Goal: Information Seeking & Learning: Learn about a topic

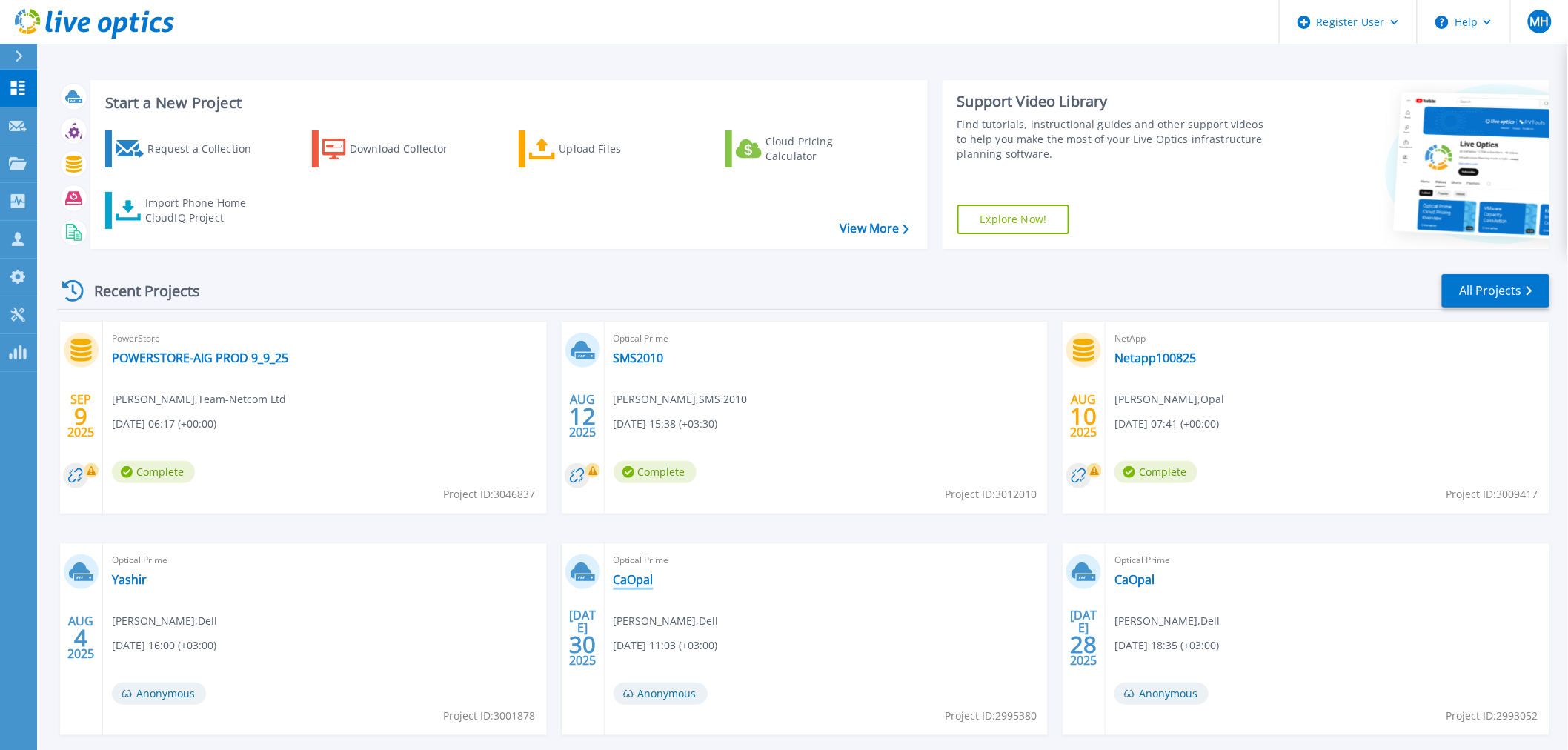
click at [632, 582] on link "CaOpal" at bounding box center [633, 579] width 40 height 15
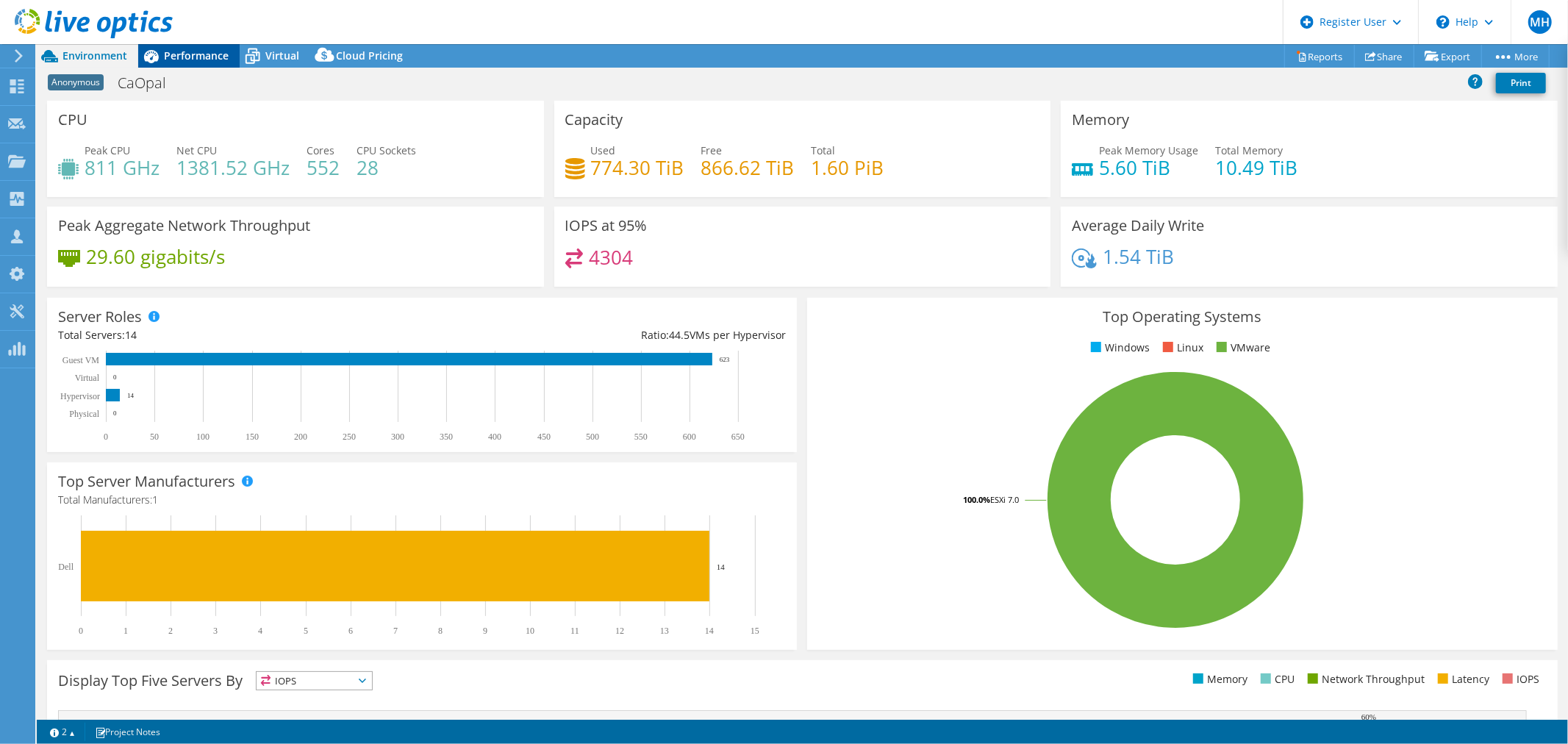
click at [182, 55] on span "Performance" at bounding box center [196, 55] width 65 height 14
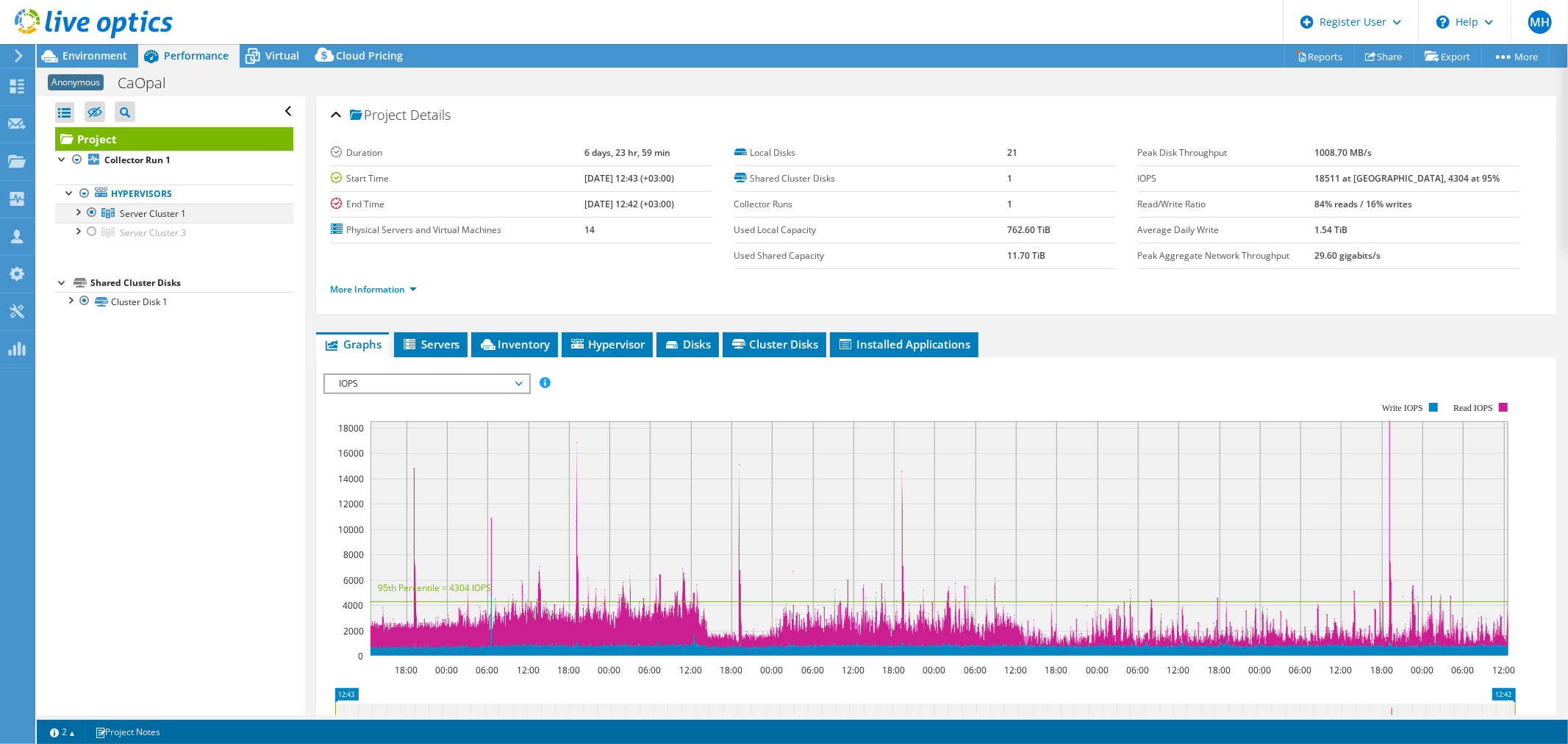
click at [82, 210] on div at bounding box center [77, 211] width 15 height 15
click at [98, 62] on div "Environment" at bounding box center [87, 55] width 101 height 23
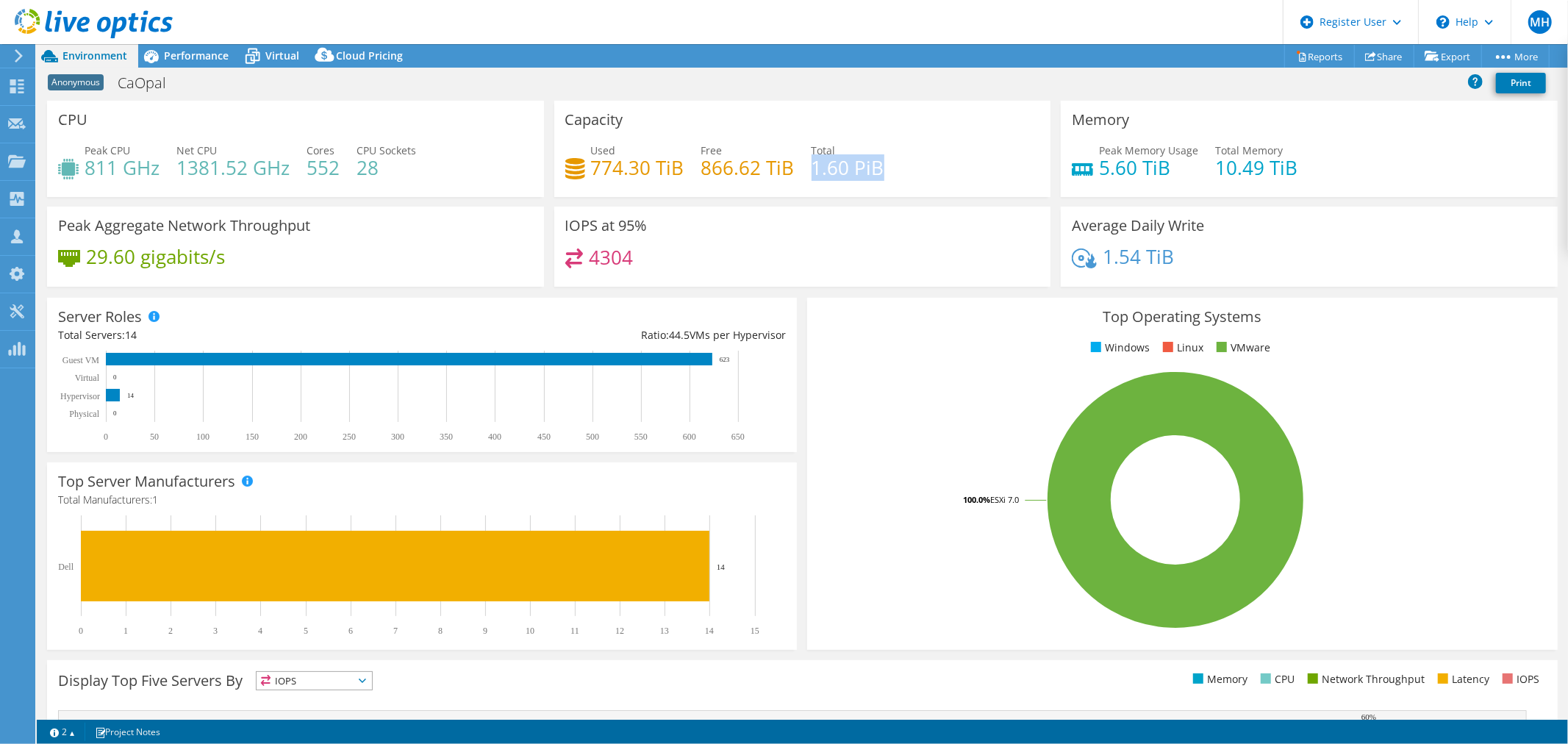
drag, startPoint x: 809, startPoint y: 167, endPoint x: 952, endPoint y: 155, distance: 143.5
click at [955, 156] on div "Used 774.30 TiB Free 866.62 TiB Total 1.60 PiB" at bounding box center [802, 166] width 475 height 48
click at [186, 60] on span "Performance" at bounding box center [196, 55] width 65 height 14
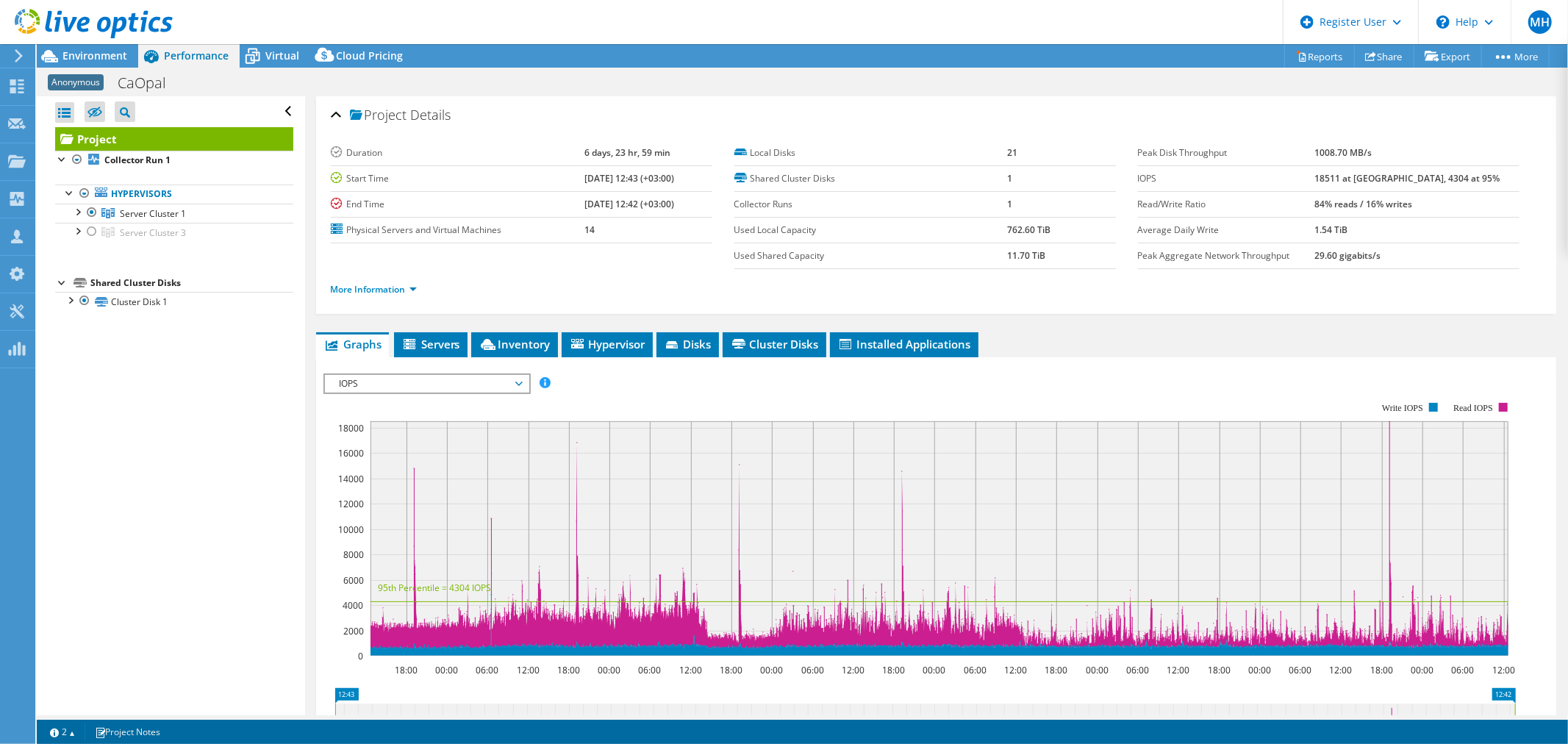
drag, startPoint x: 588, startPoint y: 178, endPoint x: 548, endPoint y: 177, distance: 40.0
click at [548, 177] on tr "Start Time 06/17/2024, 12:43 (+03:00)" at bounding box center [521, 178] width 382 height 25
click at [153, 444] on div "Open All Close All Hide Excluded Nodes Project Tree Filter" at bounding box center [170, 405] width 267 height 619
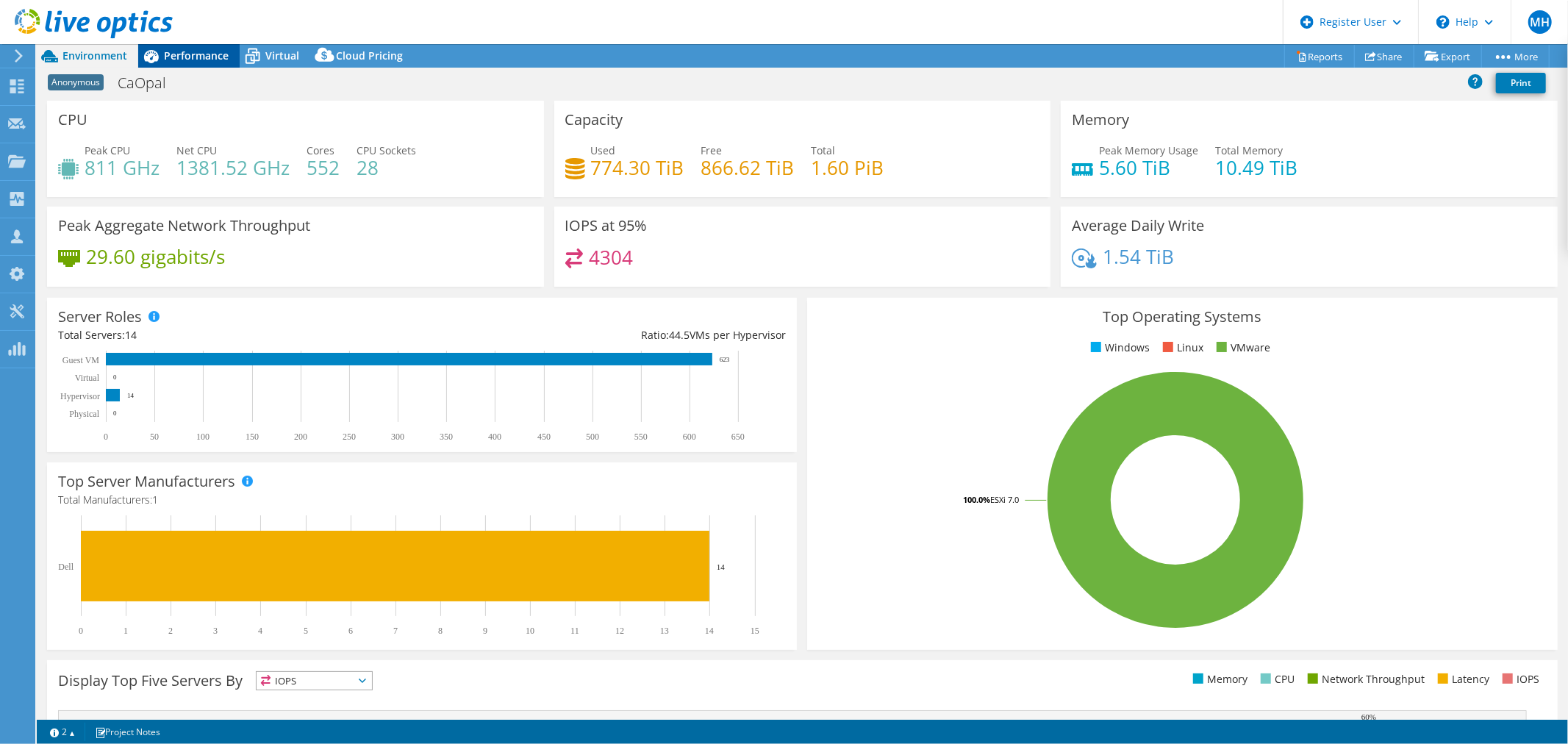
click at [212, 51] on span "Performance" at bounding box center [196, 55] width 65 height 14
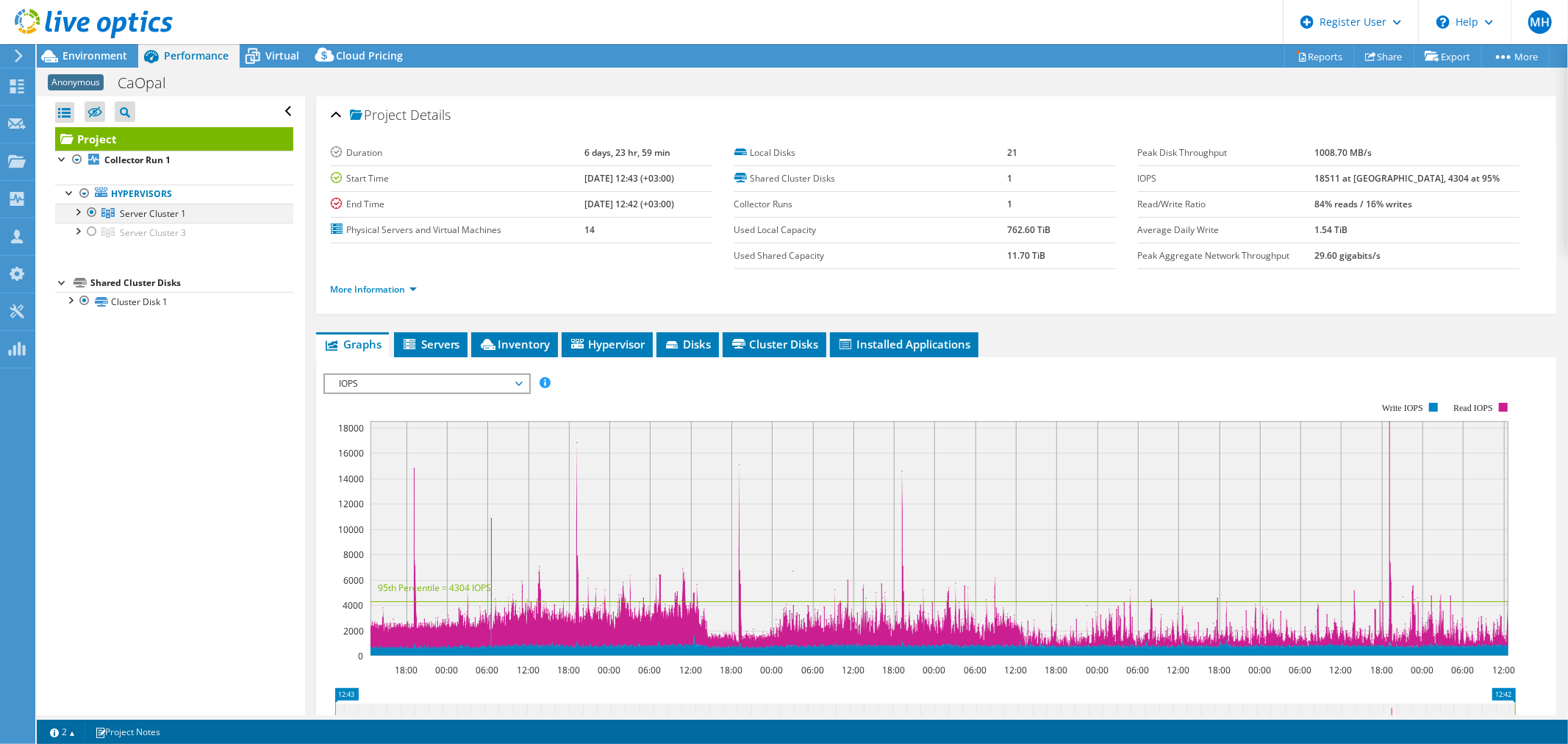
click at [77, 210] on div at bounding box center [77, 211] width 15 height 15
click at [91, 234] on div at bounding box center [91, 231] width 15 height 17
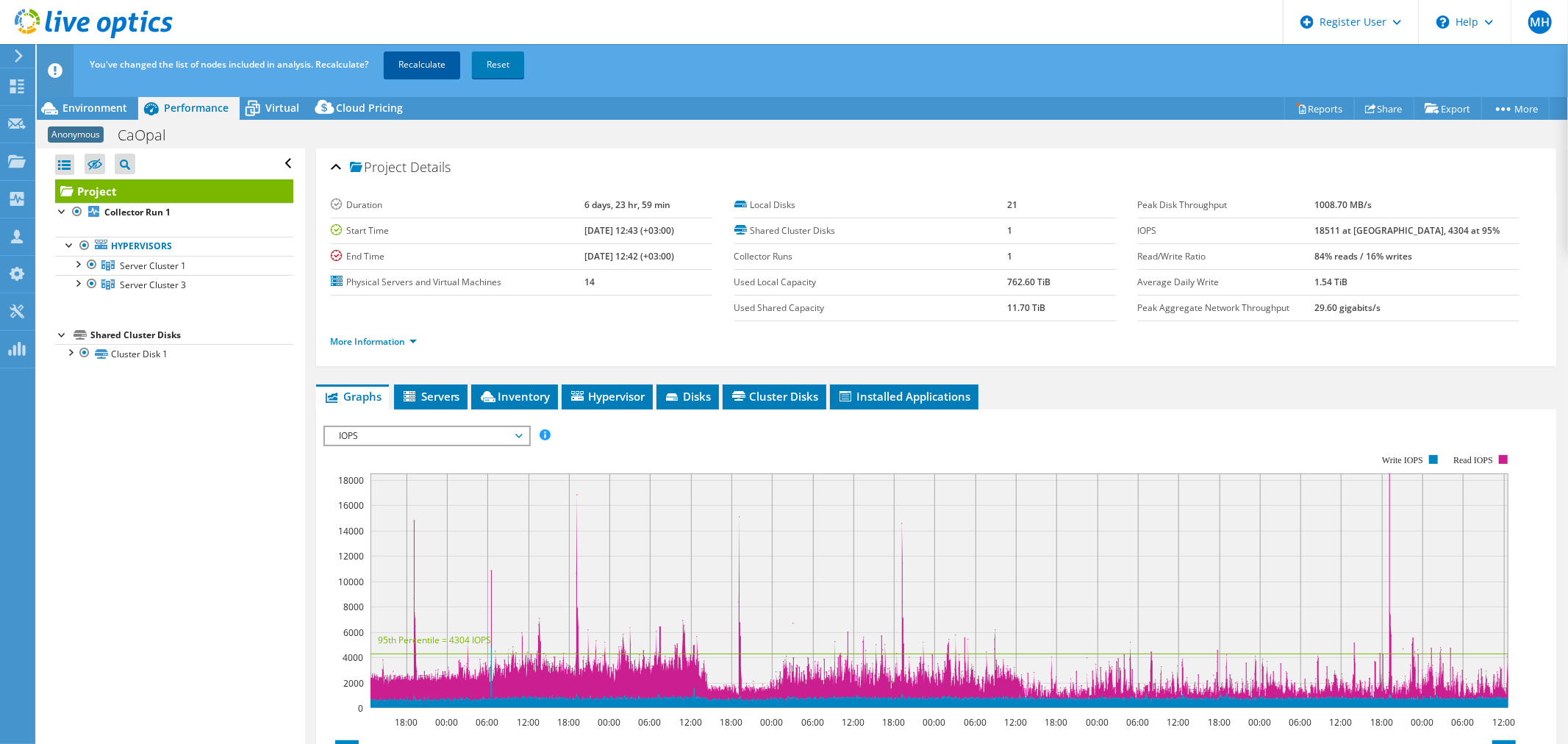
click at [406, 68] on link "Recalculate" at bounding box center [422, 64] width 77 height 26
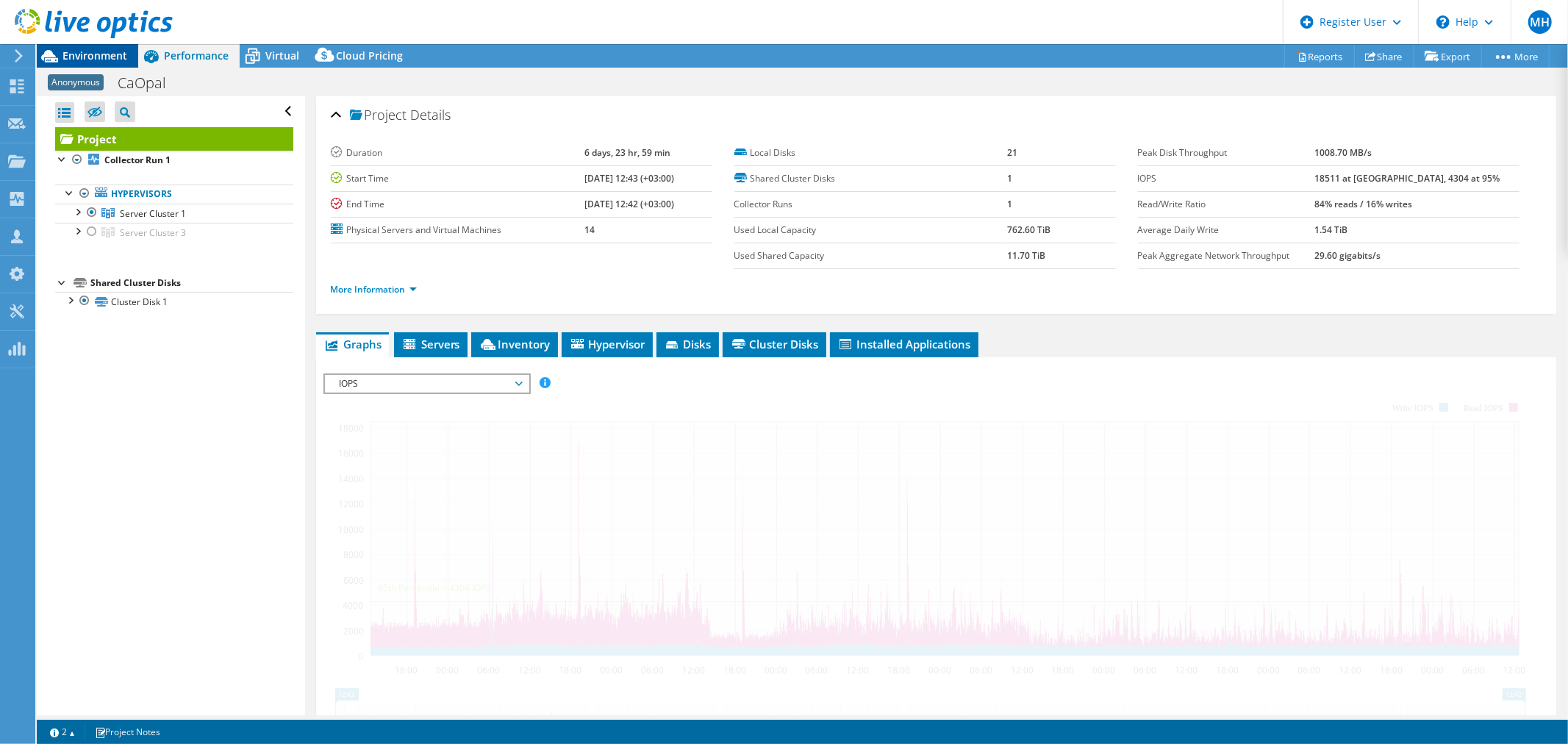
click at [107, 52] on span "Environment" at bounding box center [94, 55] width 65 height 14
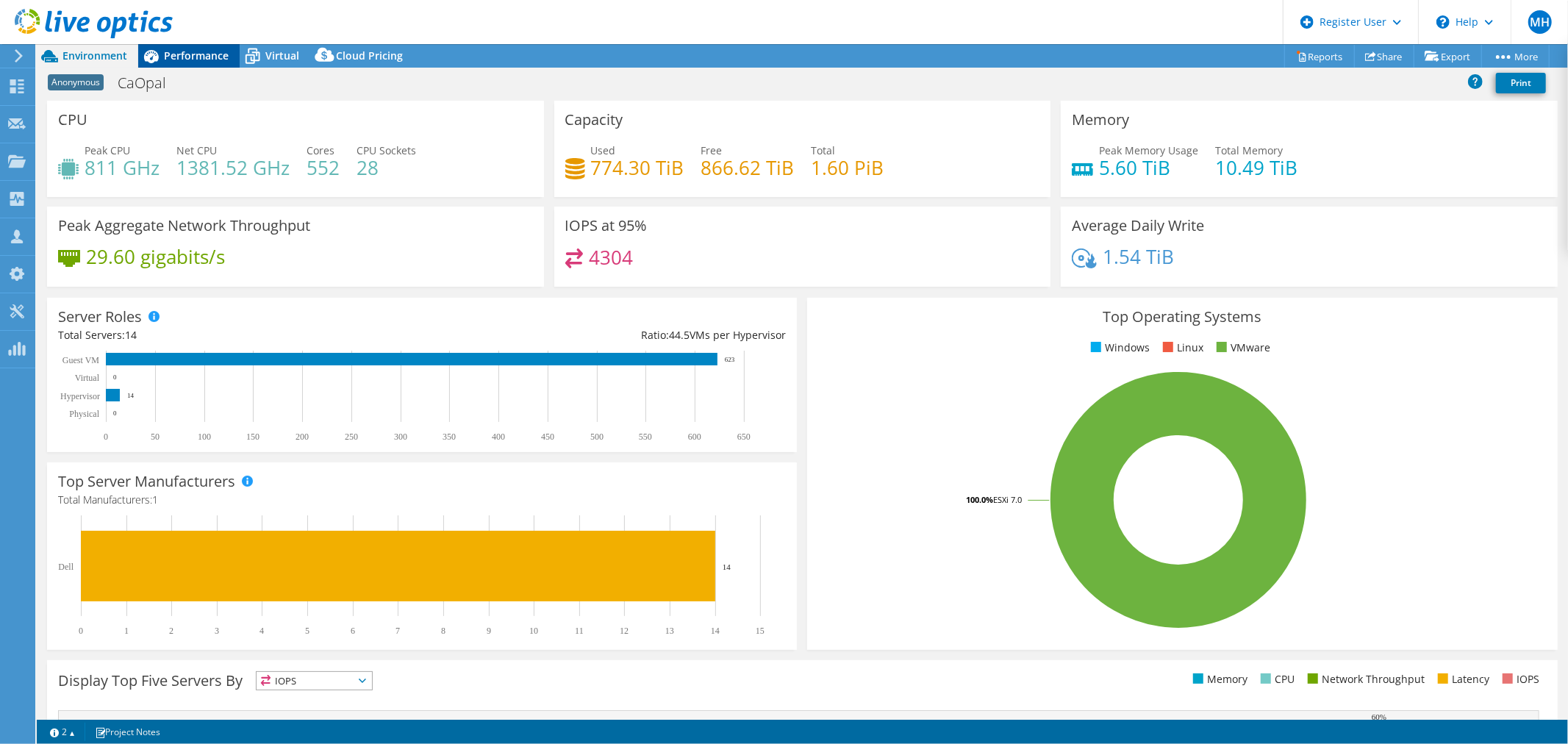
click at [154, 52] on icon at bounding box center [151, 56] width 15 height 14
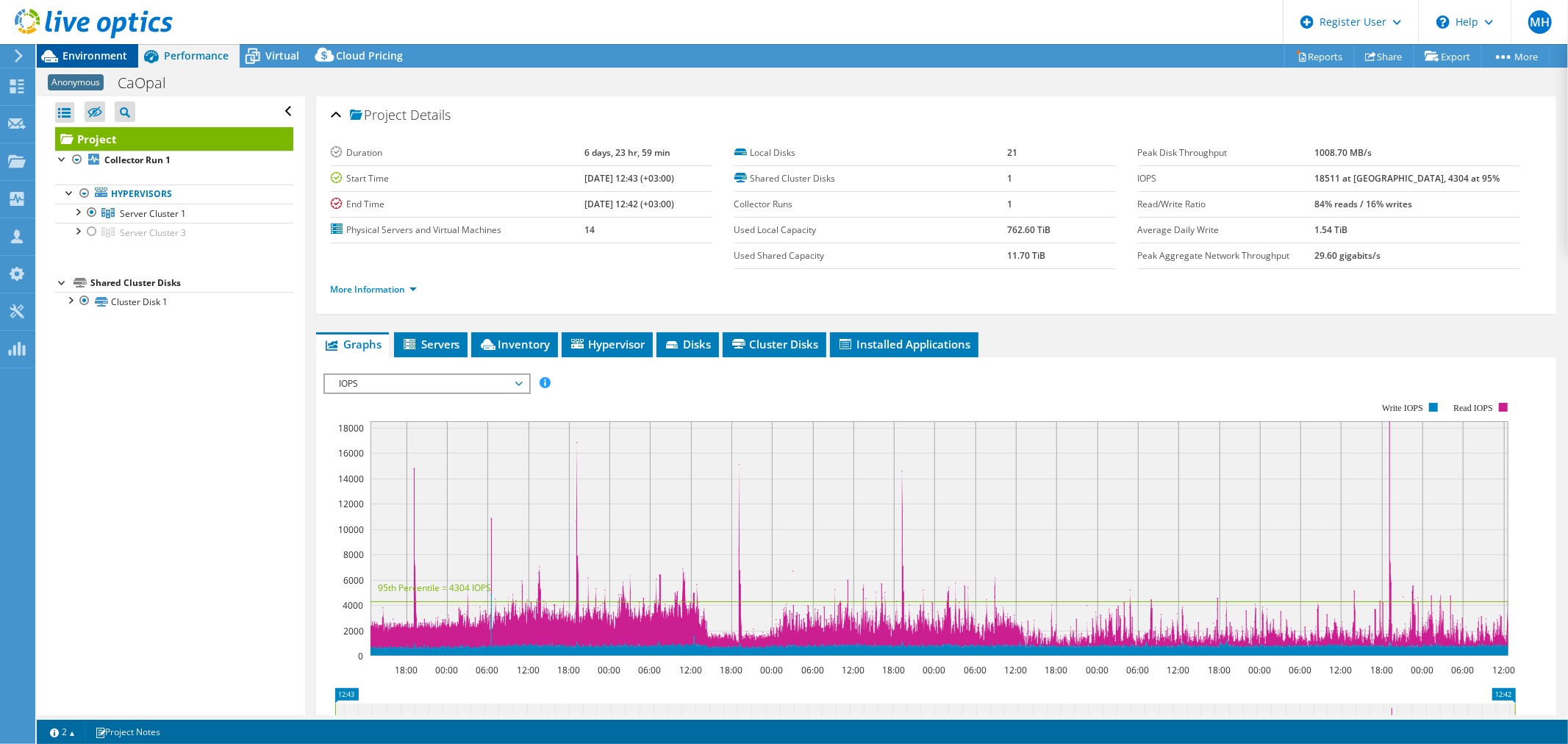
click at [107, 54] on span "Environment" at bounding box center [94, 55] width 65 height 14
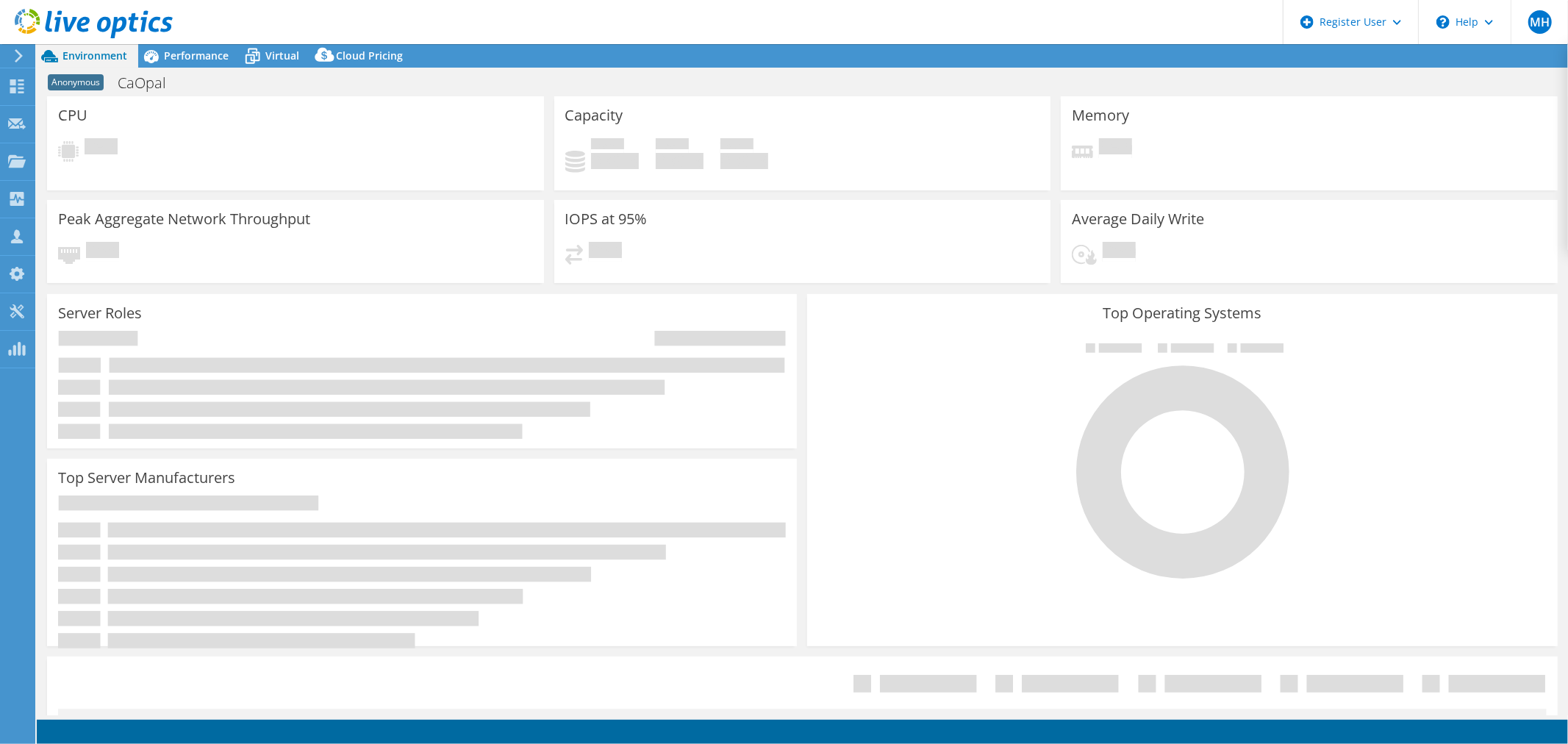
select select "USD"
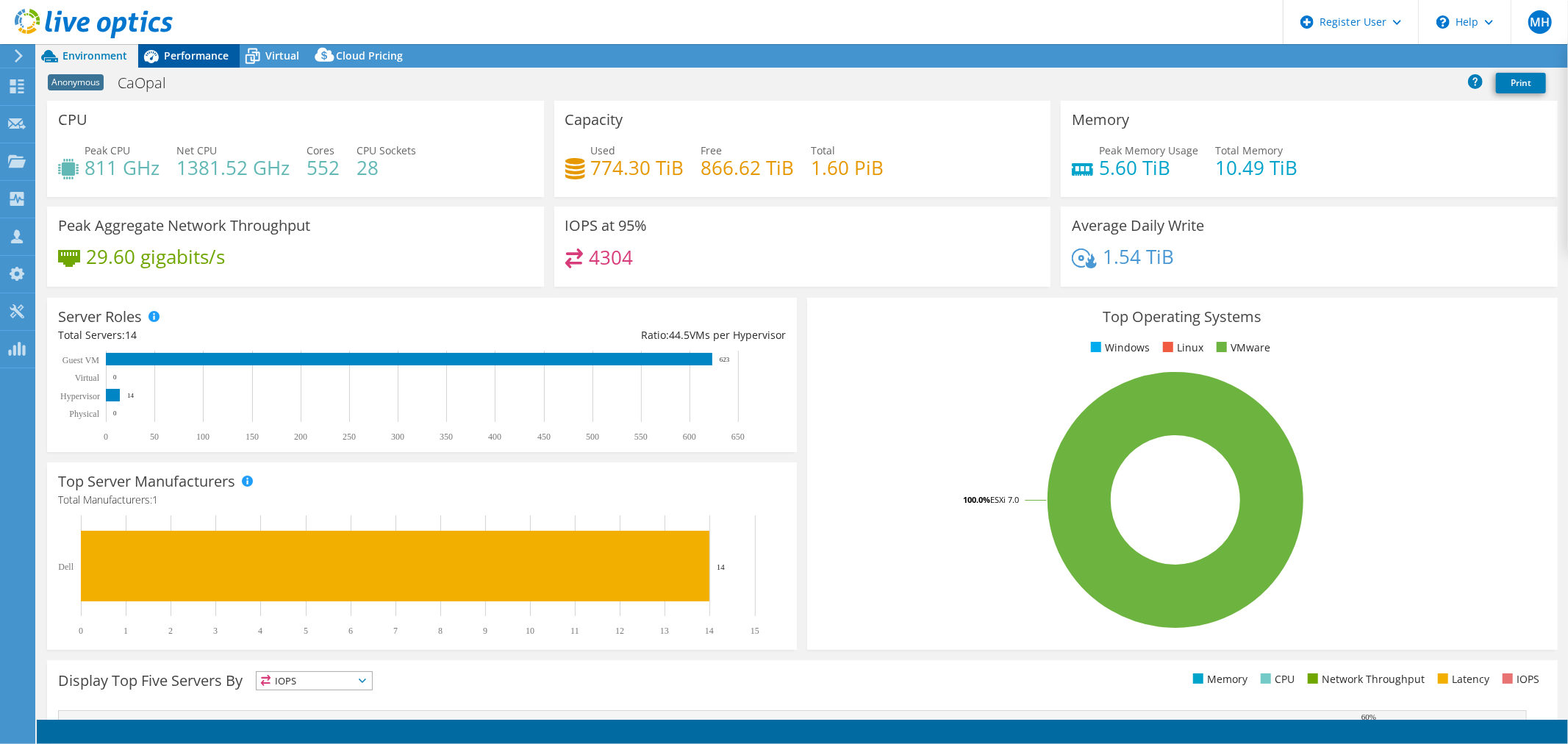
click at [167, 52] on span "Performance" at bounding box center [196, 55] width 65 height 14
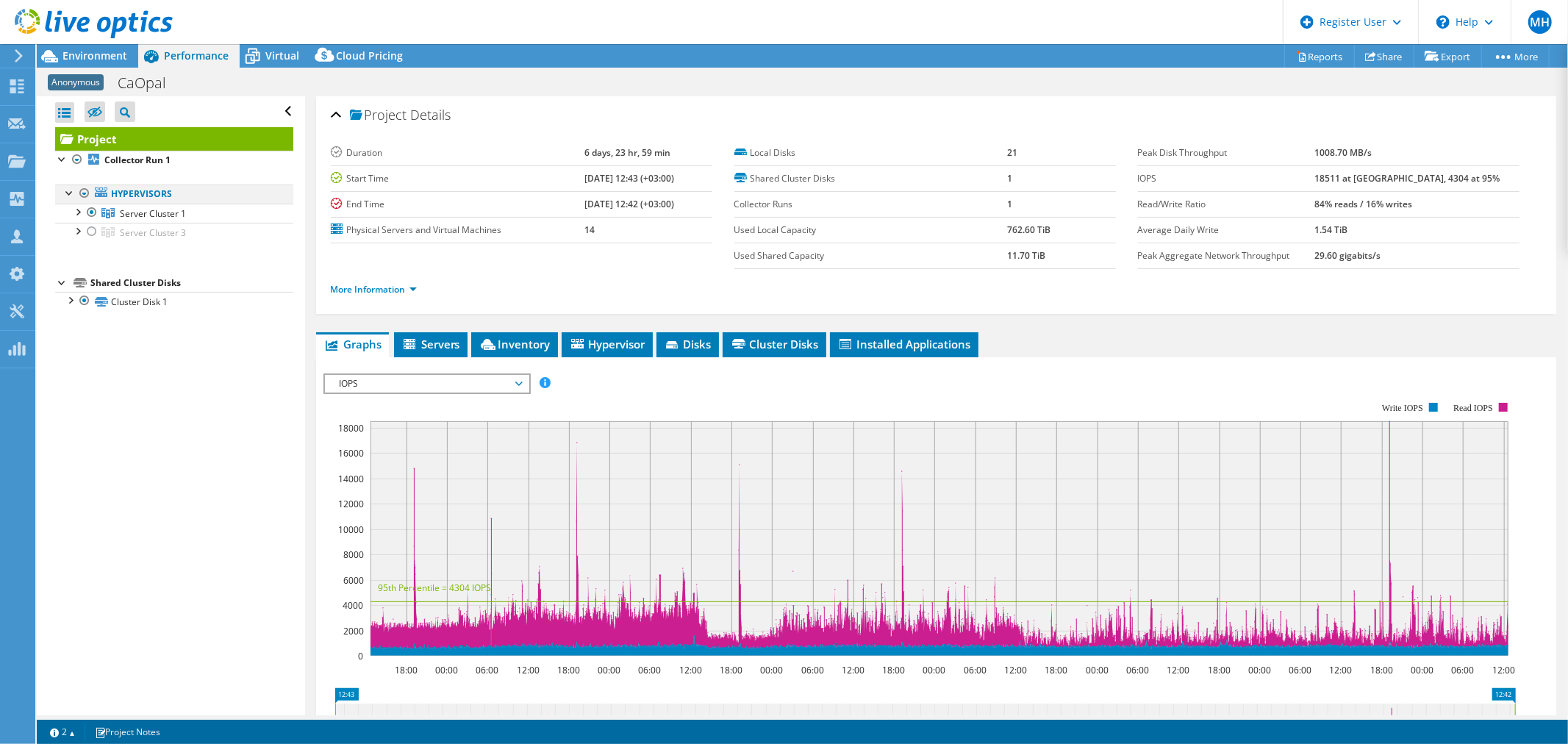
click at [85, 193] on div at bounding box center [84, 193] width 15 height 17
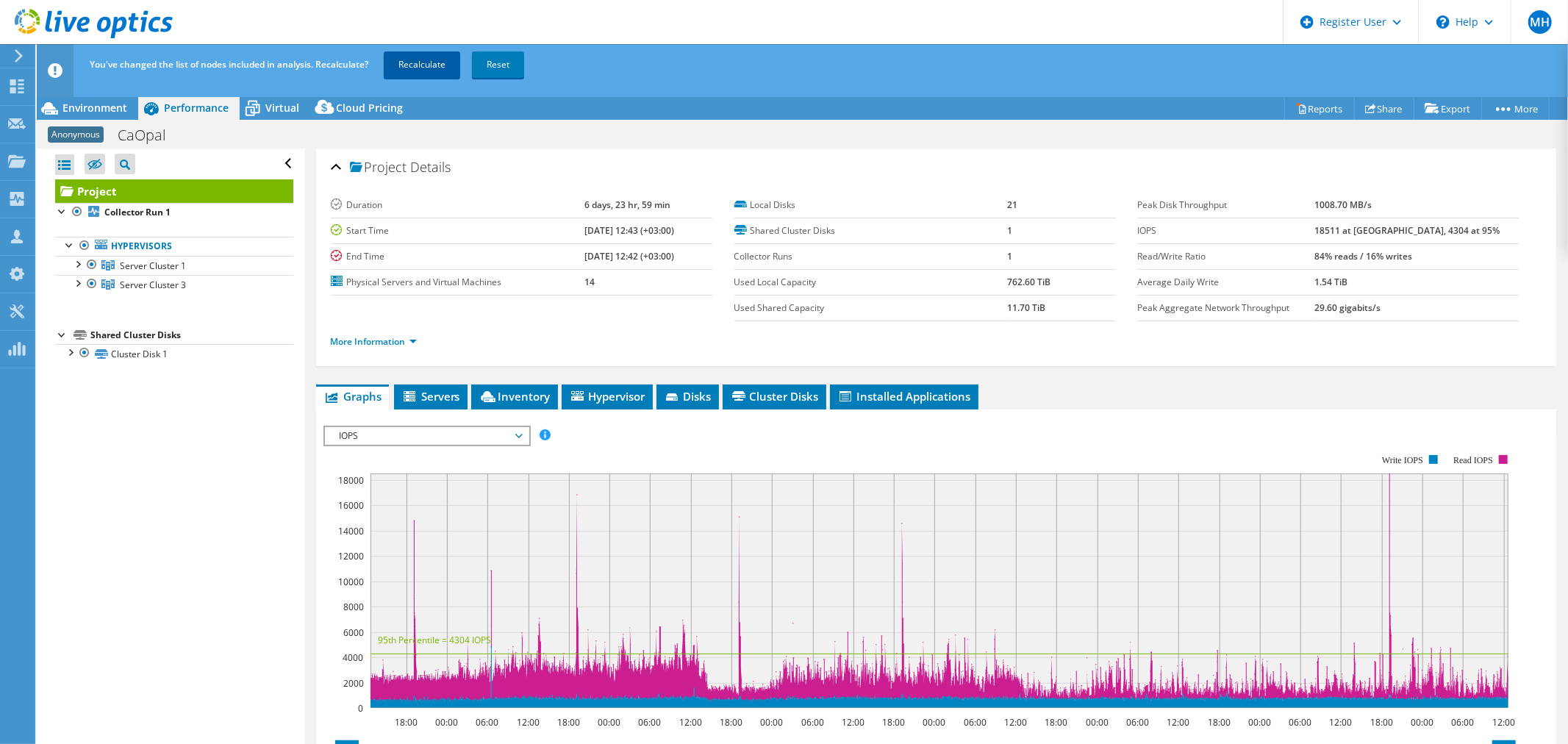
click at [403, 67] on link "Recalculate" at bounding box center [422, 64] width 77 height 26
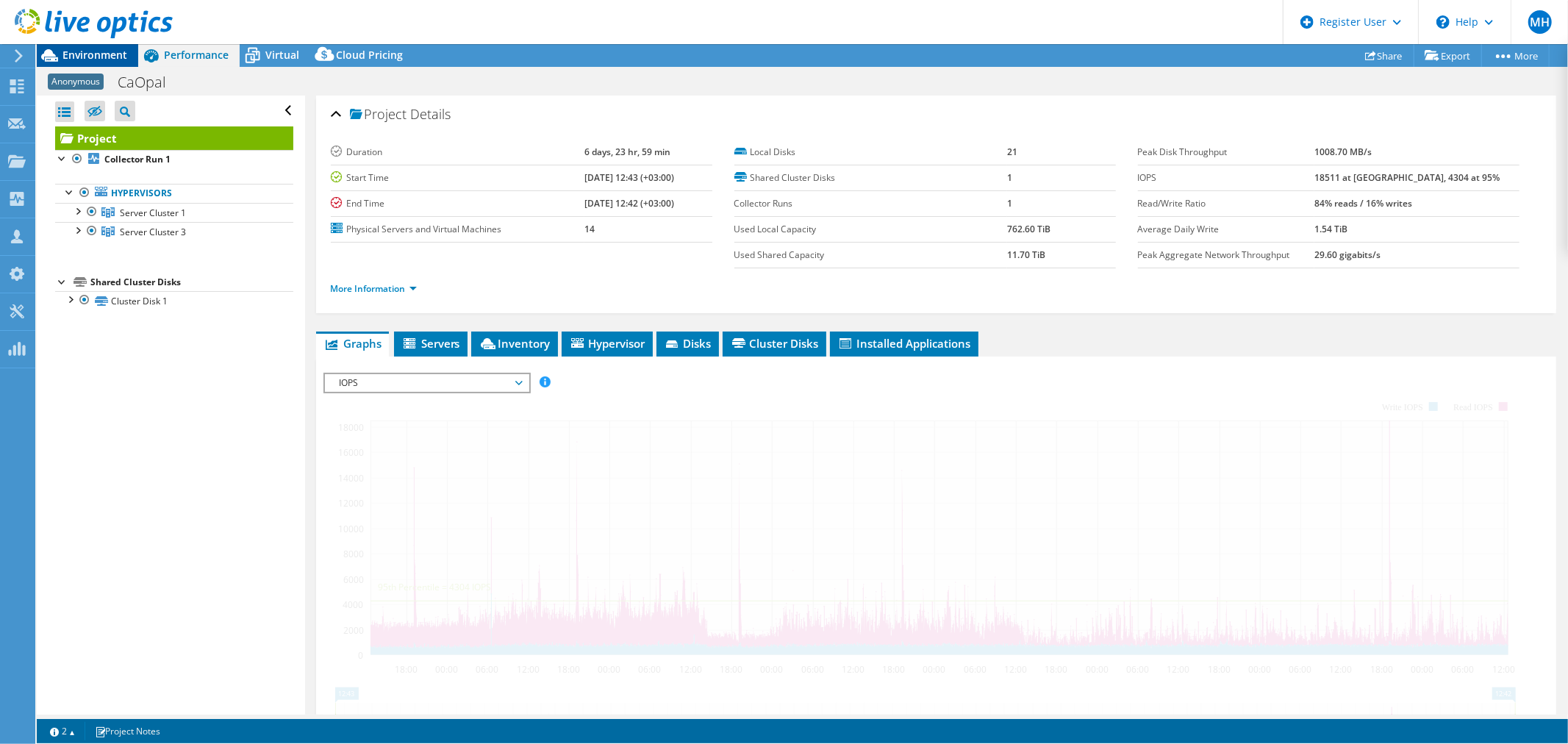
click at [85, 60] on span "Environment" at bounding box center [94, 54] width 65 height 14
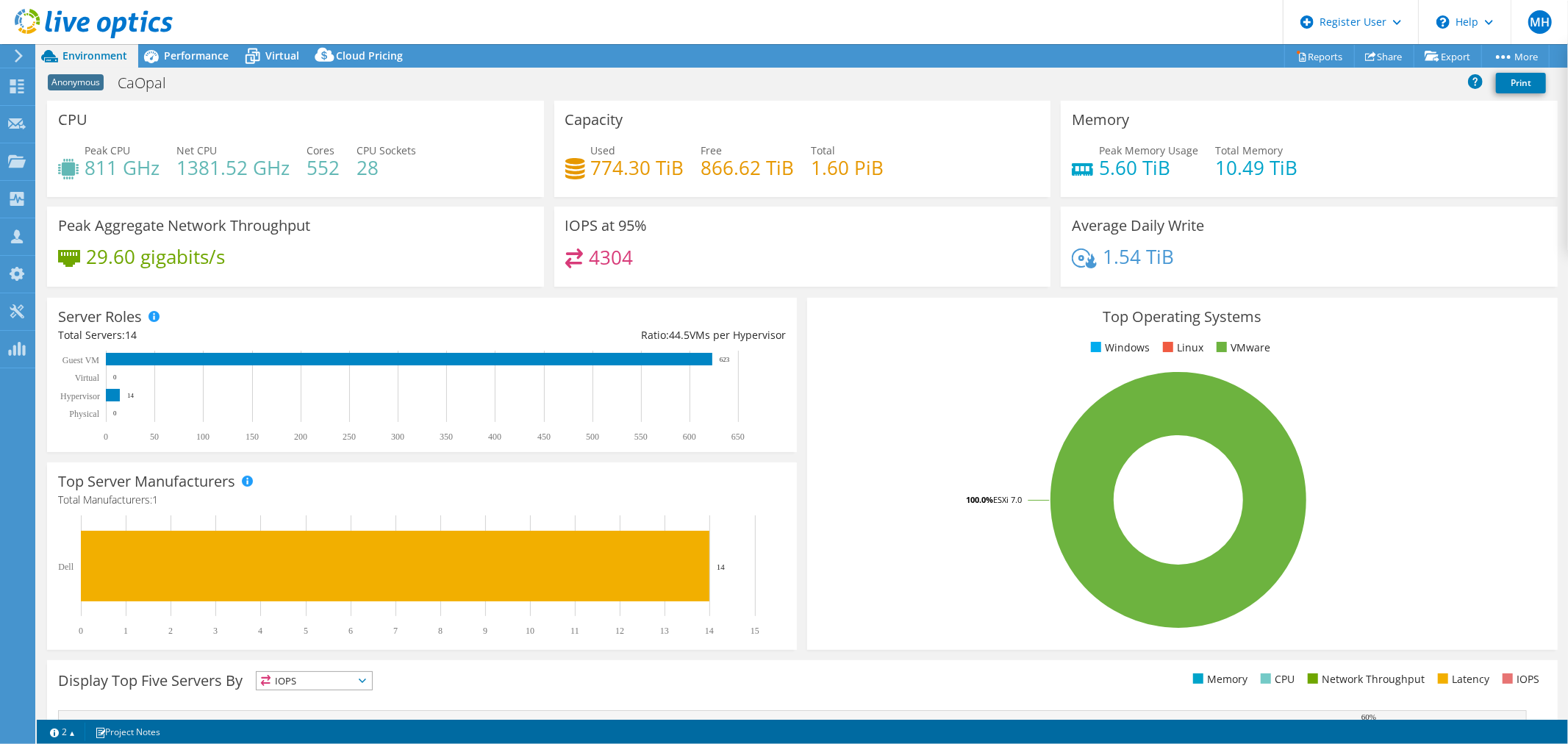
click at [901, 169] on div "Used 774.30 TiB Free 866.62 TiB Total 1.60 PiB" at bounding box center [802, 166] width 475 height 48
click at [191, 62] on div "Performance" at bounding box center [188, 55] width 101 height 23
click at [282, 59] on span "Virtual" at bounding box center [282, 55] width 34 height 14
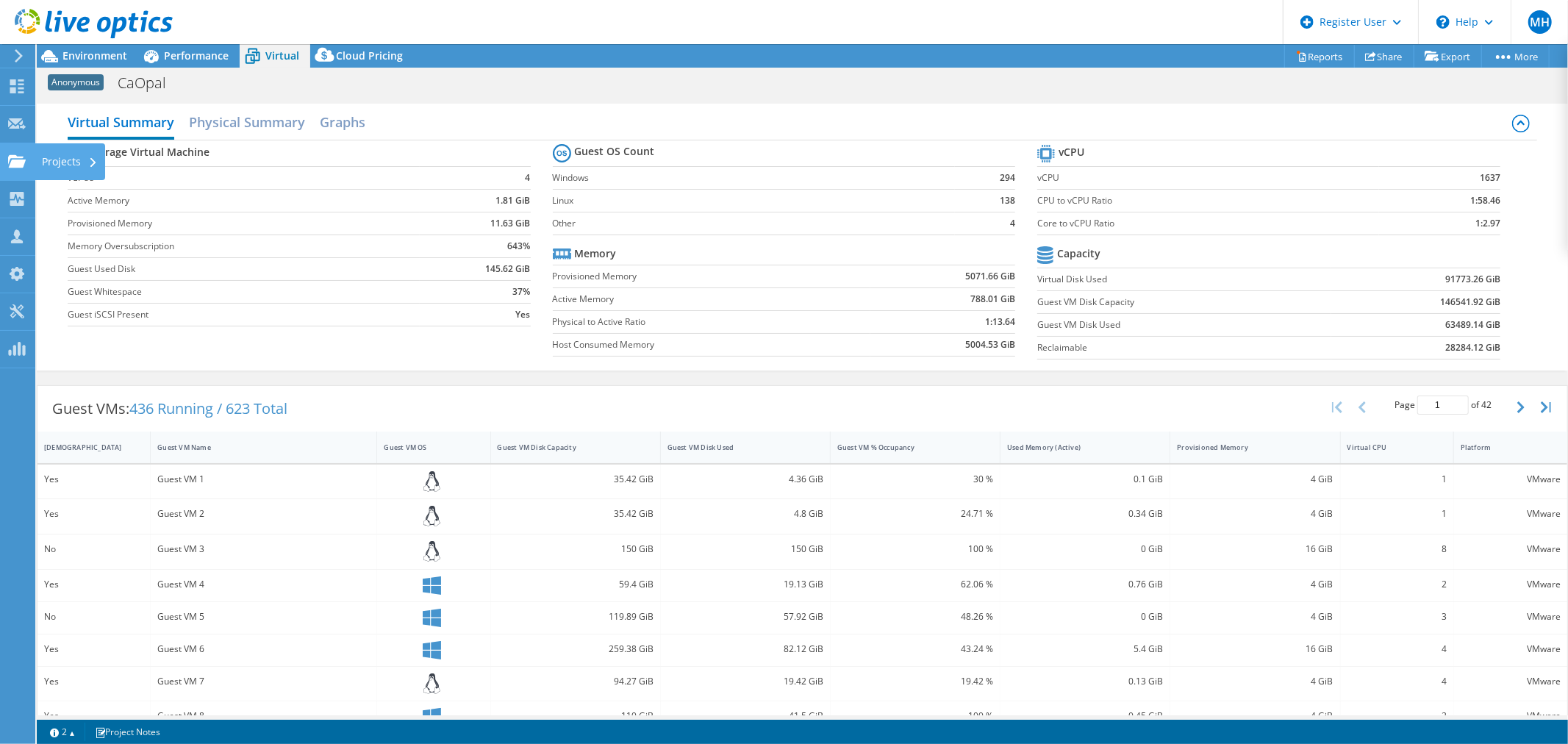
click at [14, 155] on use at bounding box center [17, 160] width 17 height 13
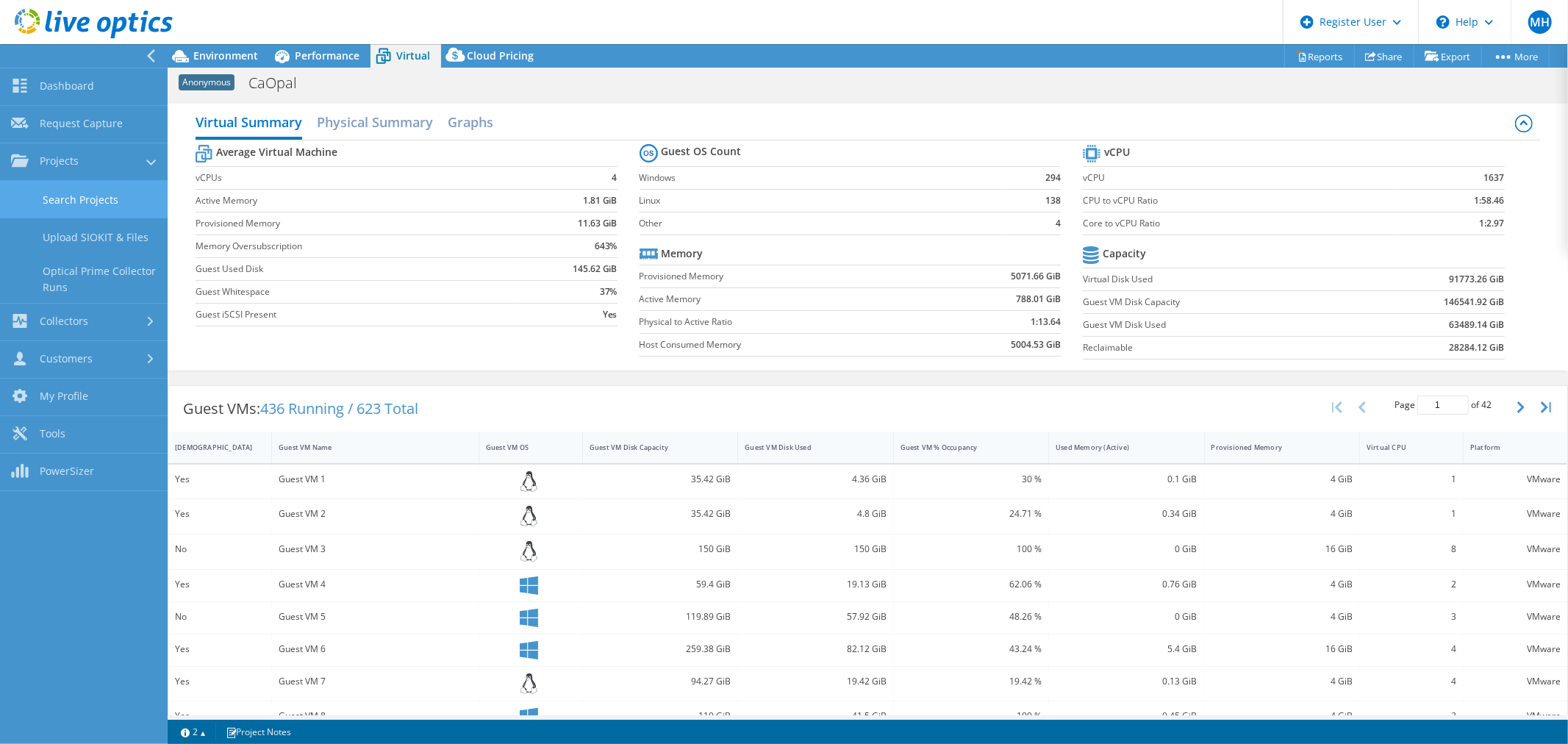
click at [104, 200] on link "Search Projects" at bounding box center [84, 199] width 167 height 38
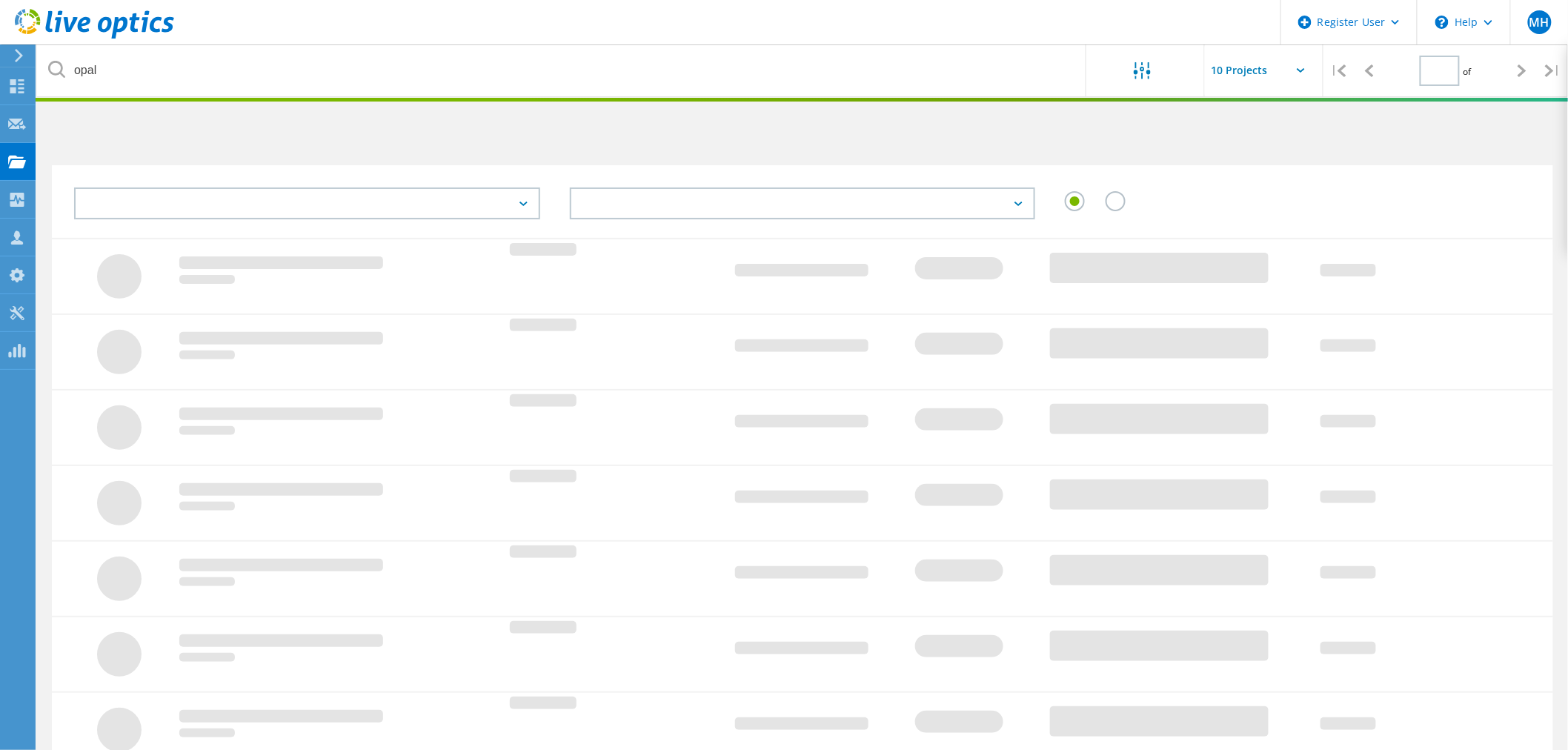
type input "1"
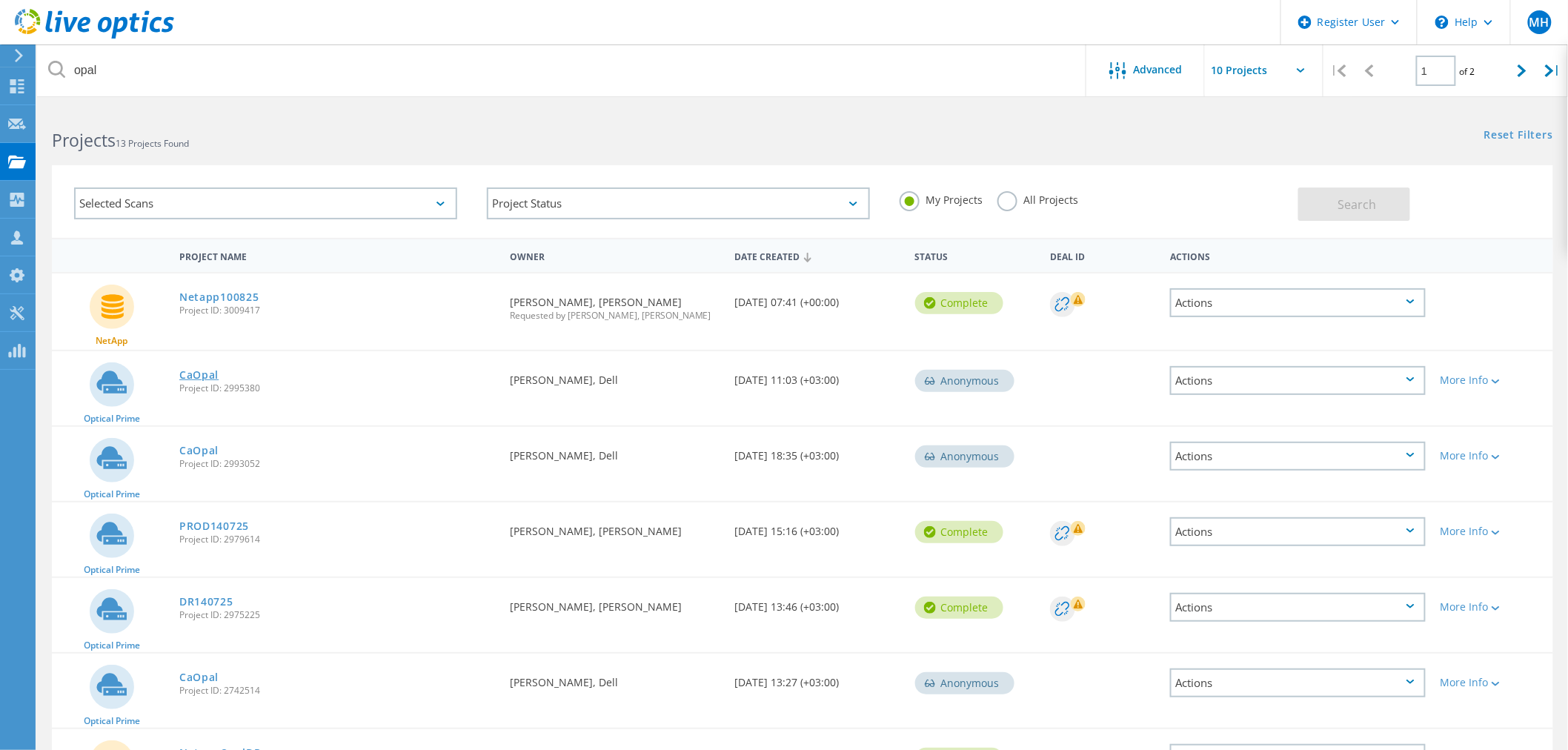
click at [195, 370] on link "CaOpal" at bounding box center [199, 374] width 39 height 11
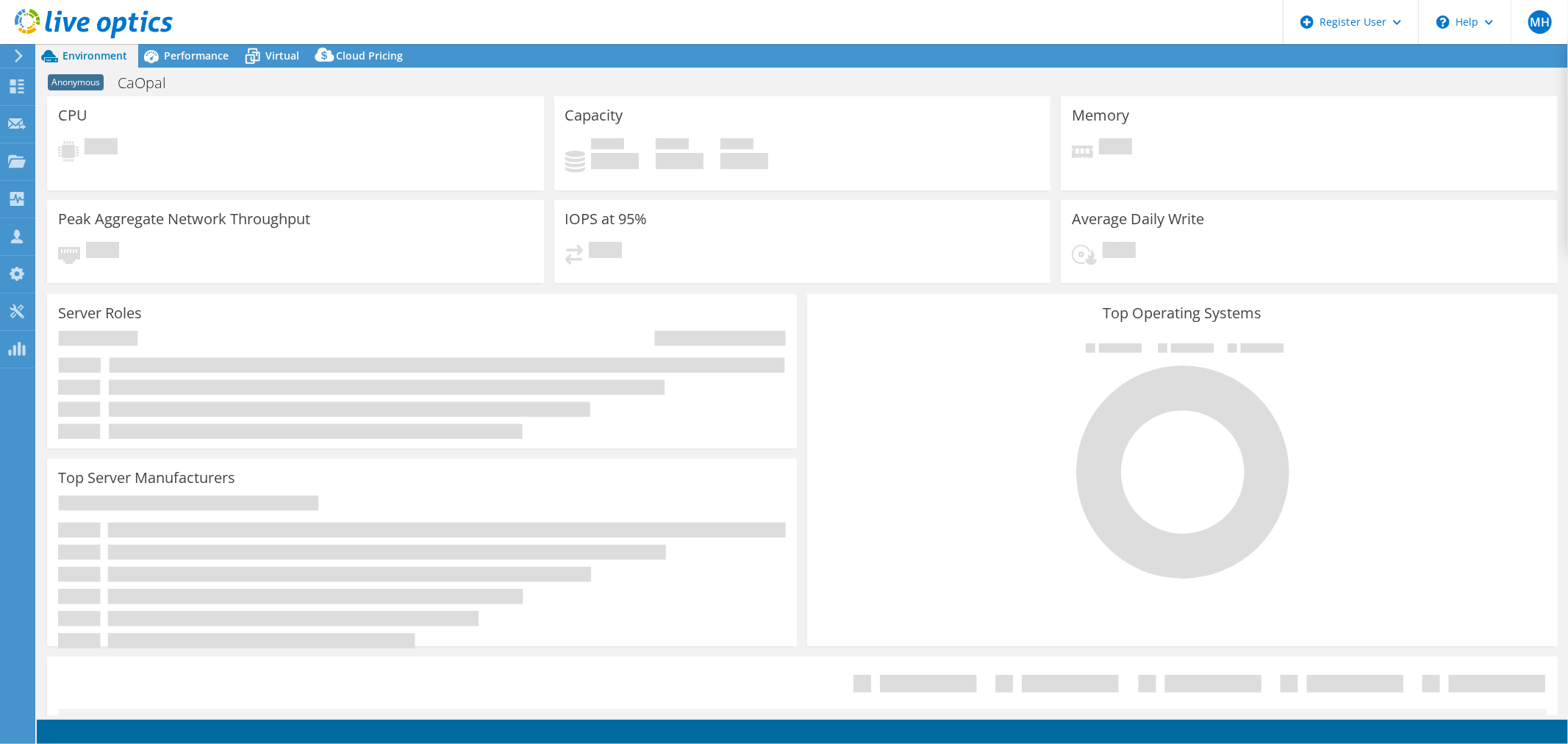
select select "USD"
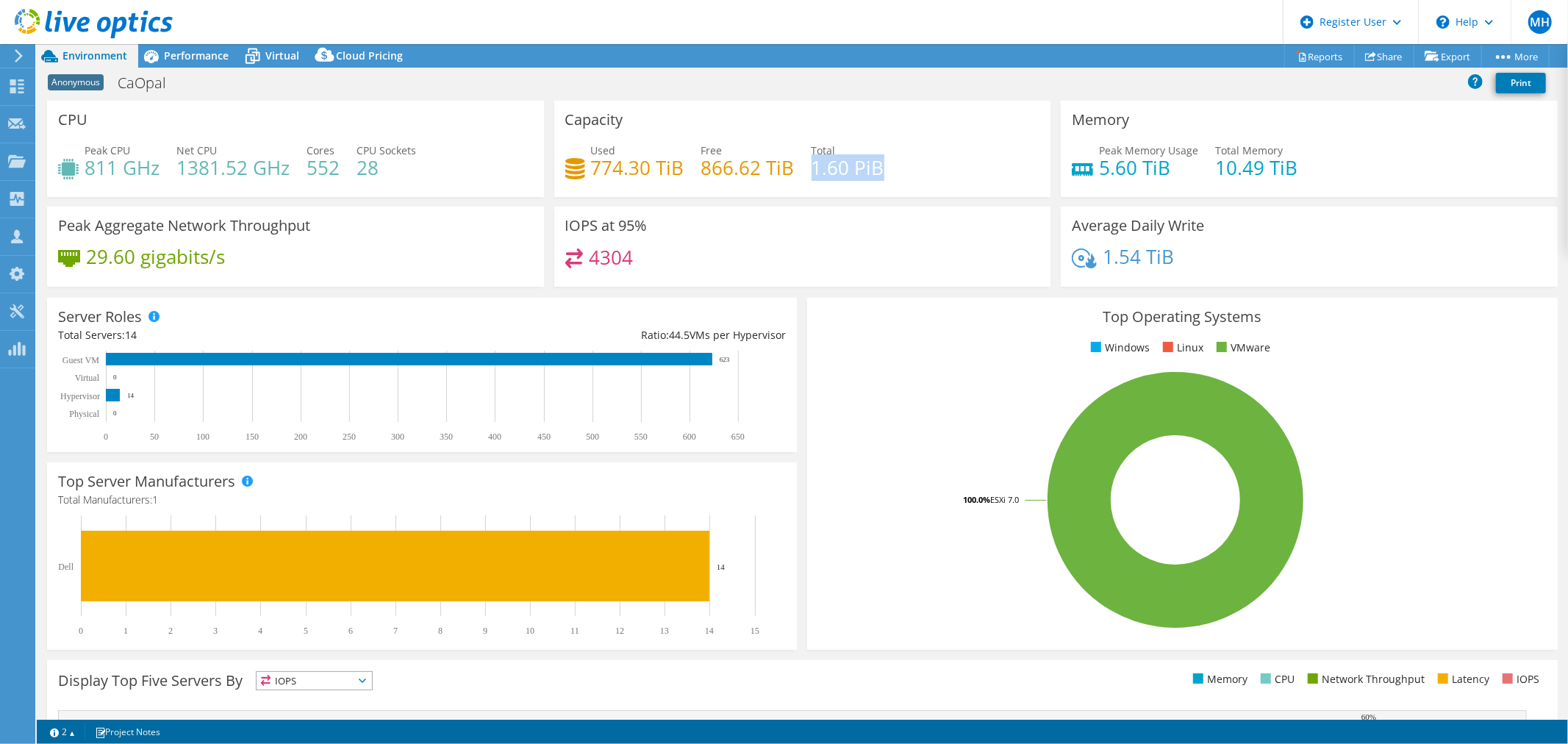
drag, startPoint x: 807, startPoint y: 173, endPoint x: 882, endPoint y: 169, distance: 75.1
click at [882, 169] on div "Used 774.30 TiB Free 866.62 TiB Total 1.60 PiB" at bounding box center [802, 166] width 475 height 48
click at [171, 52] on span "Performance" at bounding box center [196, 55] width 65 height 14
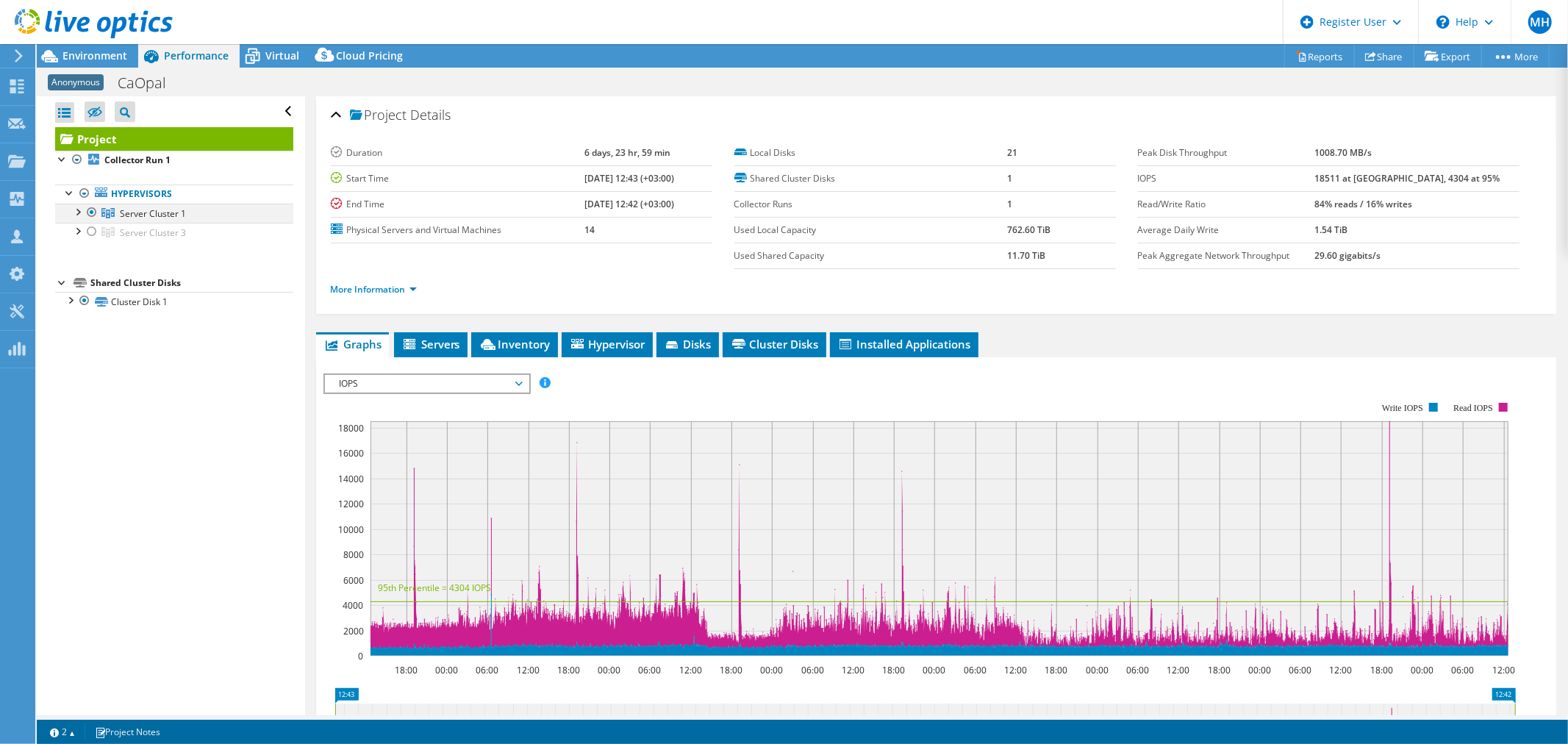
click at [79, 210] on div at bounding box center [77, 211] width 15 height 15
click at [131, 210] on span "Server Cluster 1" at bounding box center [153, 213] width 66 height 13
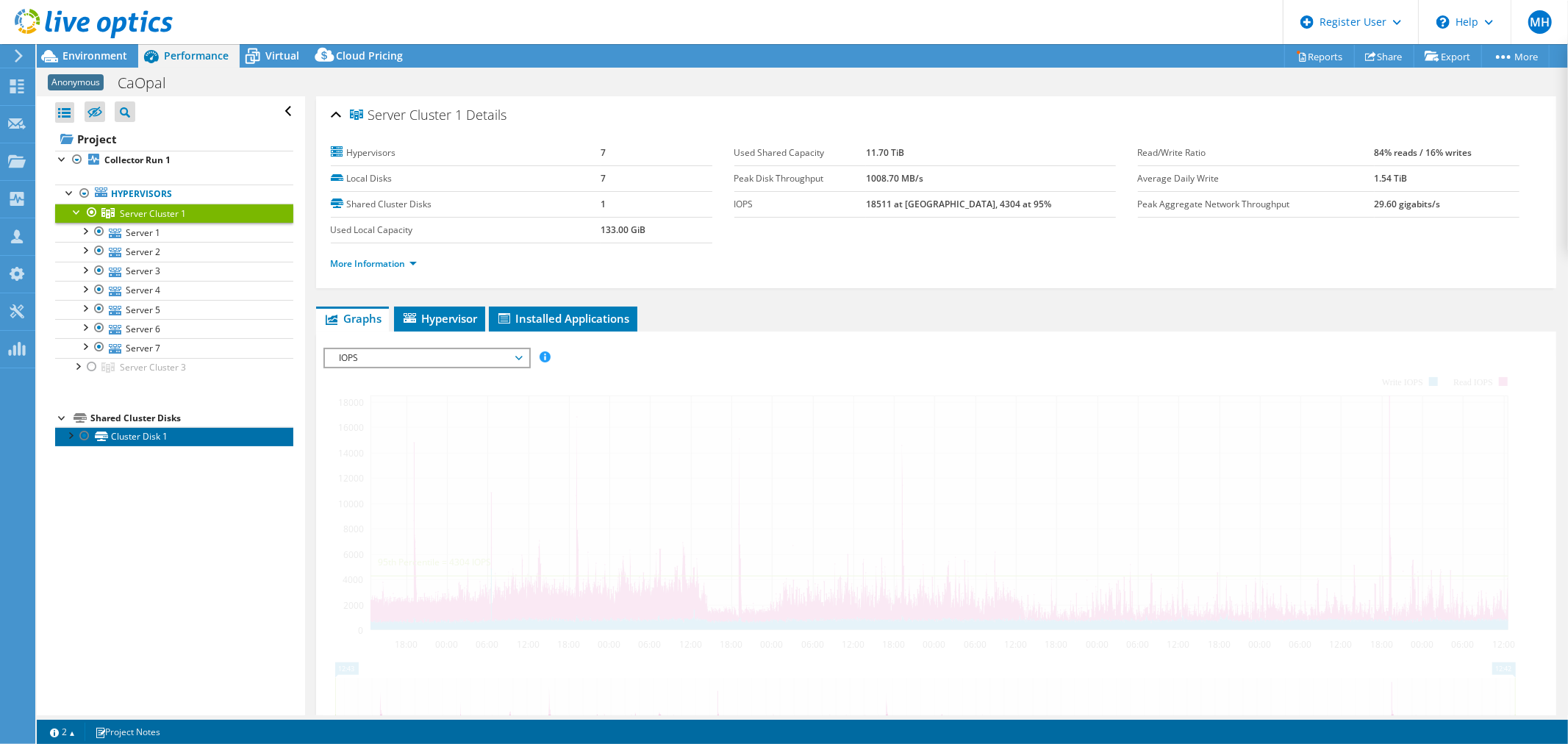
click at [131, 445] on link "Cluster Disk 1" at bounding box center [174, 437] width 238 height 19
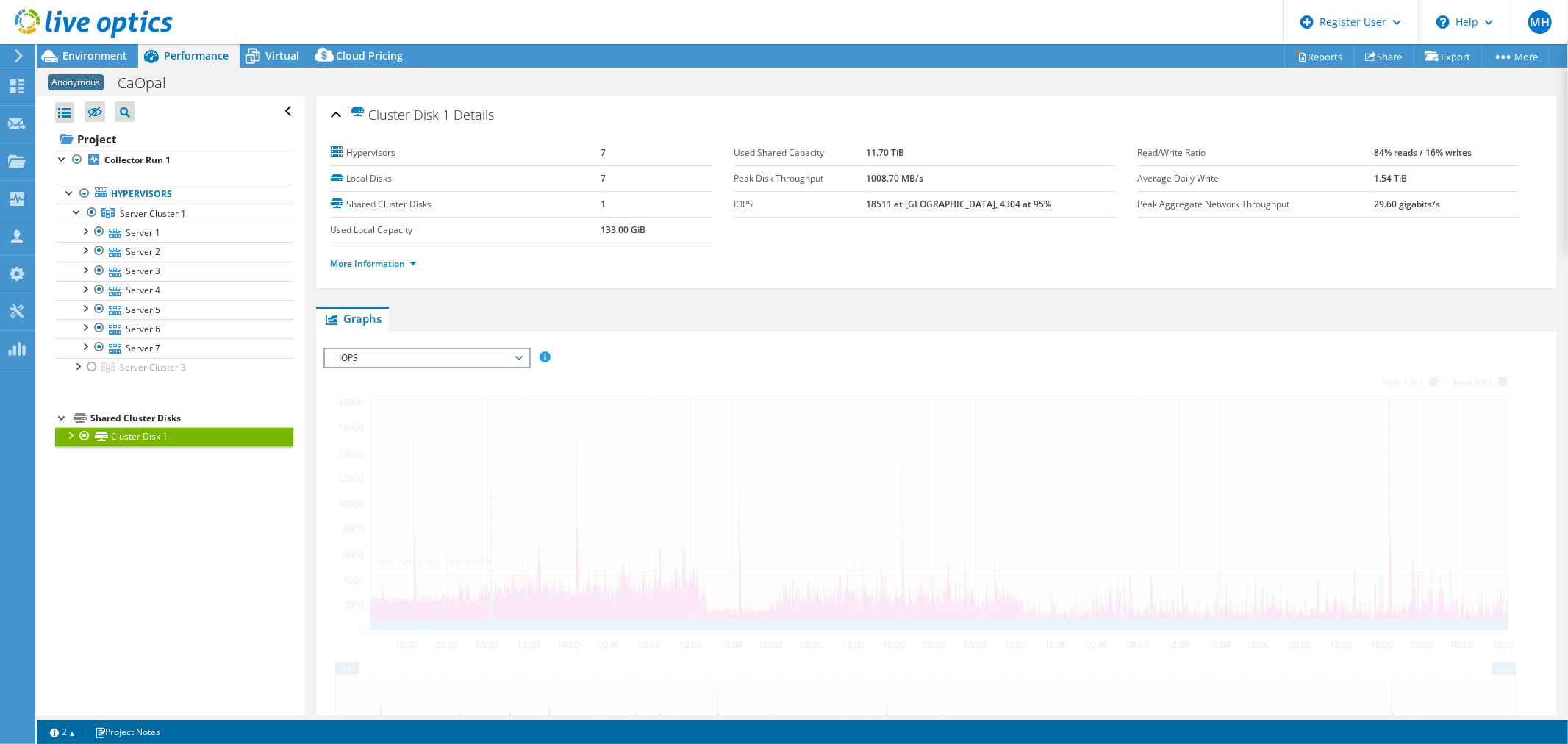
click at [74, 439] on li "Cluster Disk 1 Disk 2 | Server 1 Disk 4 | Server 2" at bounding box center [174, 437] width 238 height 19
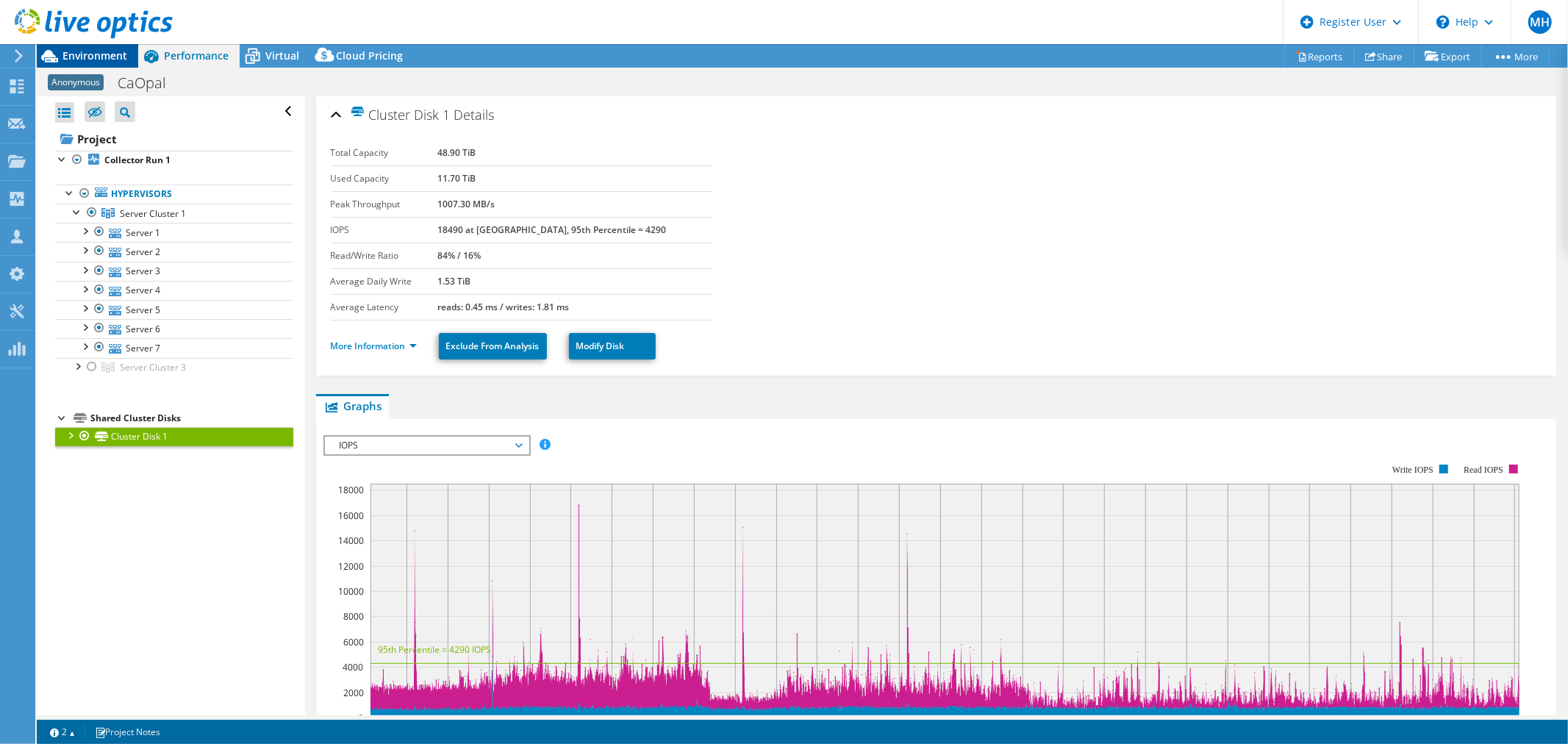
click at [90, 62] on span "Environment" at bounding box center [94, 55] width 65 height 14
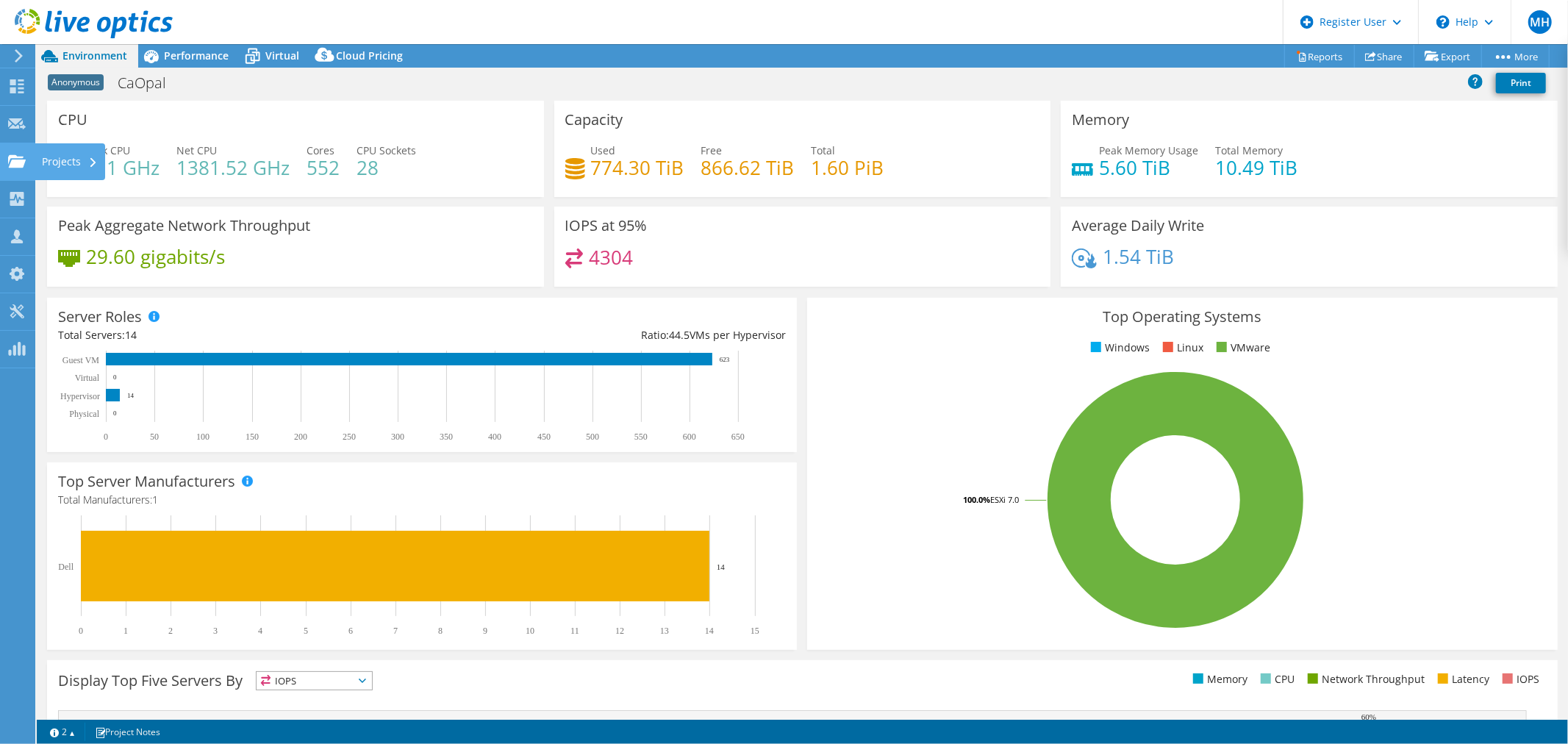
click at [9, 166] on use at bounding box center [17, 160] width 17 height 13
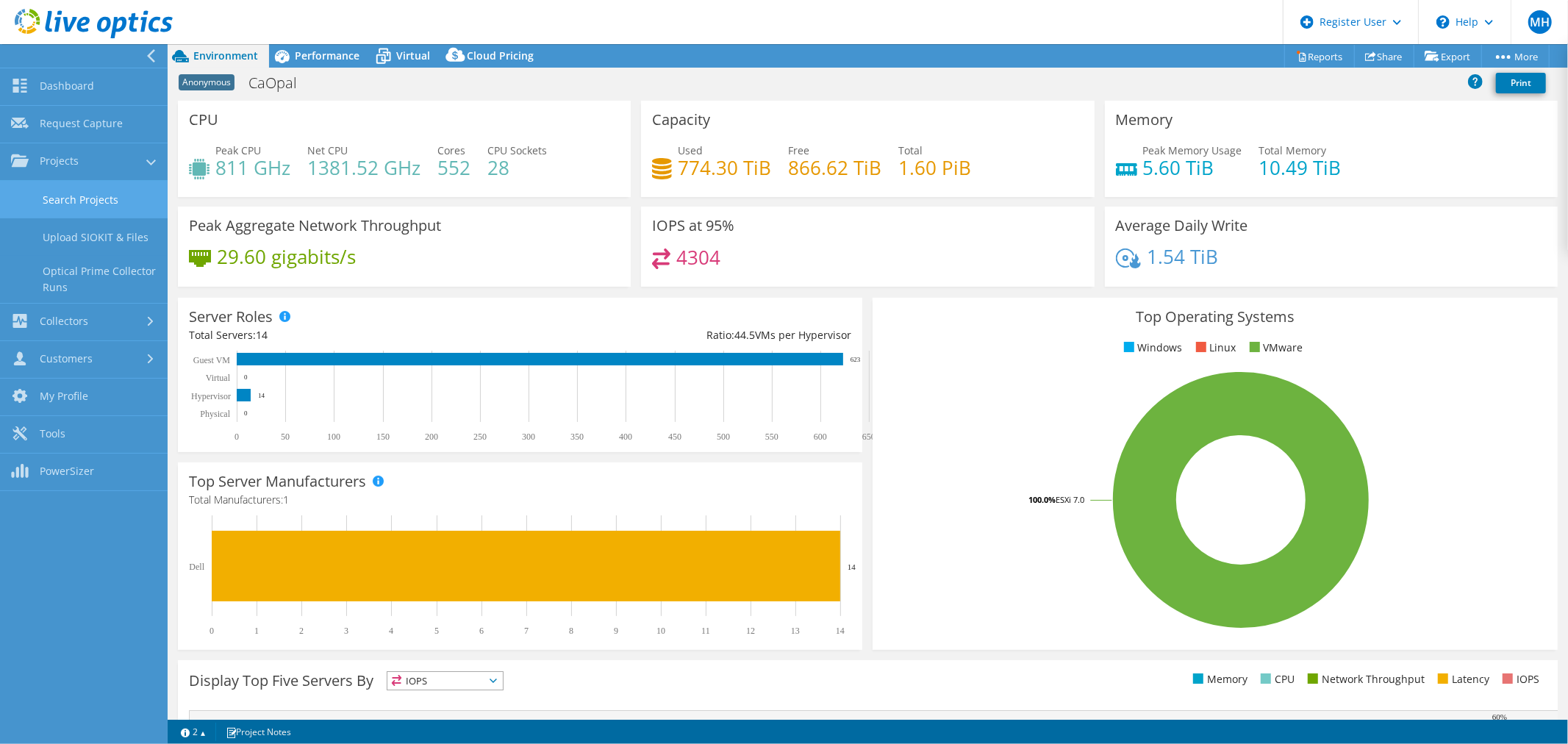
click at [108, 199] on link "Search Projects" at bounding box center [84, 199] width 167 height 38
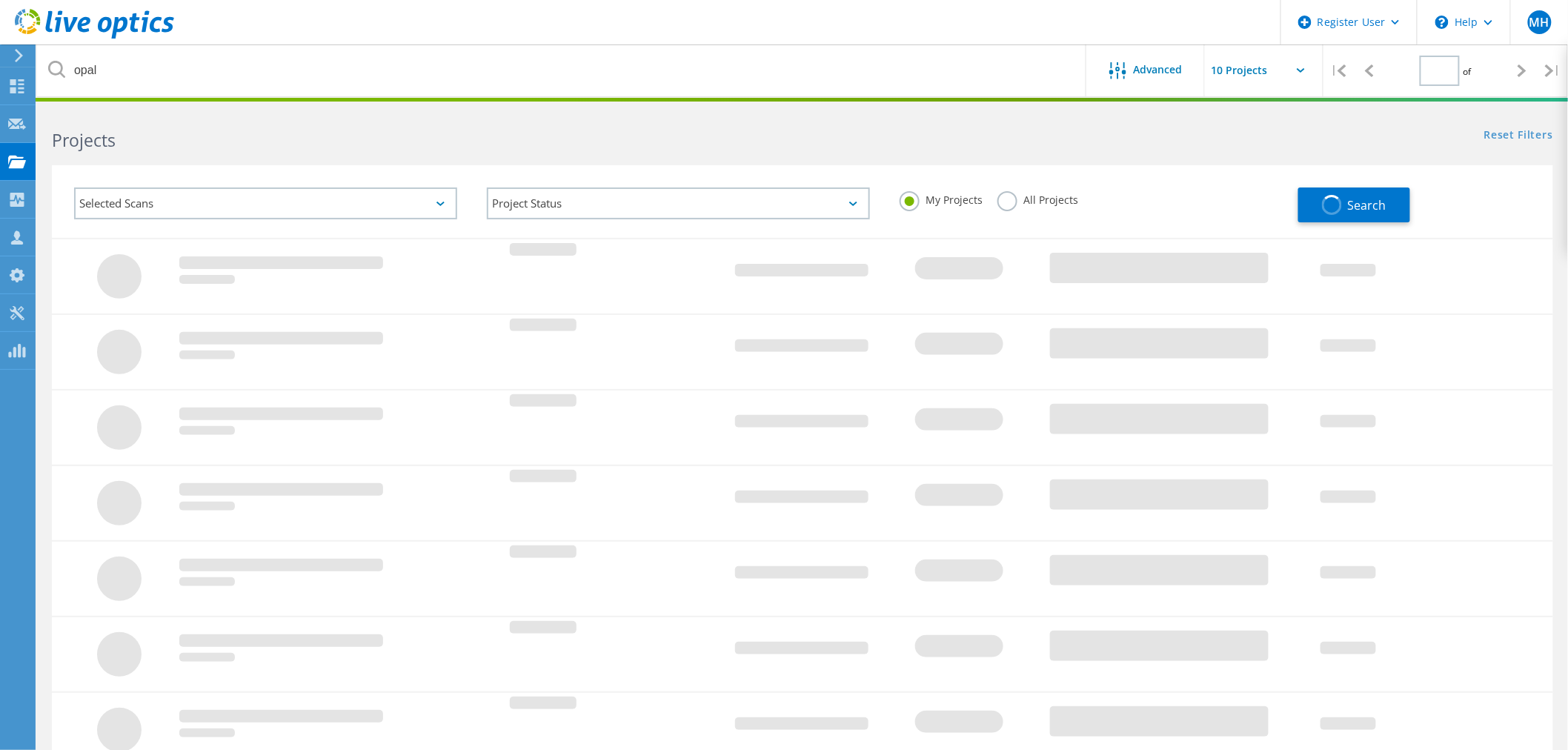
type input "1"
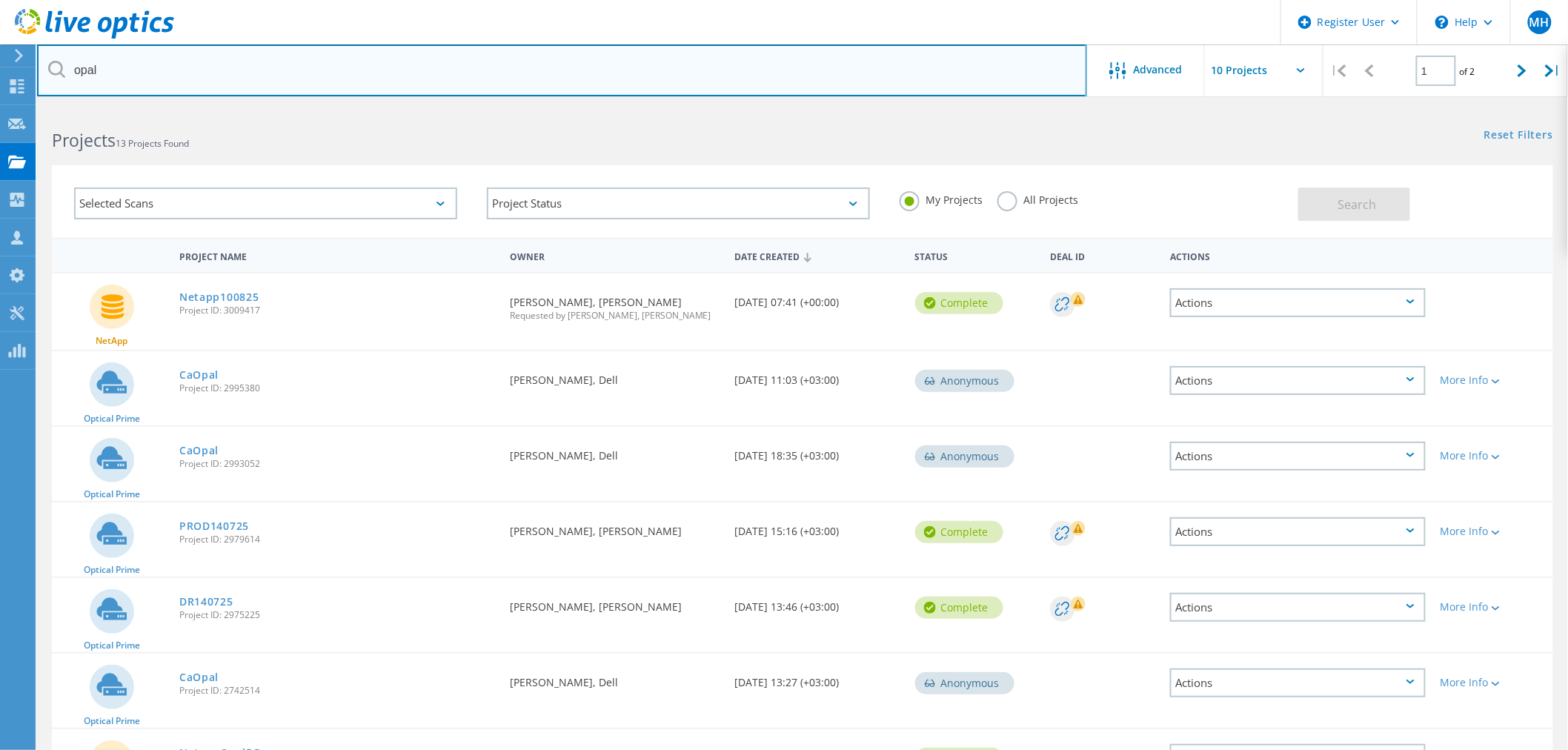
click at [214, 80] on input "opal" at bounding box center [562, 70] width 1050 height 52
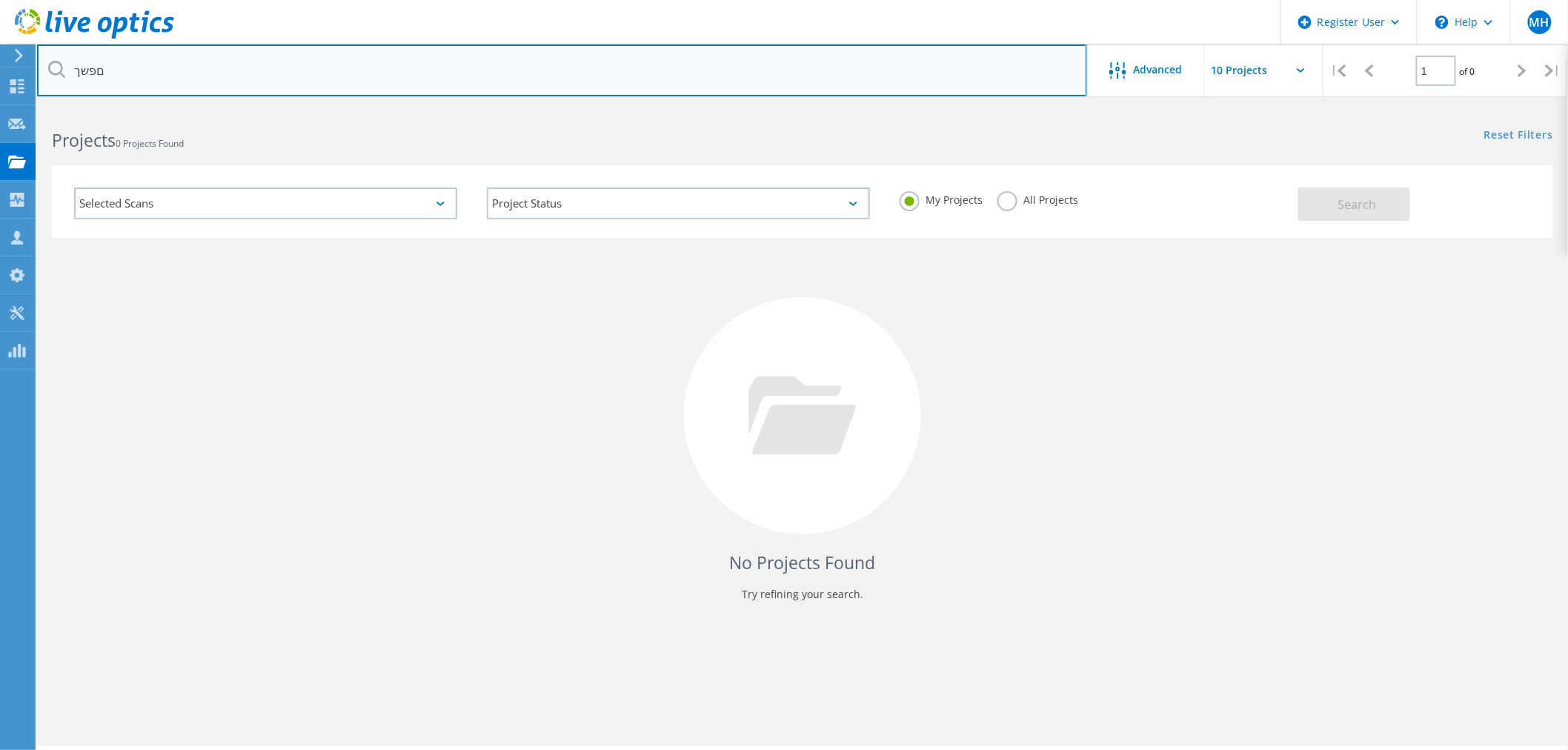
click at [218, 77] on input "םפשך" at bounding box center [562, 70] width 1050 height 52
type input "o"
type input "c"
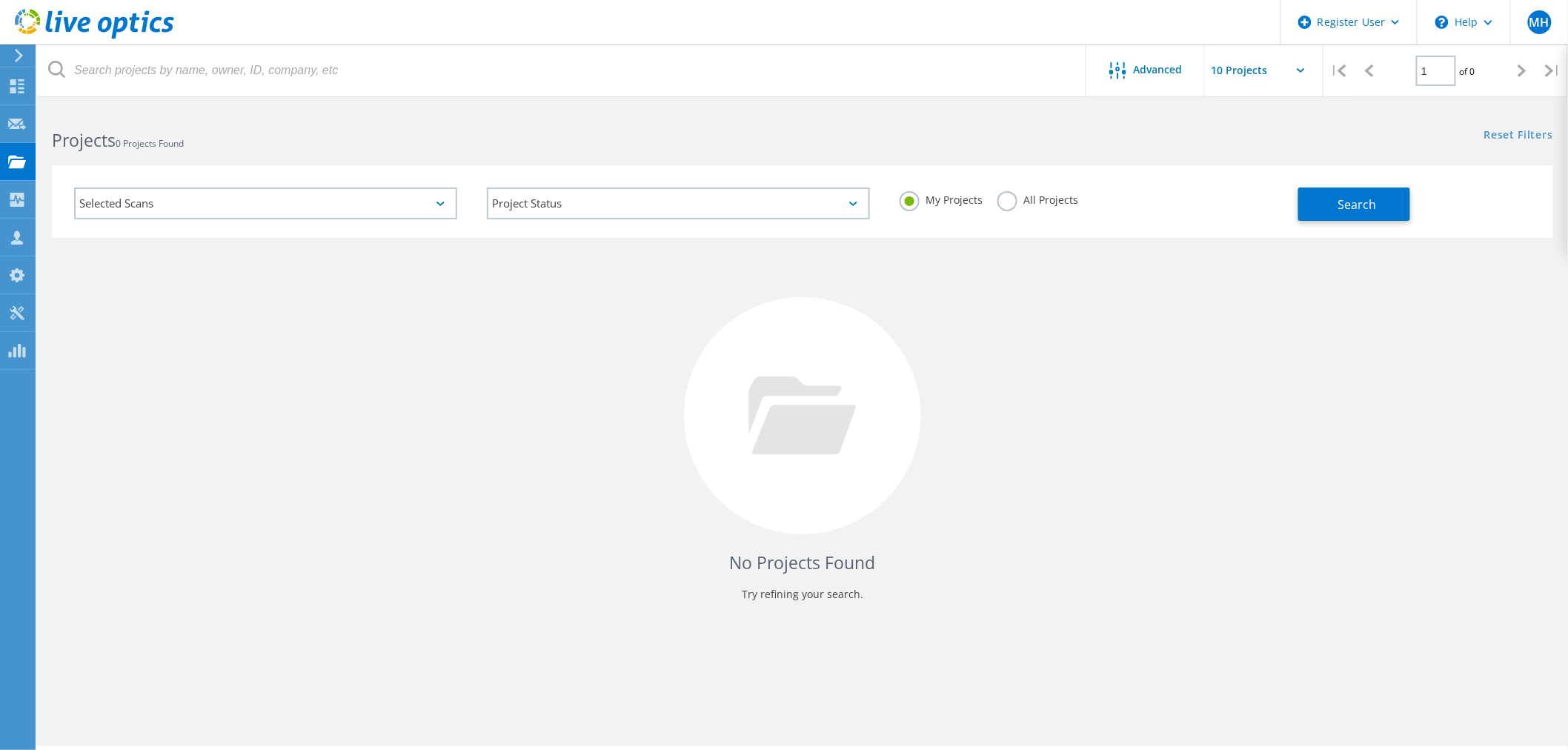
drag, startPoint x: 284, startPoint y: 522, endPoint x: 199, endPoint y: 431, distance: 124.5
click at [289, 516] on div "No Projects Found Try refining your search." at bounding box center [802, 429] width 1501 height 383
click at [23, 167] on use at bounding box center [17, 161] width 18 height 13
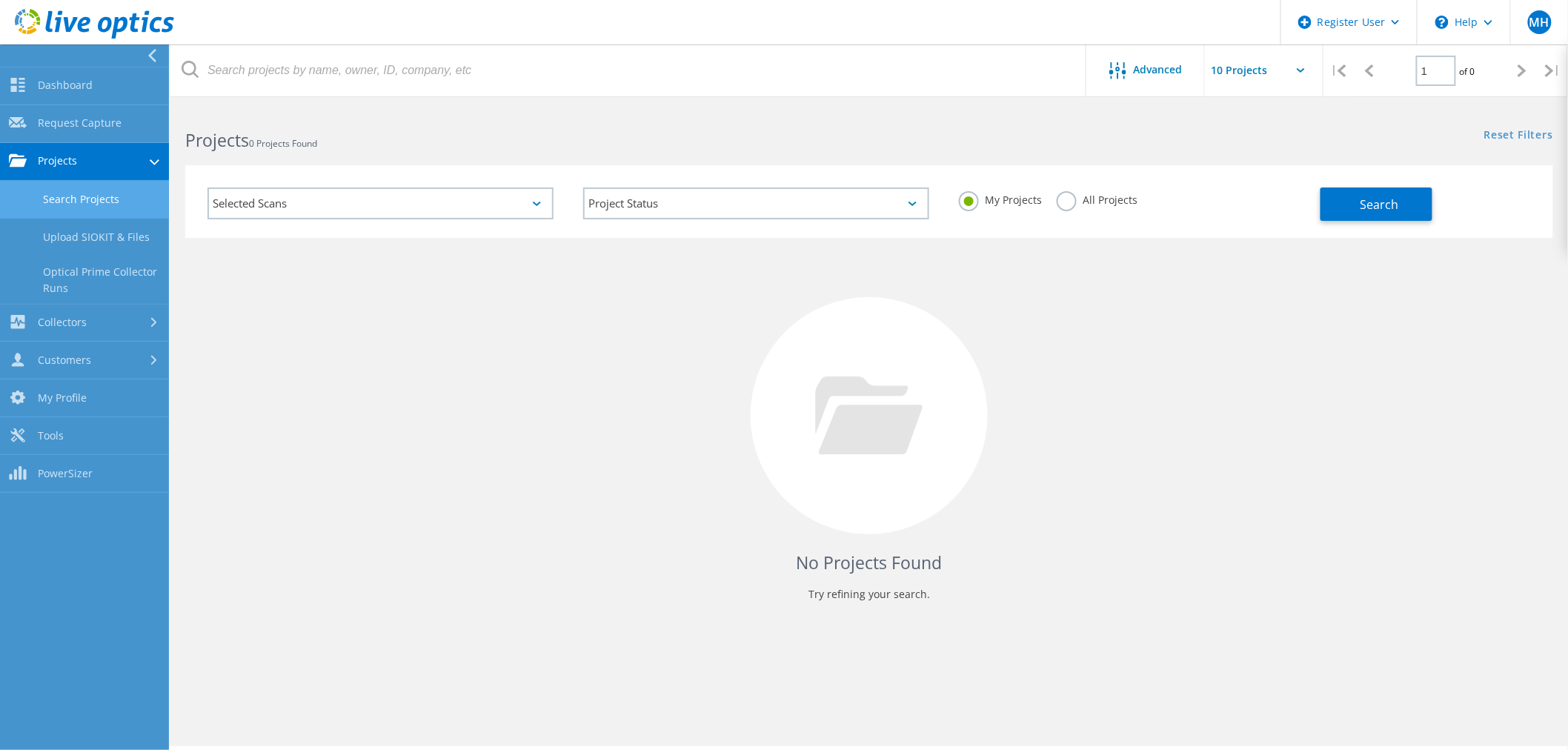
click at [48, 198] on link "Search Projects" at bounding box center [84, 200] width 168 height 38
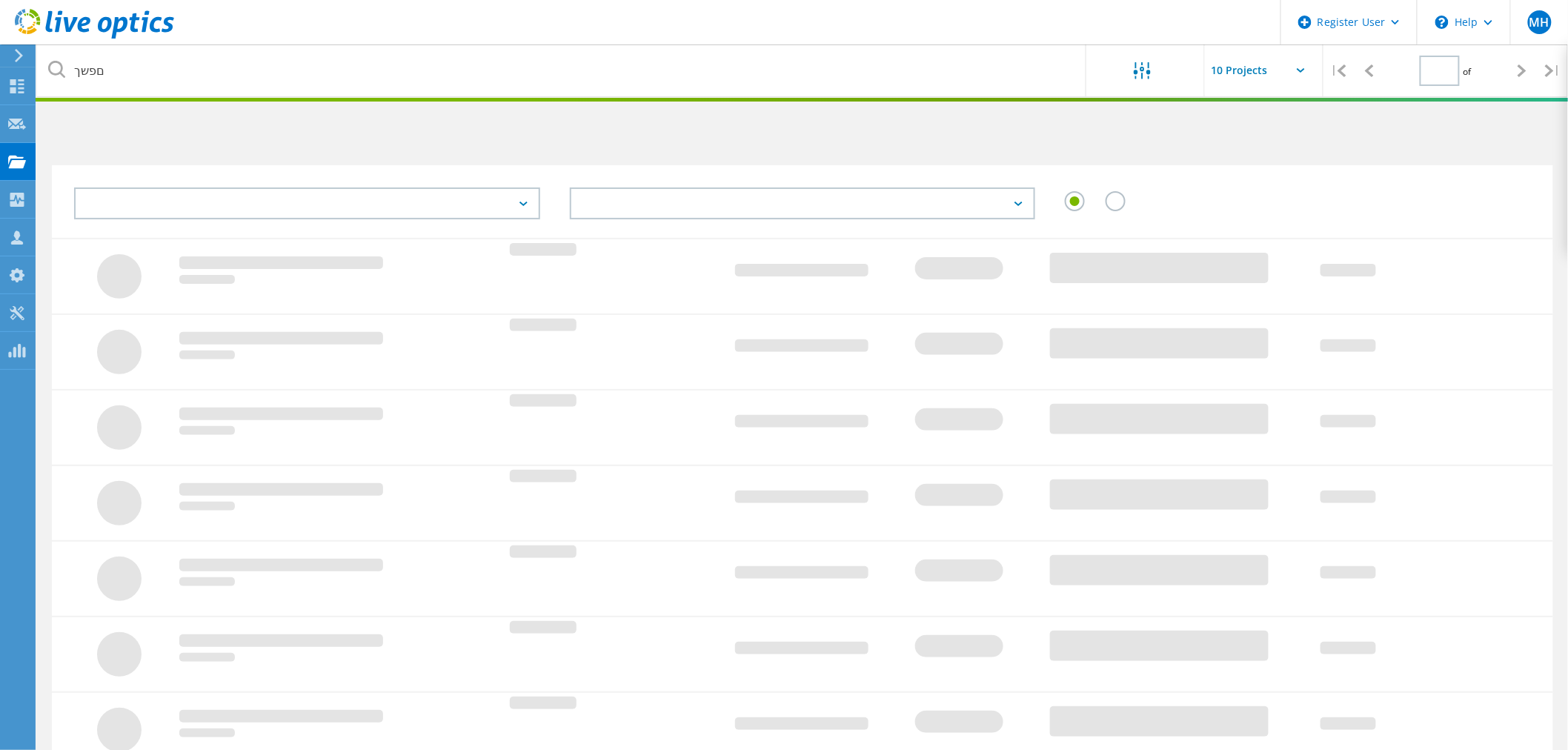
type input "1"
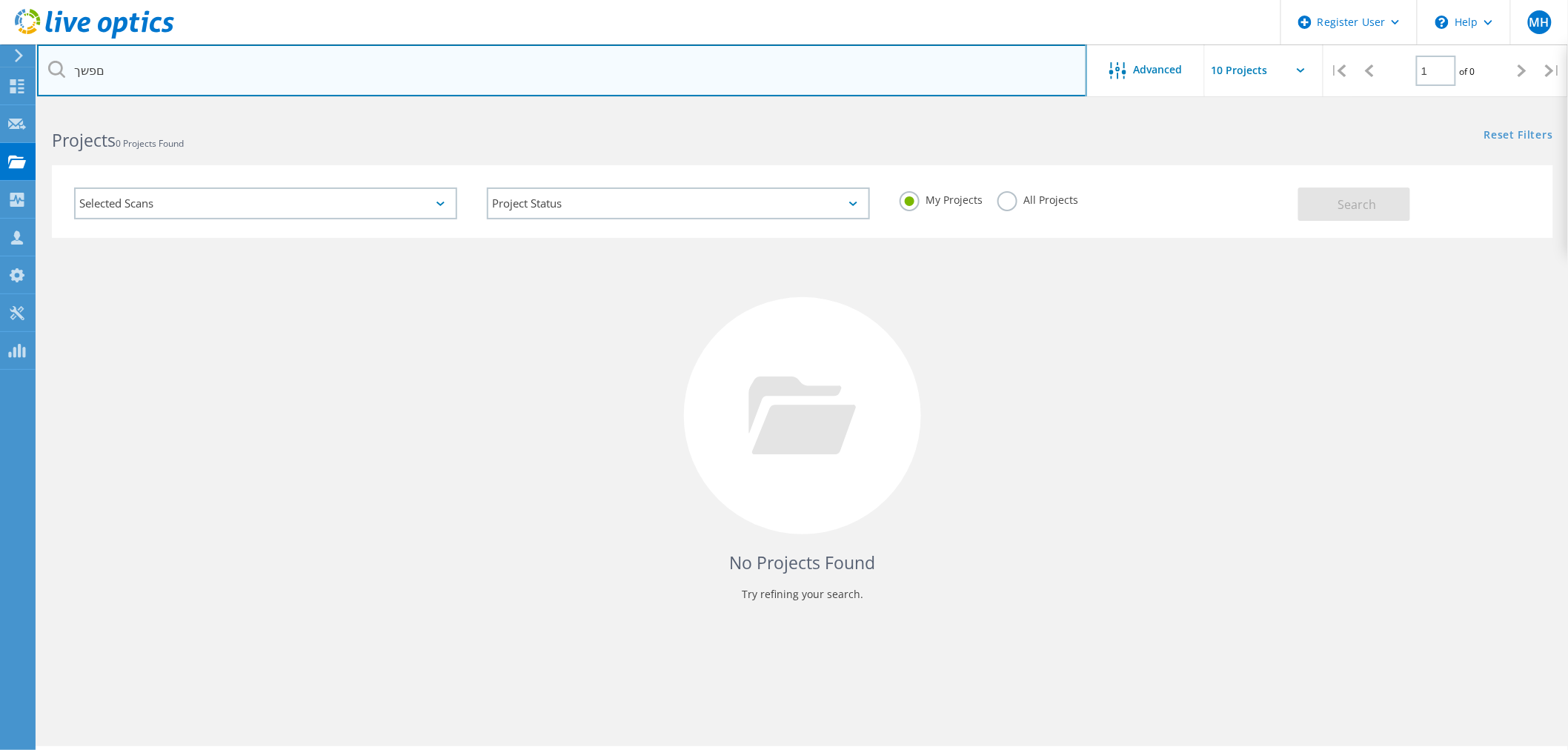
click at [153, 58] on input "םפשך" at bounding box center [562, 70] width 1050 height 52
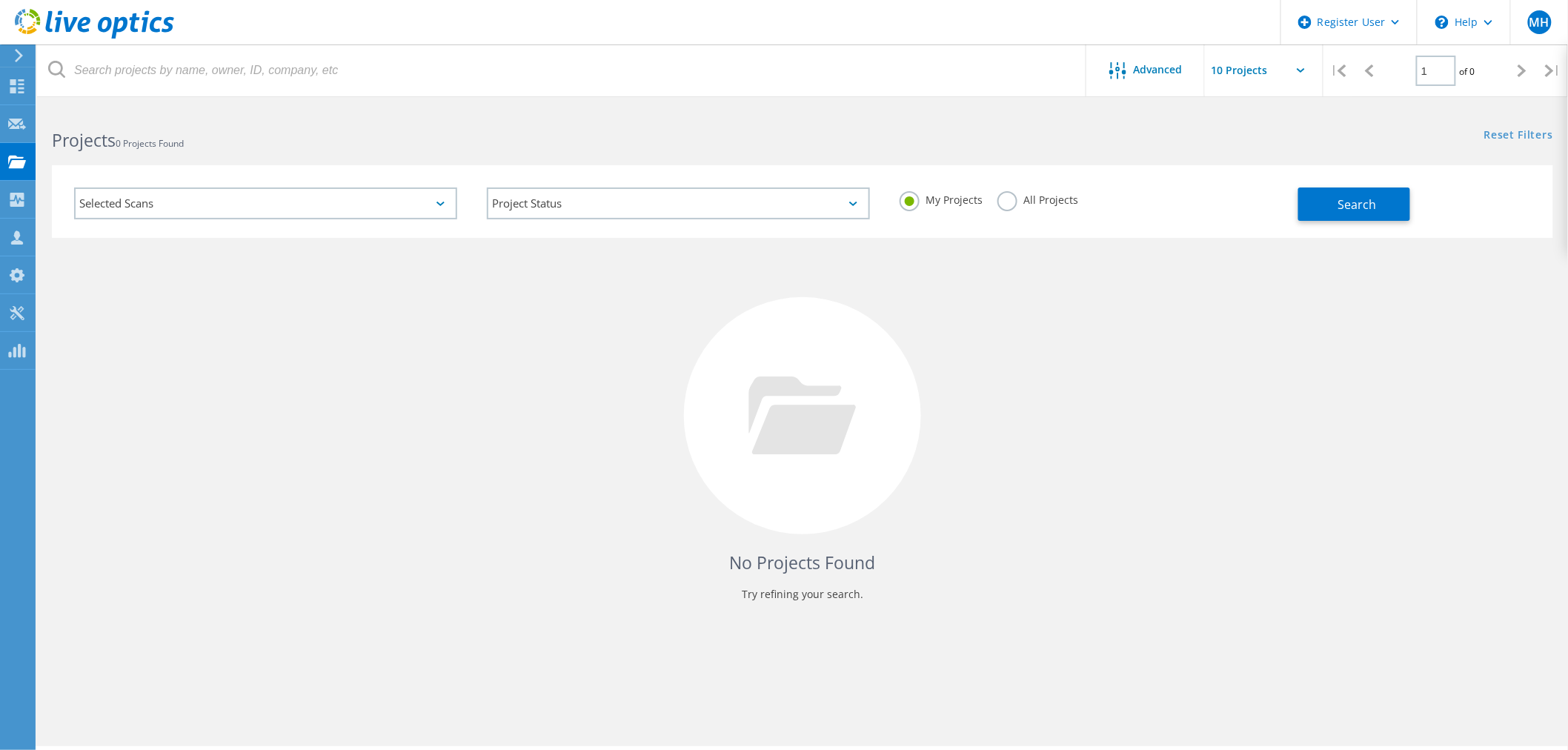
click at [999, 197] on div "My Projects All Projects" at bounding box center [1090, 200] width 412 height 55
click at [1000, 197] on label "All Projects" at bounding box center [1037, 198] width 80 height 14
click at [0, 0] on input "All Projects" at bounding box center [0, 0] width 0 height 0
click at [1335, 211] on button "Search" at bounding box center [1354, 204] width 112 height 33
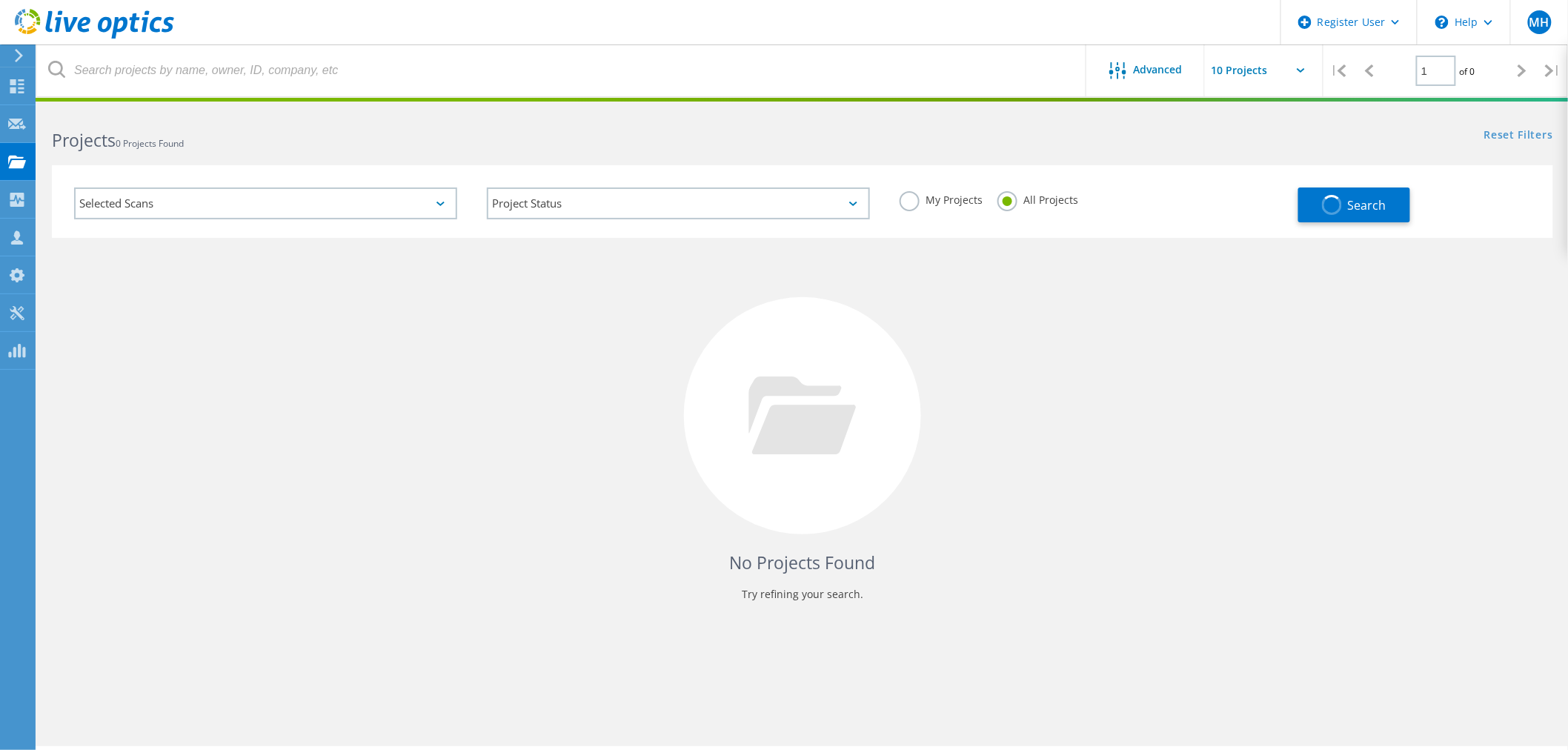
click at [912, 195] on label "My Projects" at bounding box center [940, 198] width 83 height 14
click at [0, 0] on input "My Projects" at bounding box center [0, 0] width 0 height 0
click at [1358, 211] on span "Search" at bounding box center [1366, 205] width 38 height 17
click at [1356, 210] on span "Search" at bounding box center [1366, 205] width 38 height 17
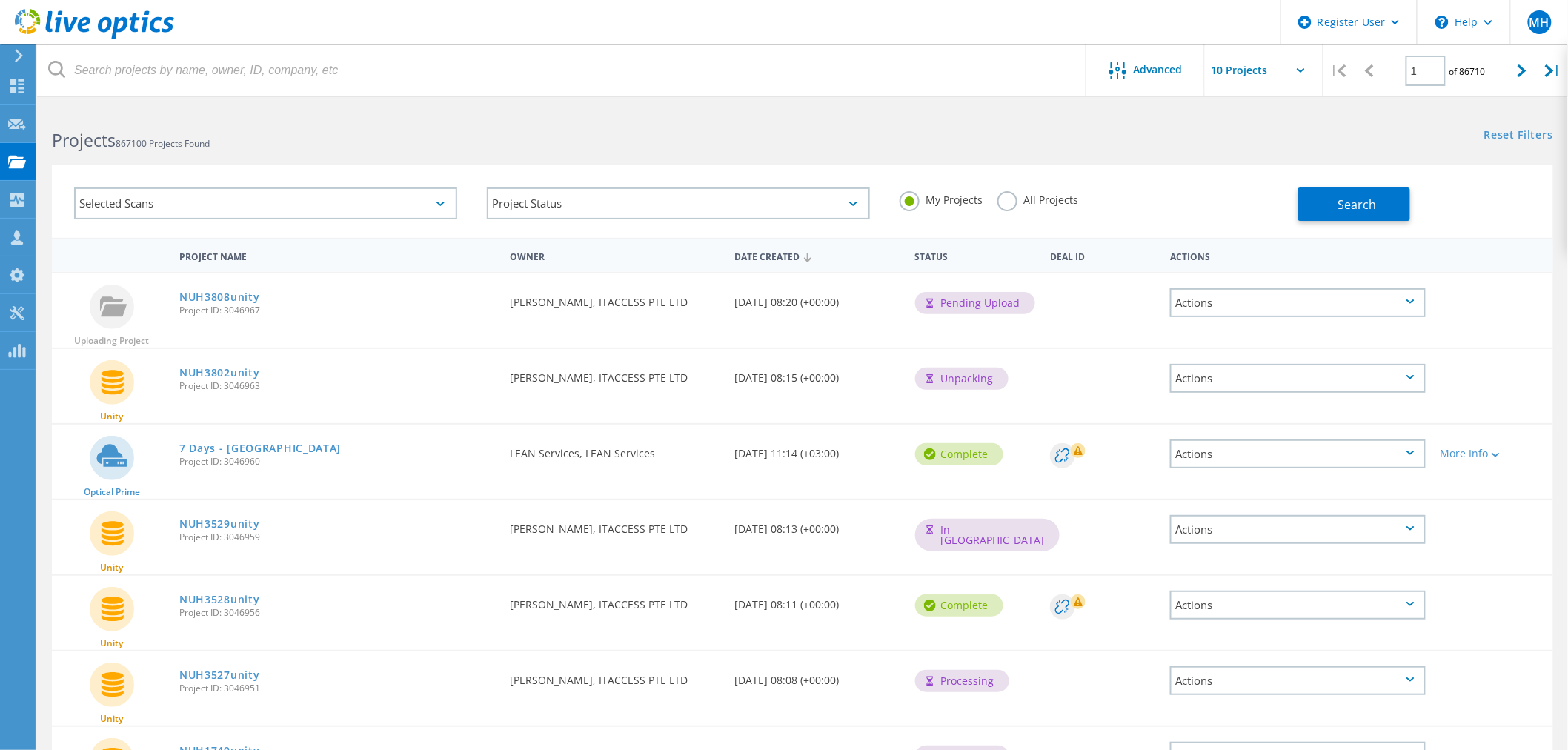
click at [922, 198] on label "My Projects" at bounding box center [940, 198] width 83 height 14
click at [0, 0] on input "My Projects" at bounding box center [0, 0] width 0 height 0
click at [1330, 211] on button "Search" at bounding box center [1354, 204] width 112 height 33
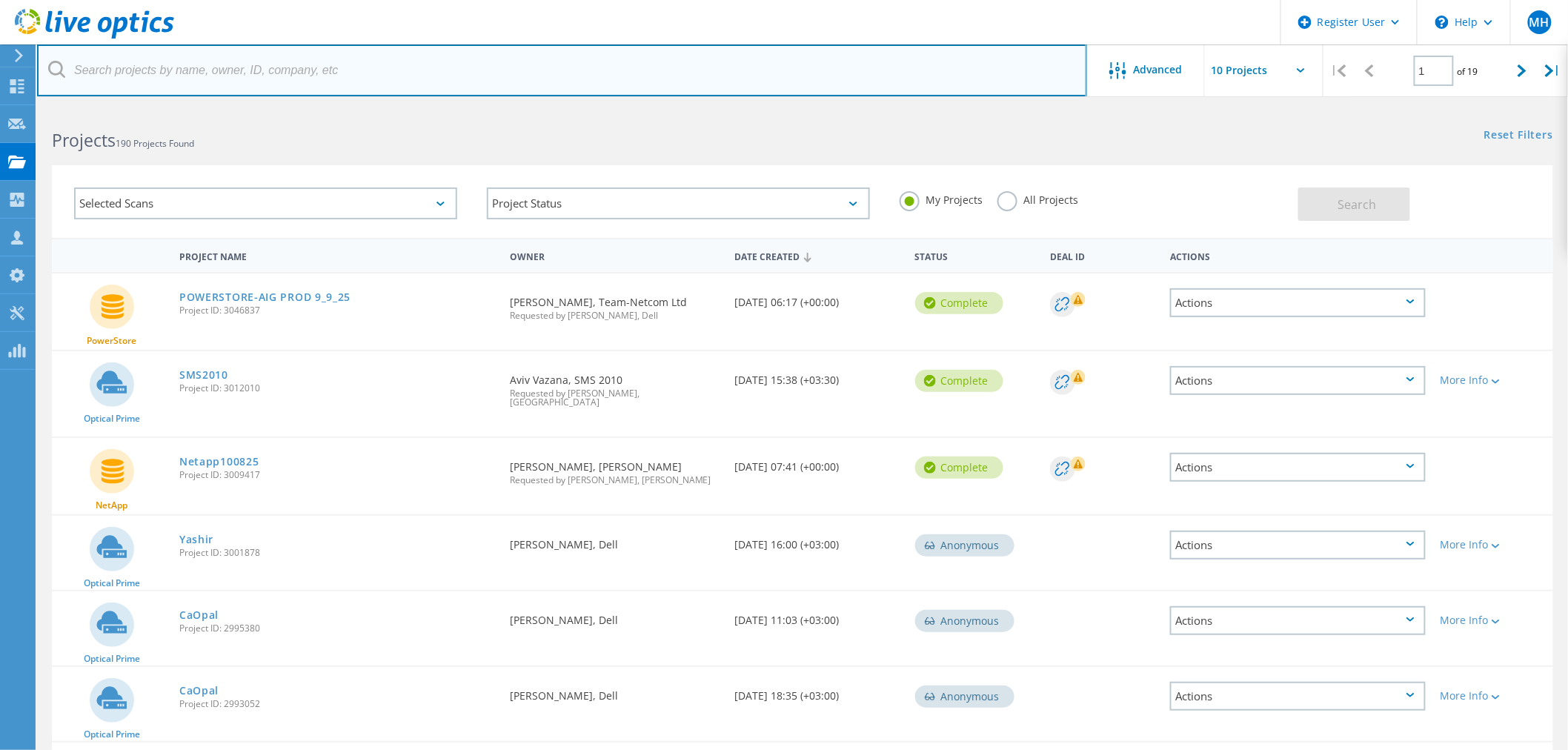
click at [165, 84] on input "text" at bounding box center [562, 70] width 1050 height 52
type input "Caopal"
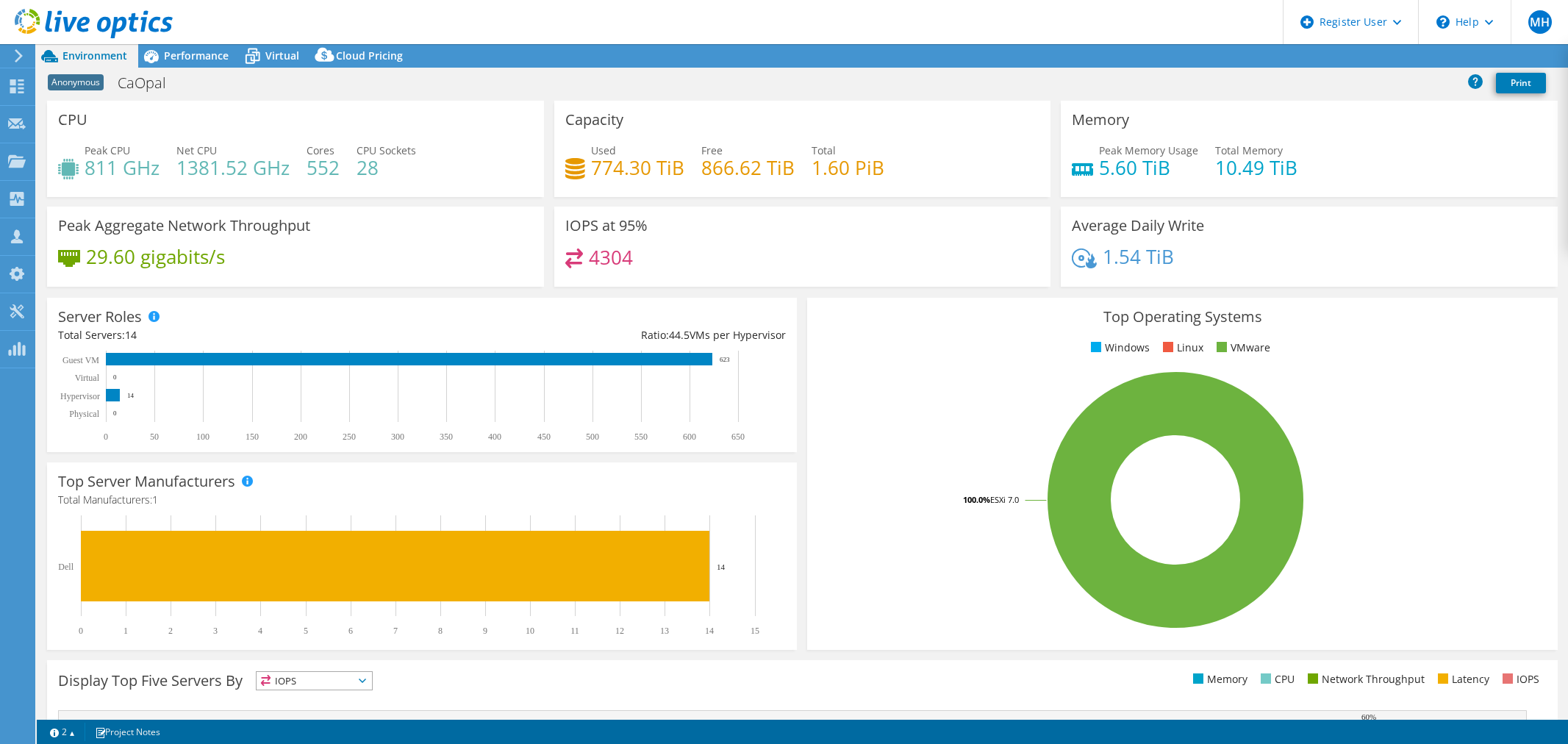
select select "USD"
drag, startPoint x: 810, startPoint y: 174, endPoint x: 866, endPoint y: 173, distance: 56.0
click at [866, 173] on h4 "1.60 PiB" at bounding box center [847, 167] width 73 height 17
click at [869, 173] on h4 "1.60 PiB" at bounding box center [847, 167] width 73 height 17
drag, startPoint x: 882, startPoint y: 166, endPoint x: 804, endPoint y: 167, distance: 78.0
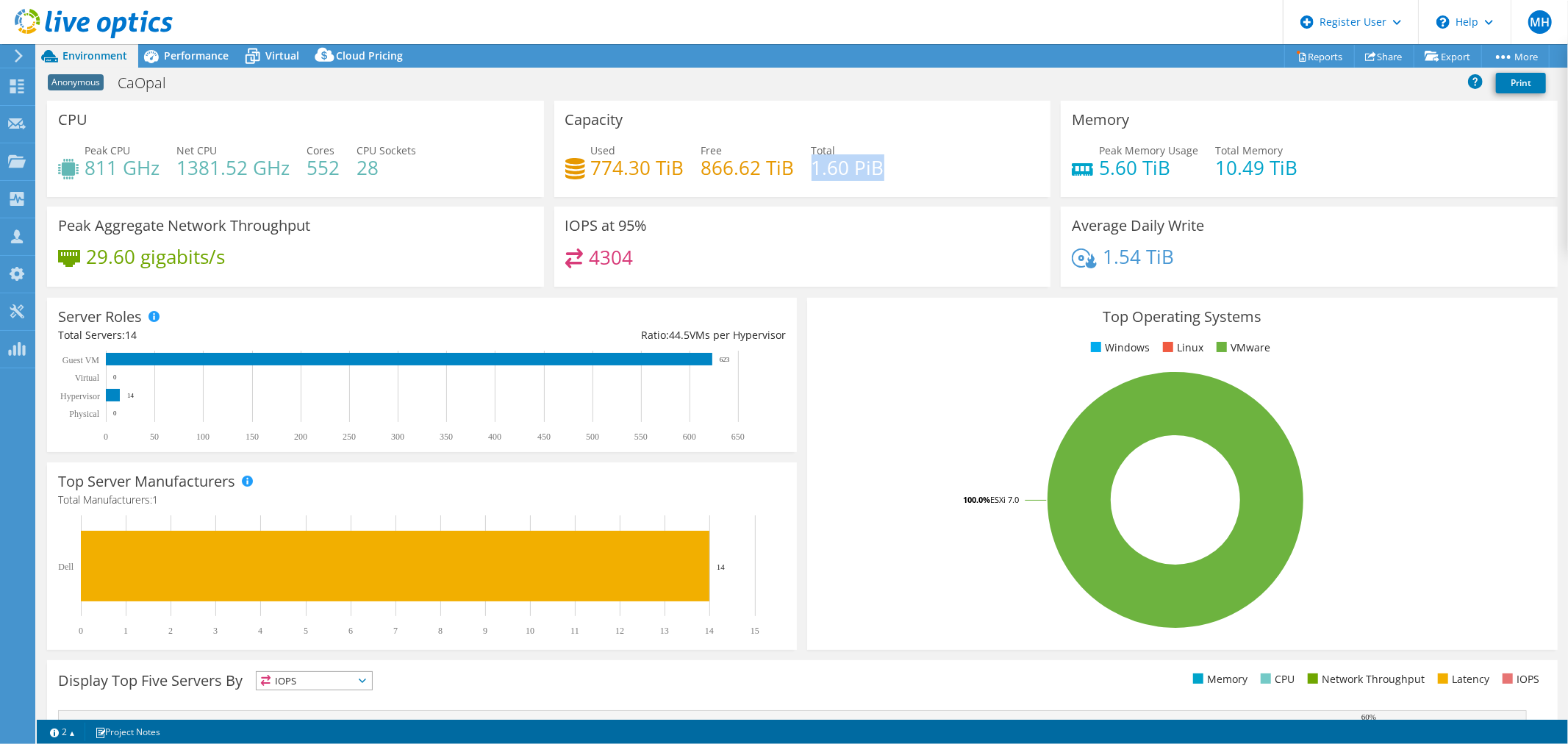
click at [804, 167] on div "Used 774.30 TiB Free 866.62 TiB Total 1.60 PiB" at bounding box center [802, 166] width 475 height 48
click at [171, 50] on span "Performance" at bounding box center [196, 55] width 65 height 14
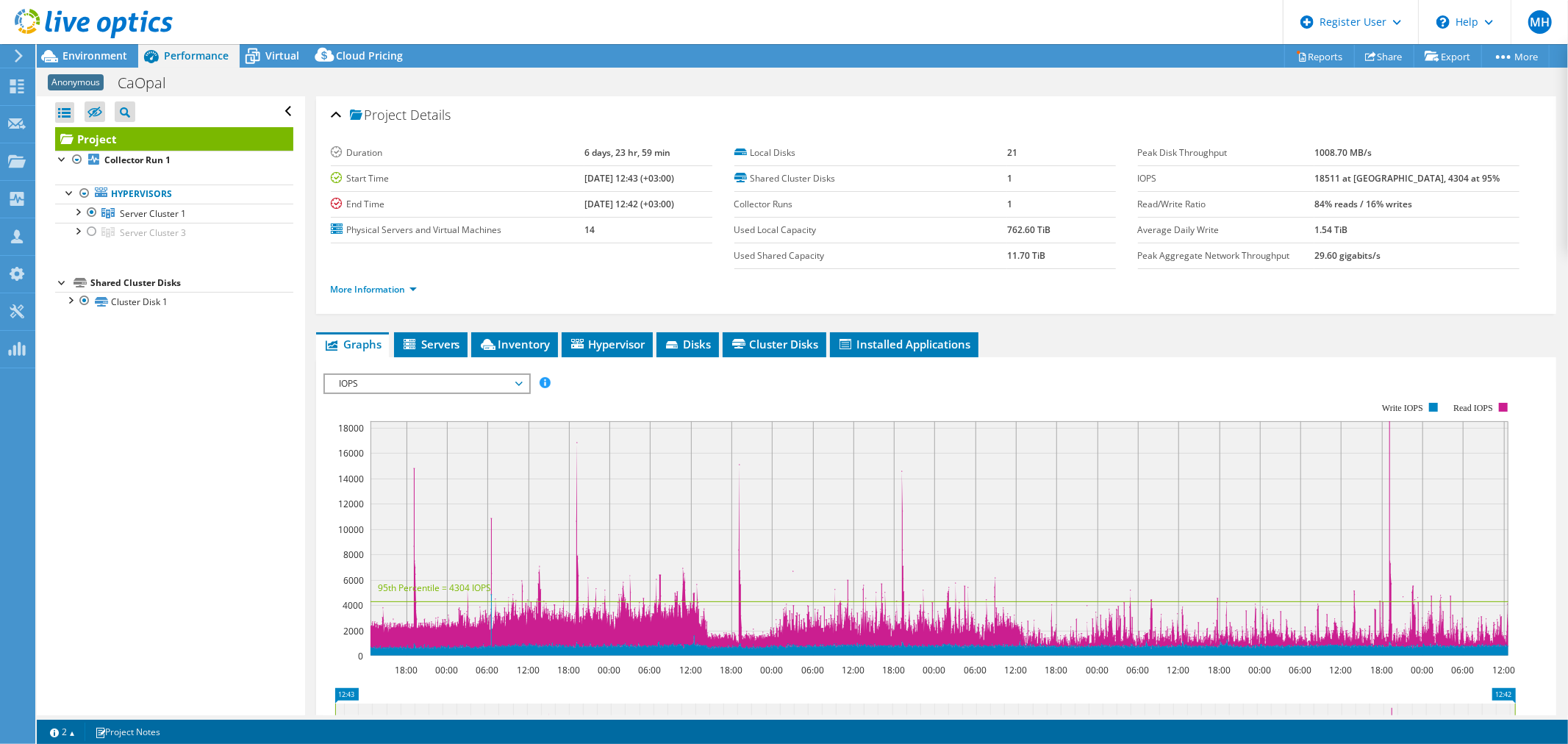
drag, startPoint x: 603, startPoint y: 181, endPoint x: 554, endPoint y: 180, distance: 49.0
click at [554, 180] on tr "Start Time 06/17/2024, 12:43 (+03:00)" at bounding box center [521, 178] width 382 height 25
click at [92, 56] on span "Environment" at bounding box center [94, 55] width 65 height 14
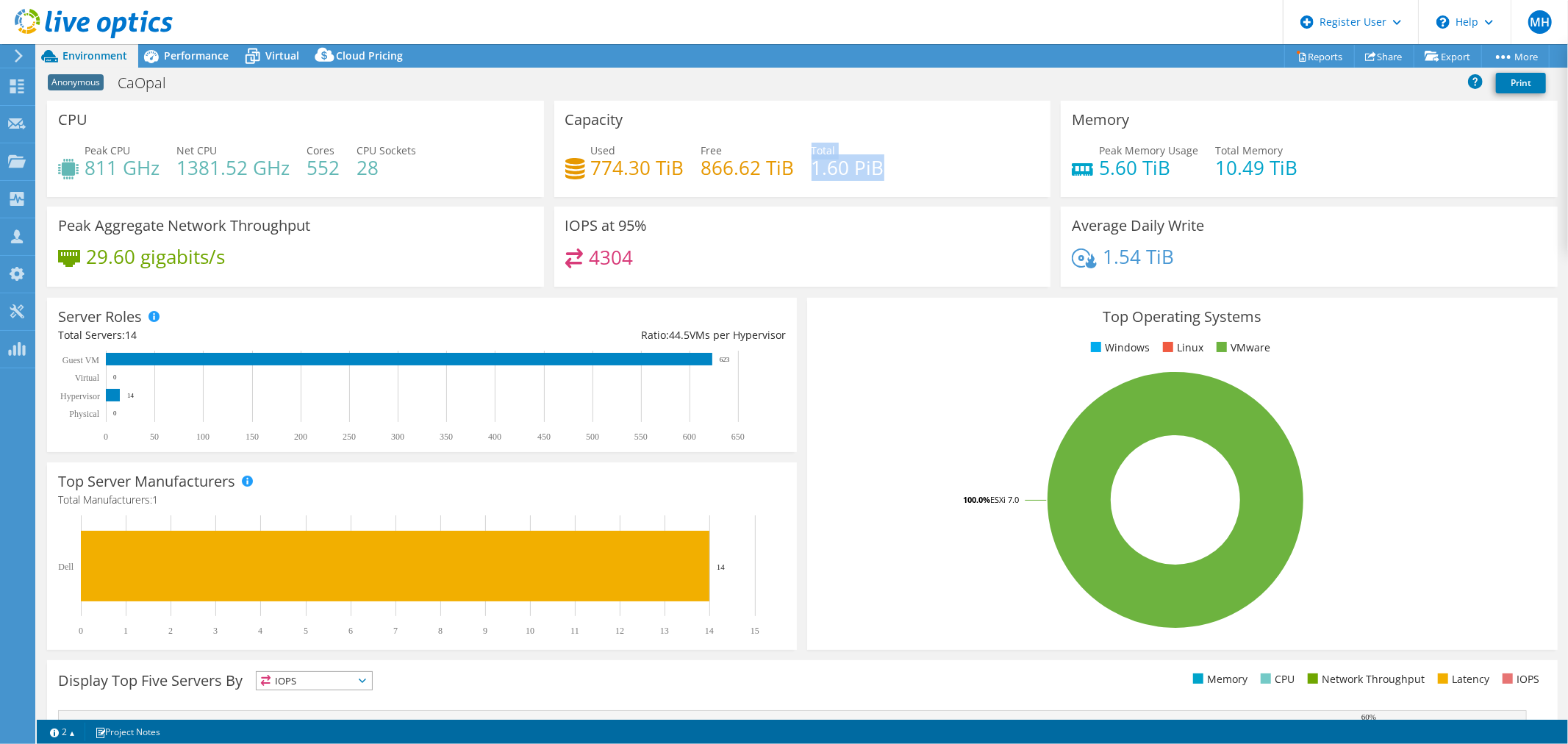
drag, startPoint x: 862, startPoint y: 164, endPoint x: 901, endPoint y: 158, distance: 39.5
click at [874, 162] on div "Used 774.30 TiB Free 866.62 TiB Total 1.60 PiB" at bounding box center [802, 166] width 475 height 48
click at [906, 156] on div "Used 774.30 TiB Free 866.62 TiB Total 1.60 PiB" at bounding box center [802, 166] width 475 height 48
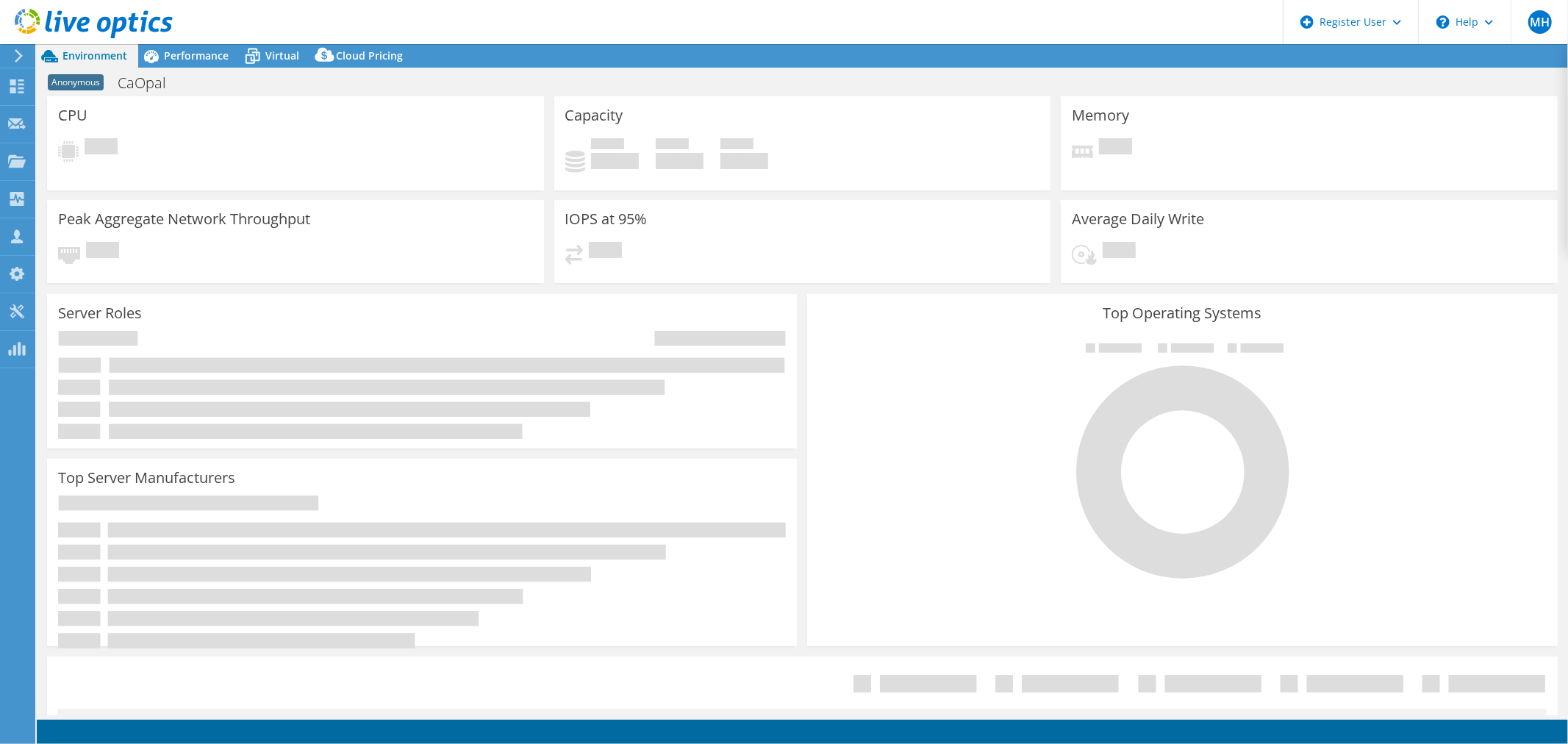
select select "USD"
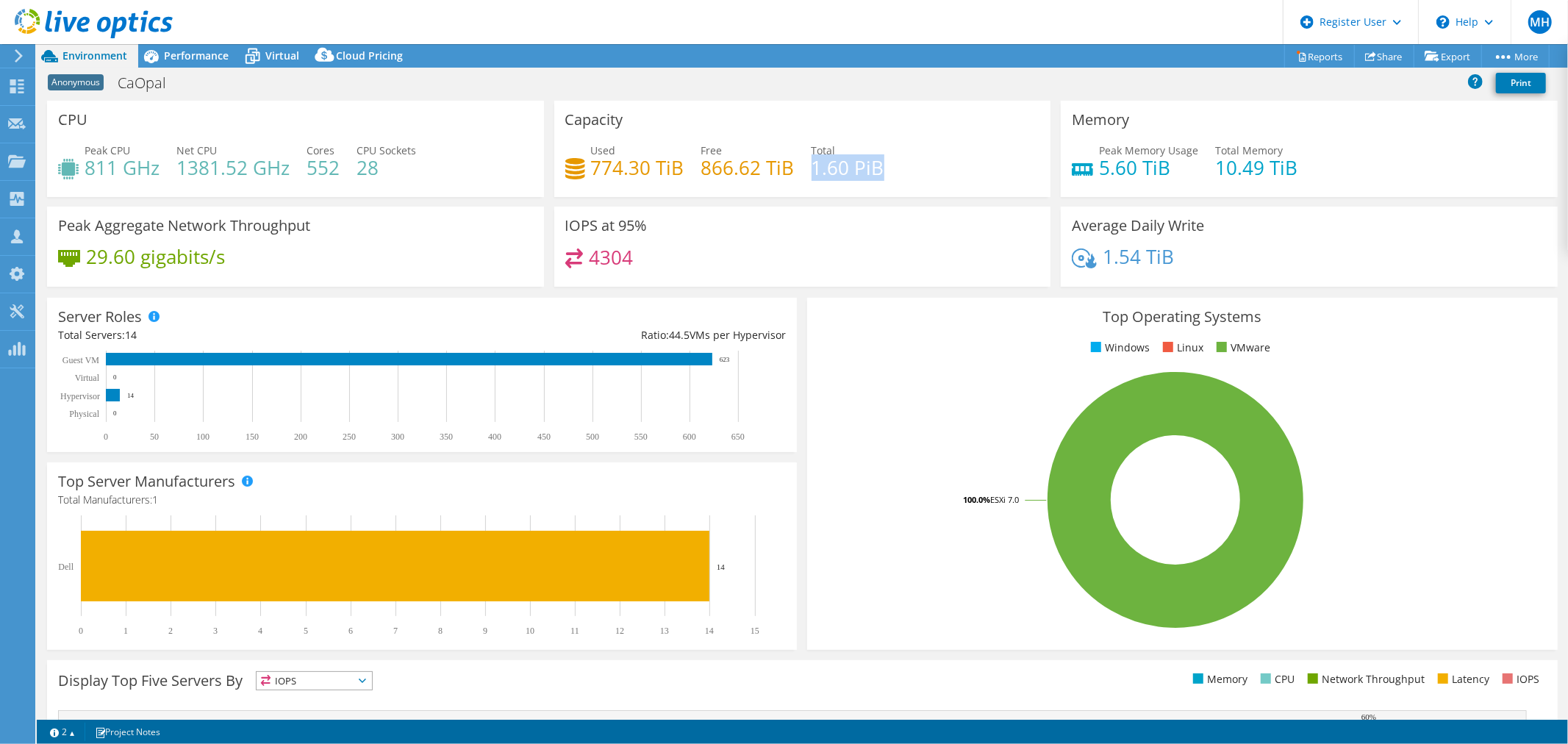
drag, startPoint x: 808, startPoint y: 179, endPoint x: 810, endPoint y: 167, distance: 12.2
click at [810, 167] on div "Used 774.30 TiB Free 866.62 TiB Total 1.60 PiB" at bounding box center [802, 166] width 475 height 48
click at [813, 167] on h4 "1.60 PiB" at bounding box center [847, 167] width 73 height 17
drag, startPoint x: 809, startPoint y: 167, endPoint x: 886, endPoint y: 167, distance: 77.0
click at [886, 167] on div "Used 774.30 TiB Free 866.62 TiB Total 1.60 PiB" at bounding box center [802, 166] width 475 height 48
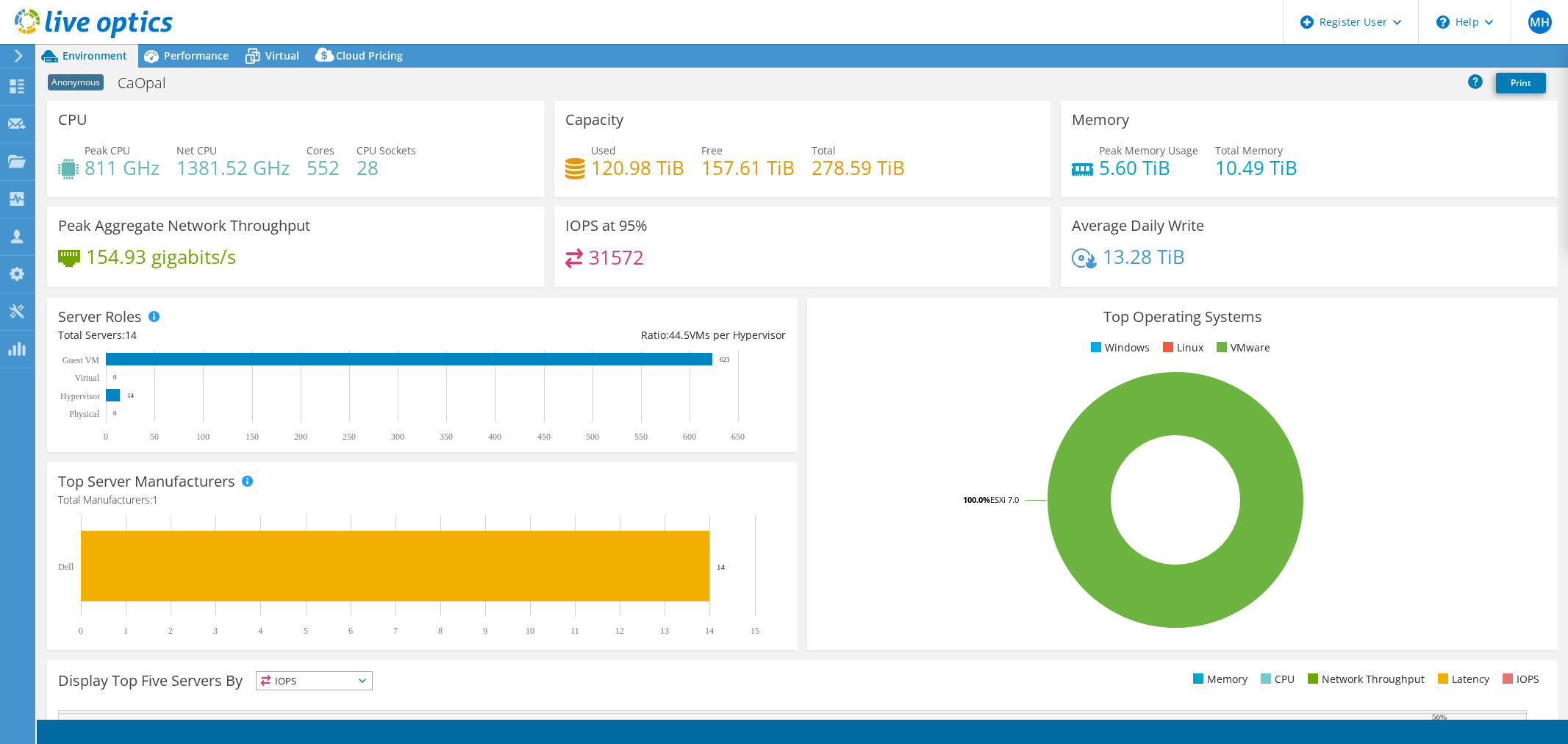
select select "USD"
click at [188, 49] on span "Performance" at bounding box center [196, 55] width 65 height 14
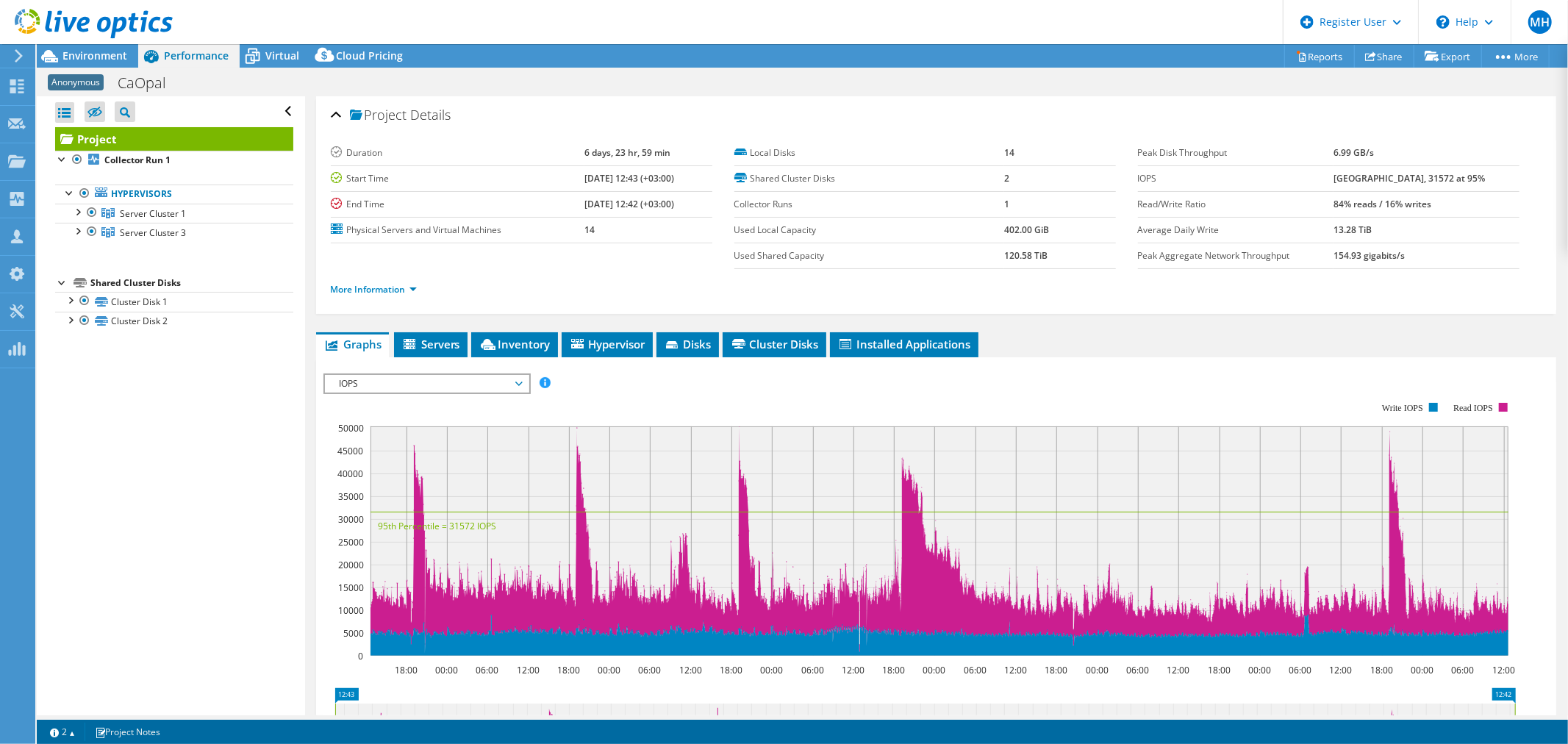
drag, startPoint x: 613, startPoint y: 175, endPoint x: 538, endPoint y: 175, distance: 75.0
click at [538, 175] on tr "Start Time 06/17/2024, 12:43 (+03:00)" at bounding box center [521, 178] width 382 height 25
click at [70, 57] on span "Environment" at bounding box center [94, 55] width 65 height 14
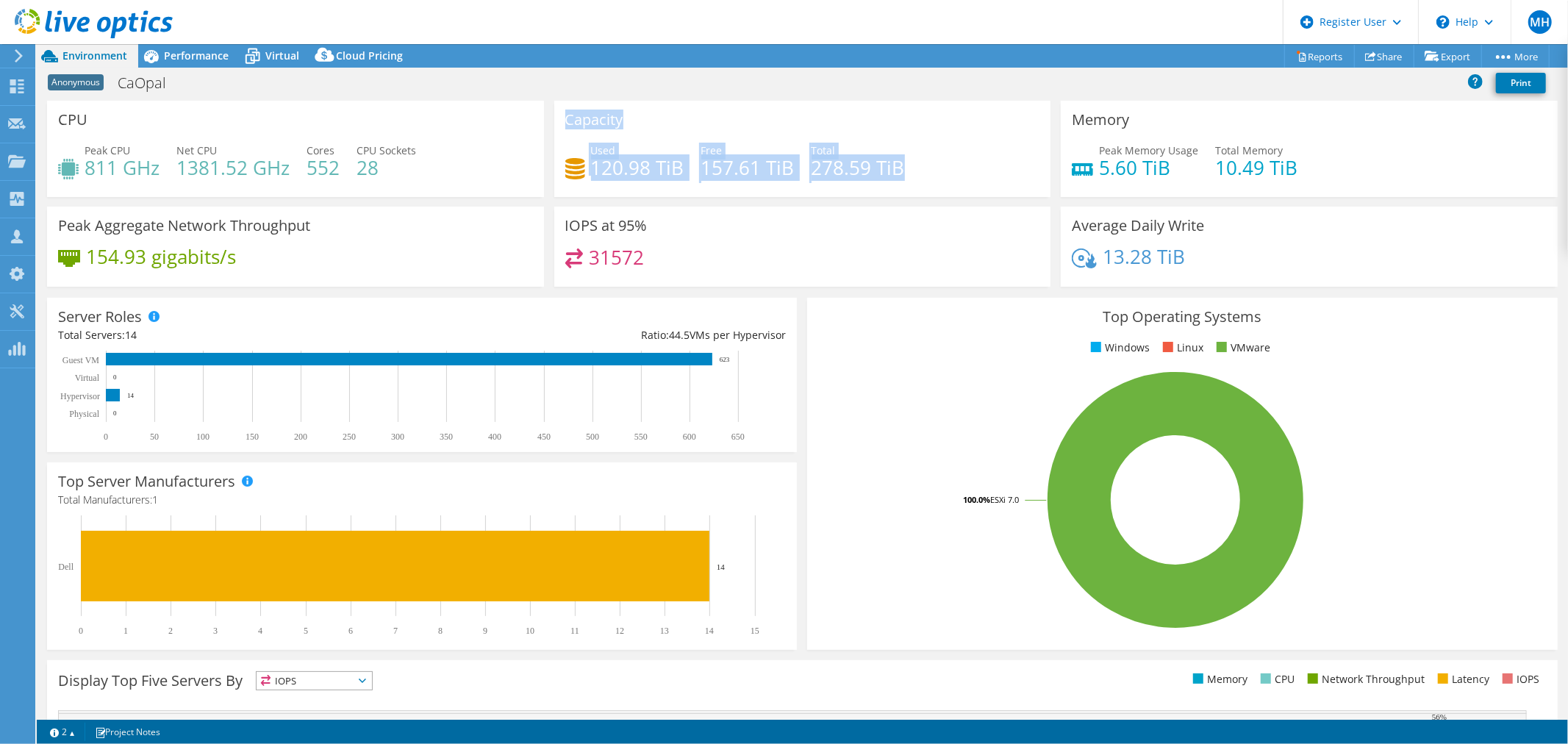
drag, startPoint x: 923, startPoint y: 164, endPoint x: 517, endPoint y: 164, distance: 406.0
click at [517, 164] on div "CPU Peak CPU 811 GHz Net CPU 1381.52 GHz Cores 552 CPU Sockets 28 Capacity Used…" at bounding box center [801, 198] width 1520 height 195
click at [674, 103] on div "Capacity Used 120.98 TiB Free 157.61 TiB Total 278.59 TiB" at bounding box center [801, 149] width 496 height 96
drag, startPoint x: 808, startPoint y: 164, endPoint x: 908, endPoint y: 164, distance: 100.0
click at [908, 164] on div "Used 120.98 TiB Free 157.61 TiB Total 278.59 TiB" at bounding box center [802, 166] width 475 height 48
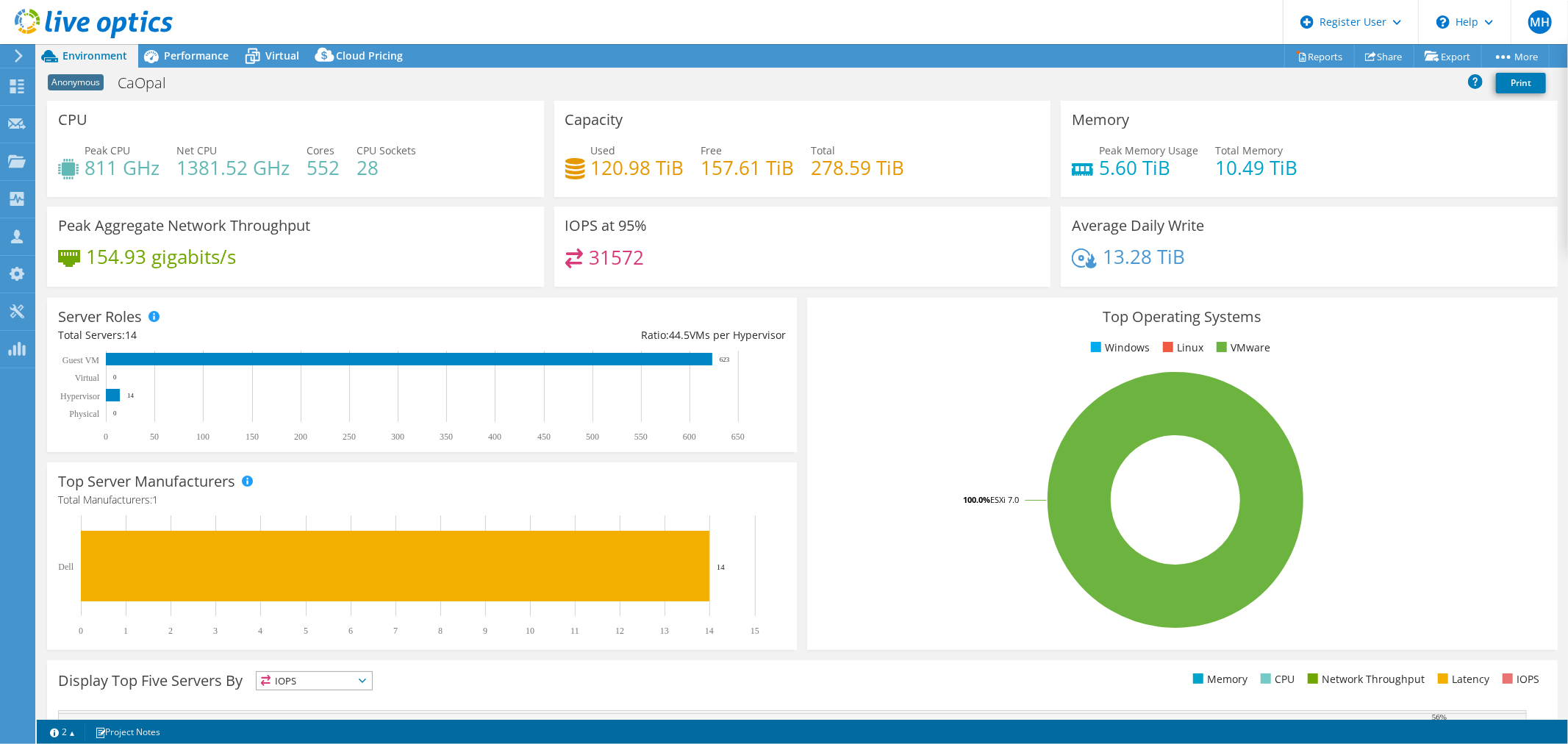
click at [902, 207] on div "IOPS at 95% 31572" at bounding box center [801, 247] width 496 height 80
click at [210, 53] on span "Performance" at bounding box center [196, 55] width 65 height 14
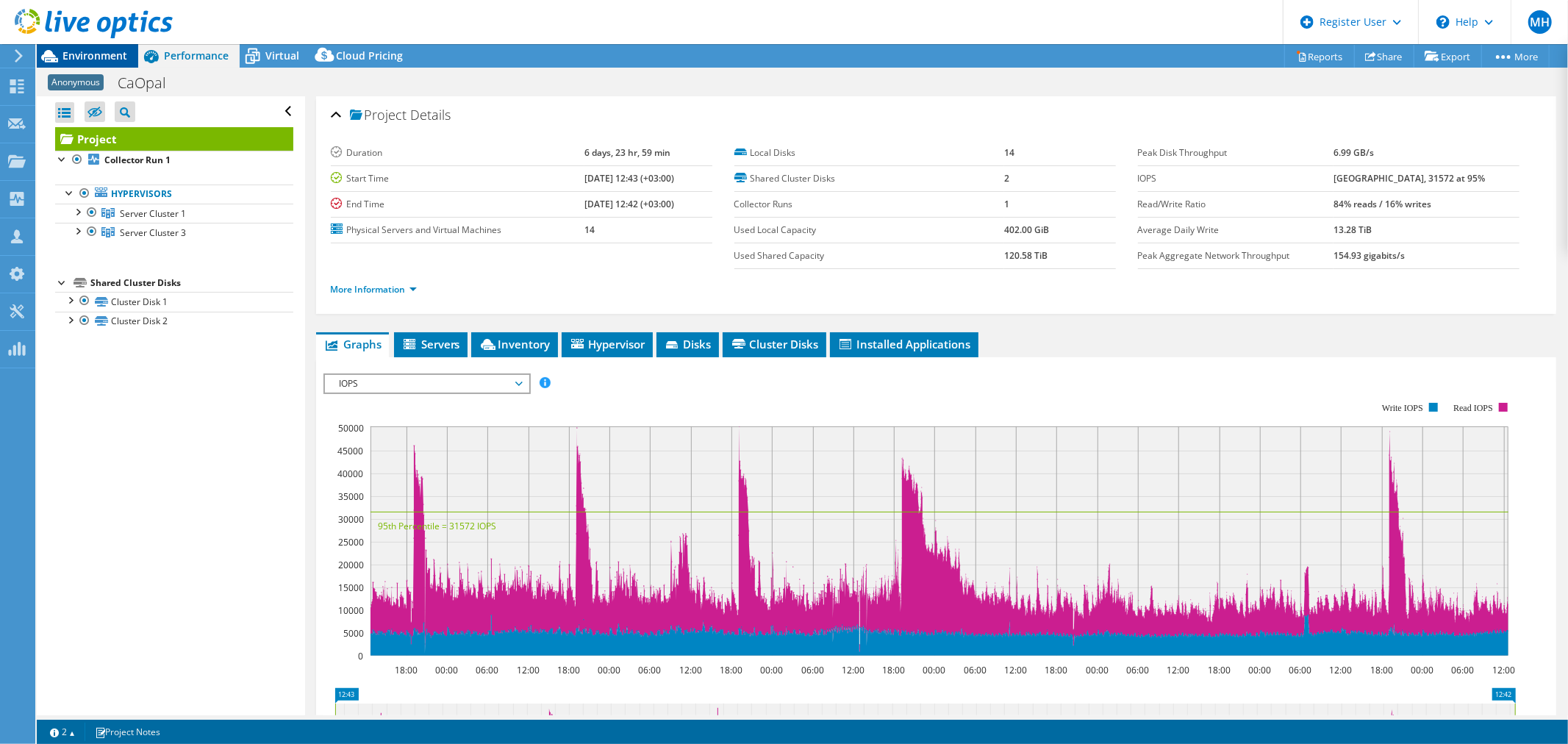
click at [107, 55] on span "Environment" at bounding box center [94, 55] width 65 height 14
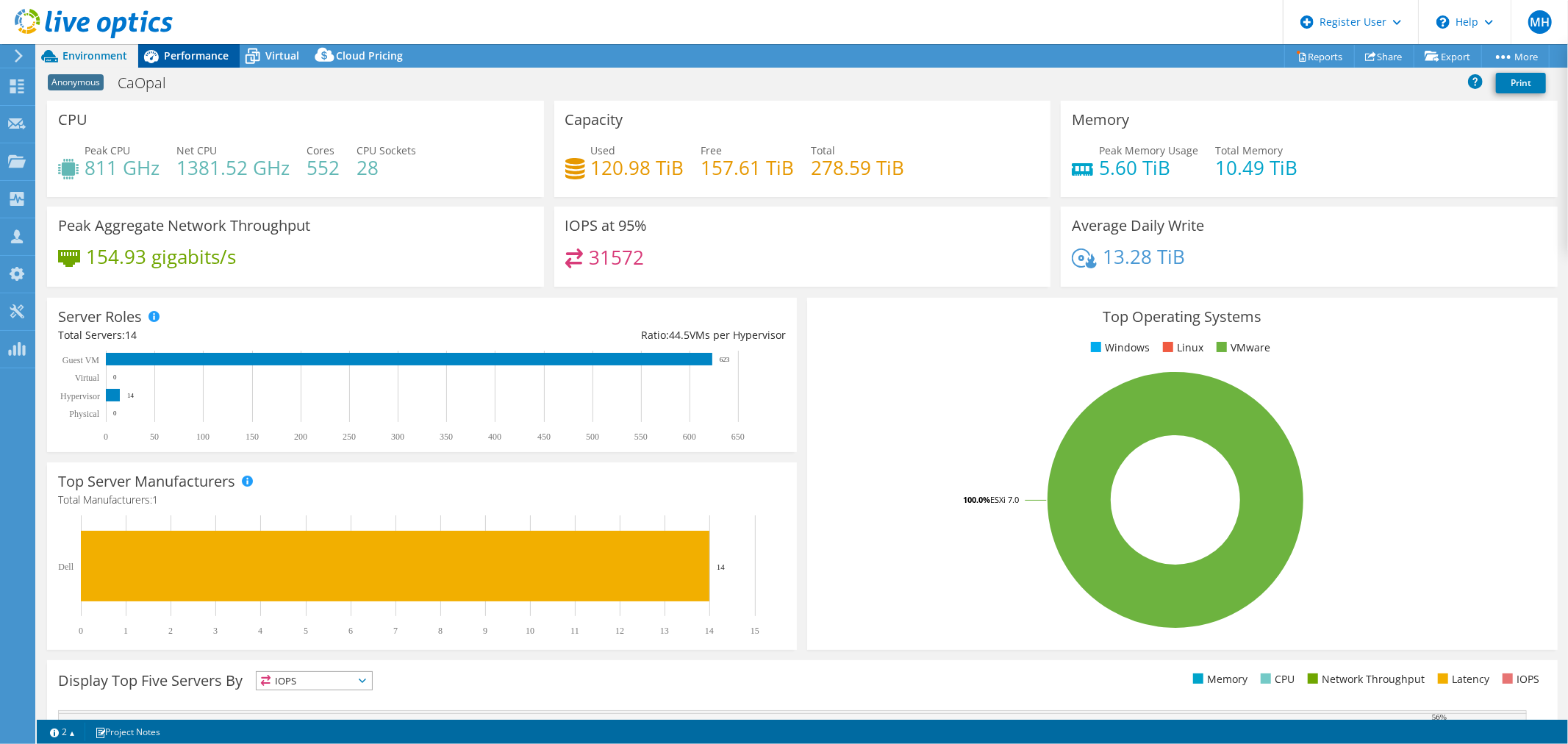
click at [178, 61] on span "Performance" at bounding box center [196, 55] width 65 height 14
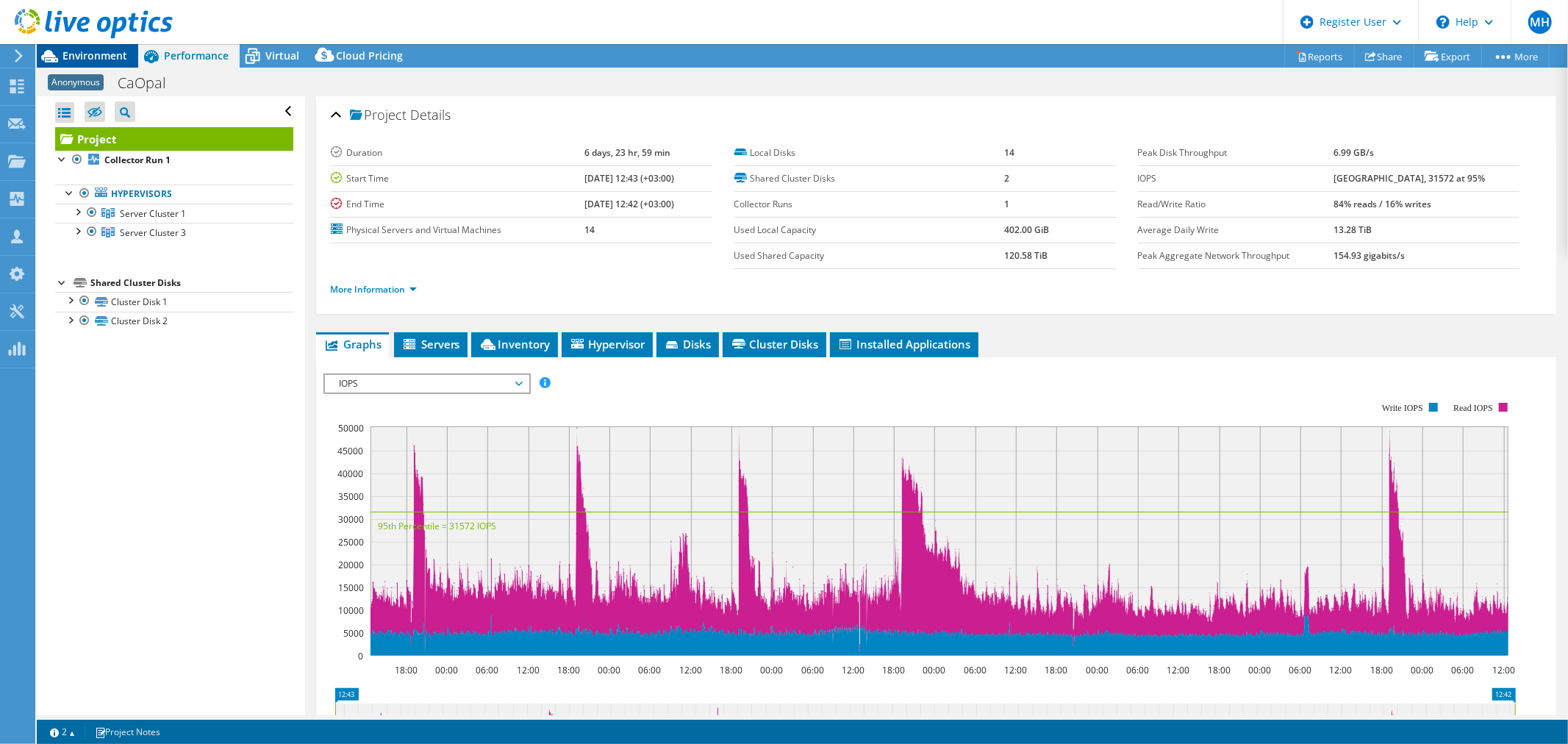
click at [85, 55] on span "Environment" at bounding box center [94, 55] width 65 height 14
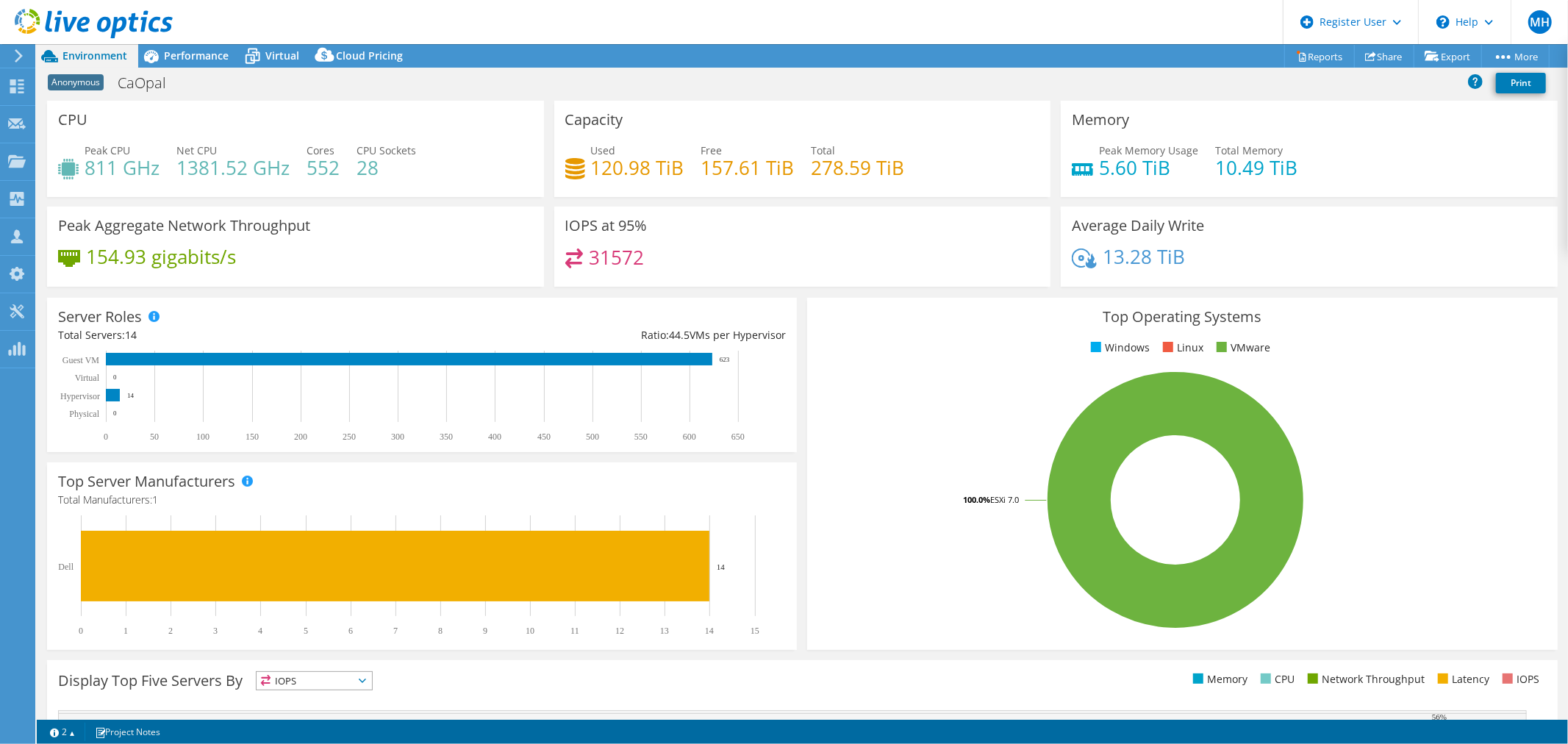
scroll to position [82, 0]
click at [276, 56] on span "Virtual" at bounding box center [282, 55] width 34 height 14
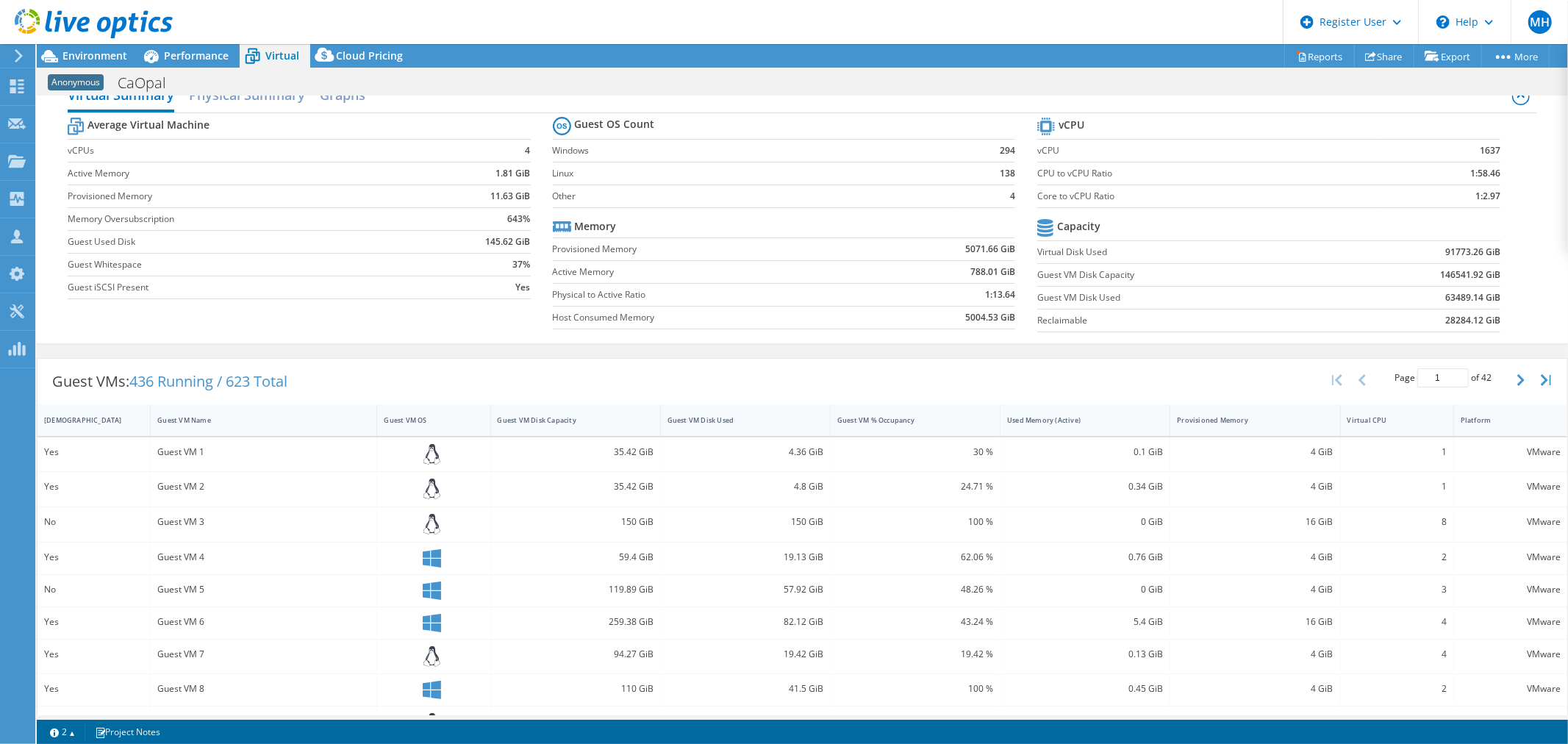
scroll to position [0, 0]
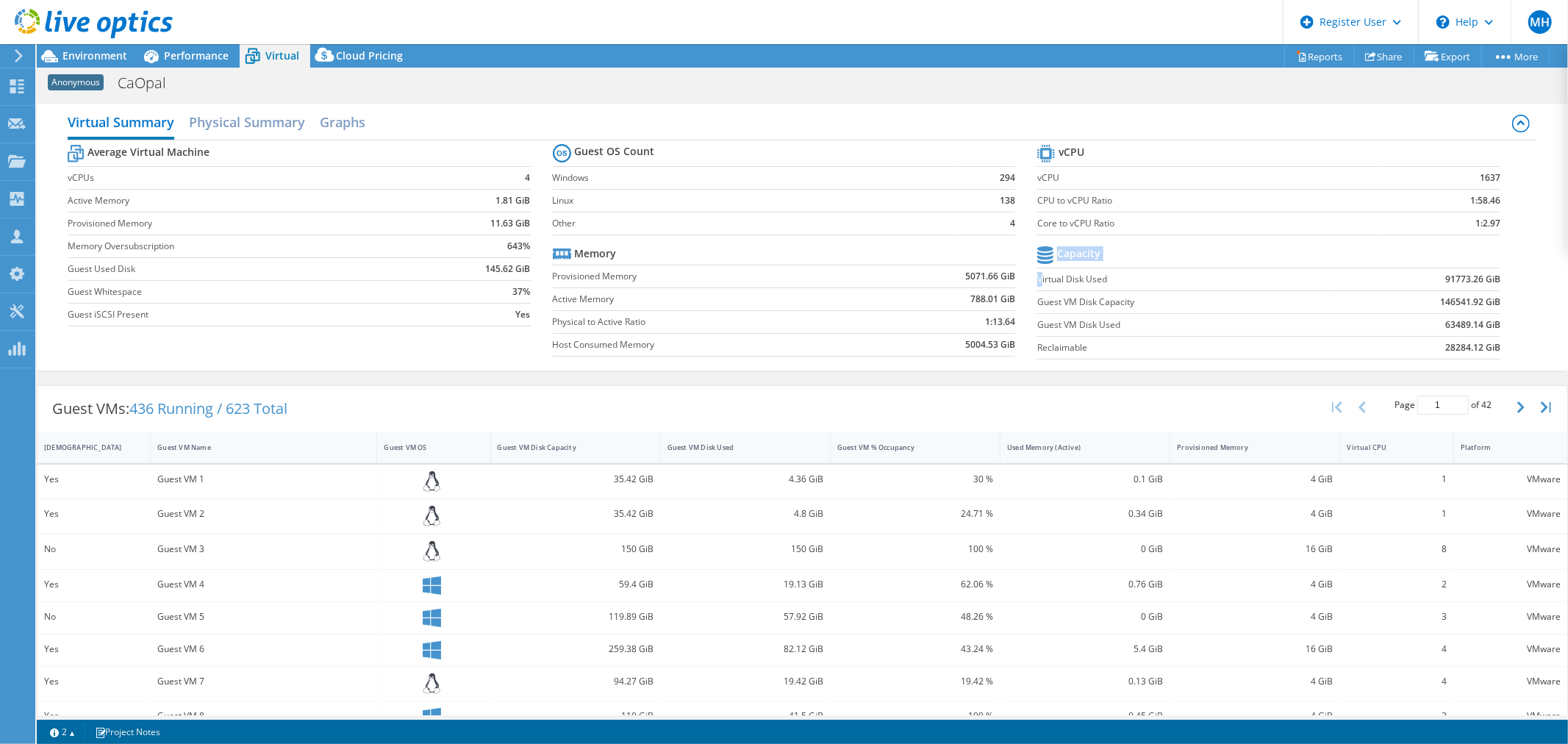
drag, startPoint x: 1033, startPoint y: 280, endPoint x: 1479, endPoint y: 343, distance: 450.4
click at [1492, 341] on section "vCPU vCPU 1637 CPU to vCPU Ratio 1:58.46 Core to vCPU Ratio 1:2.97 Capacity Vir…" at bounding box center [1278, 254] width 485 height 225
click at [1224, 352] on label "Reclaimable" at bounding box center [1183, 347] width 293 height 15
click at [339, 125] on h2 "Graphs" at bounding box center [342, 122] width 46 height 32
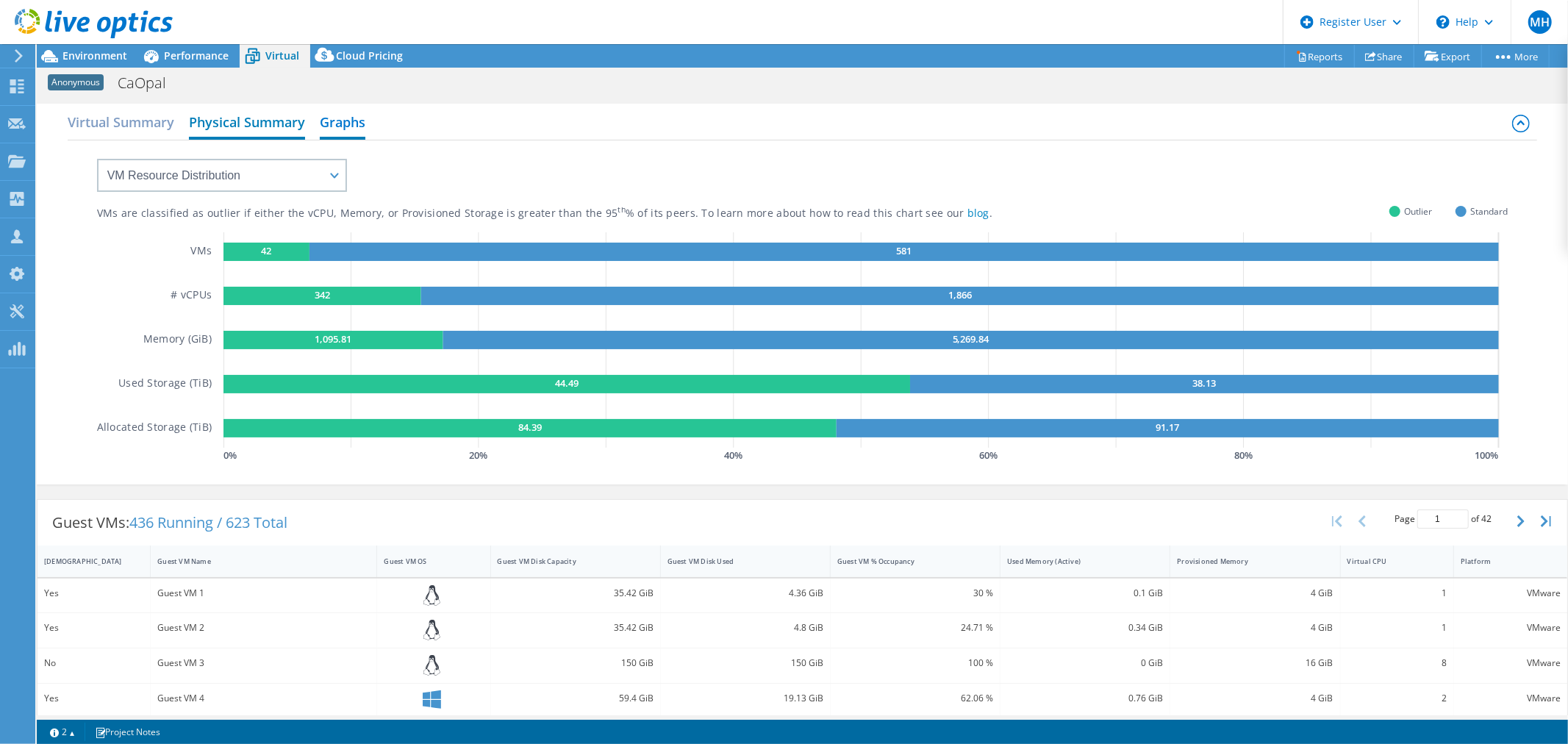
click at [224, 119] on h2 "Physical Summary" at bounding box center [247, 122] width 117 height 32
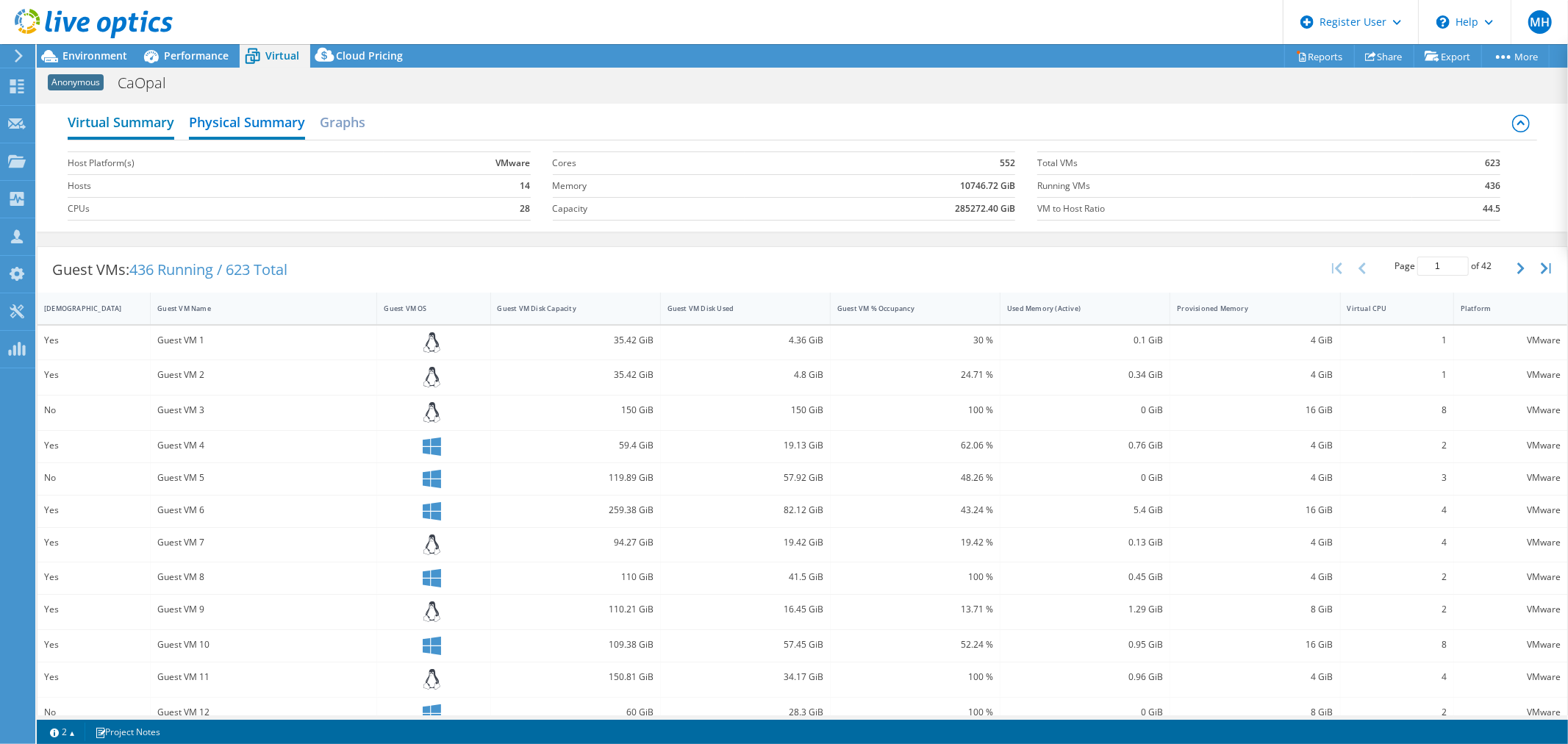
click at [119, 128] on h2 "Virtual Summary" at bounding box center [121, 122] width 107 height 32
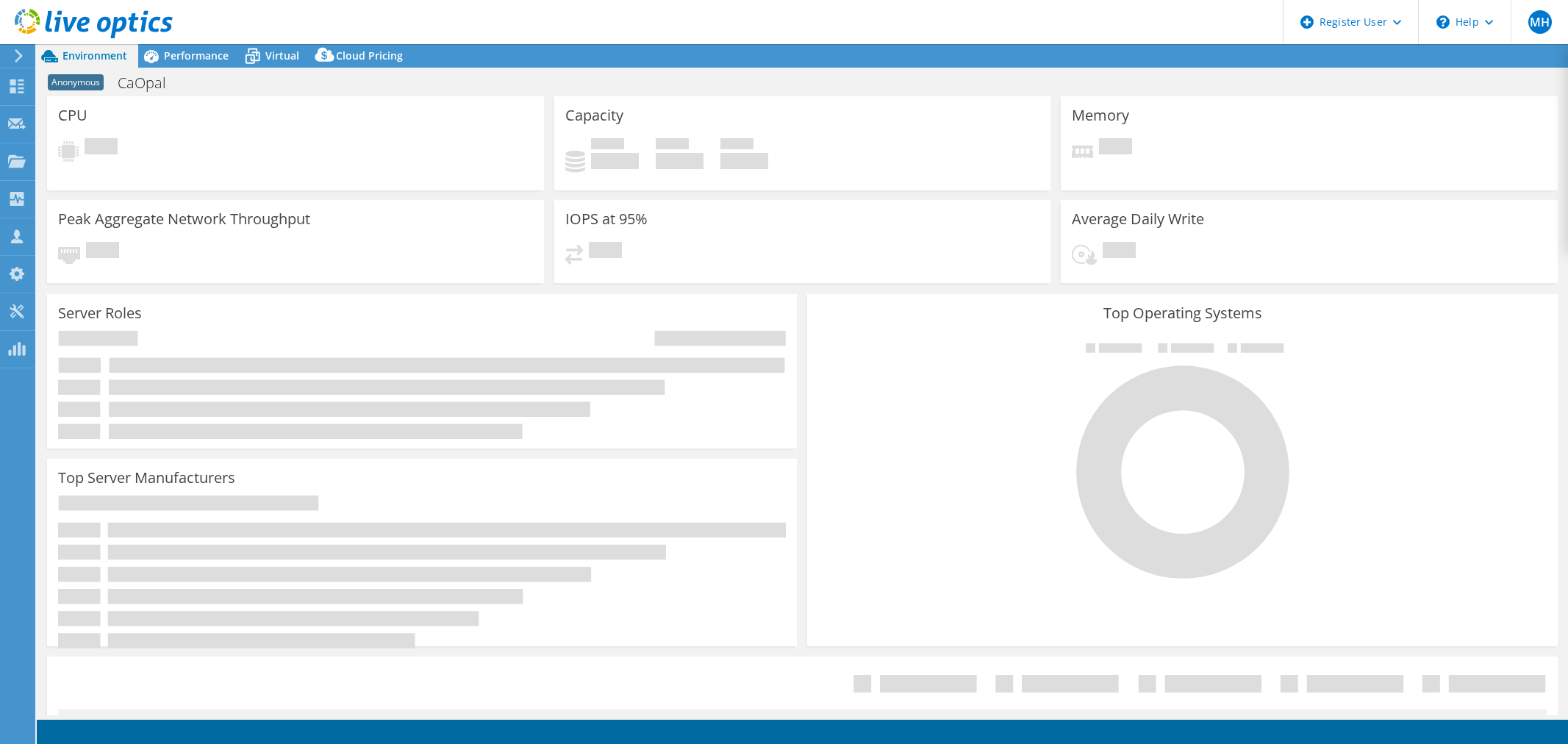
select select "USD"
